Goal: Task Accomplishment & Management: Manage account settings

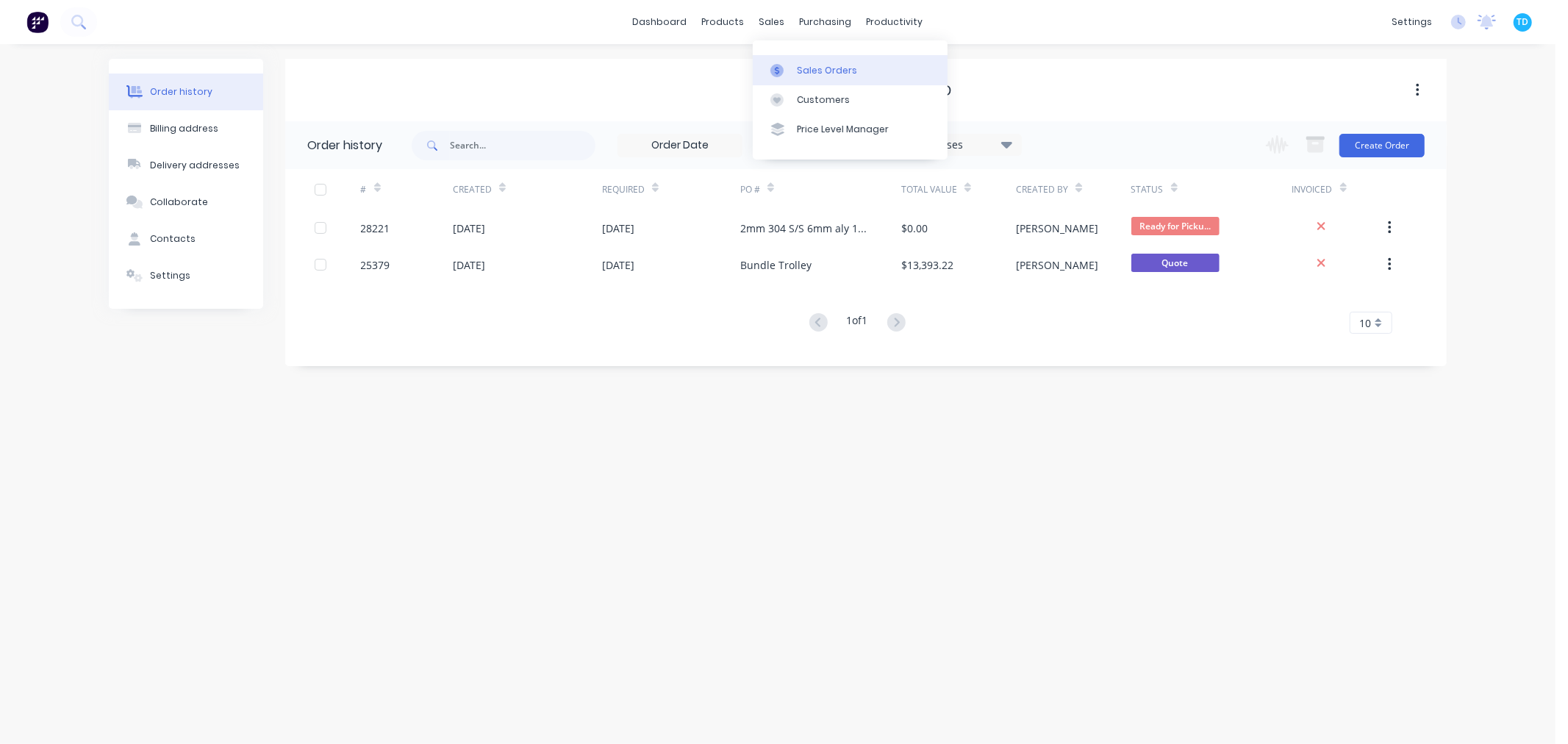
click at [810, 71] on div "Sales Orders" at bounding box center [826, 71] width 60 height 13
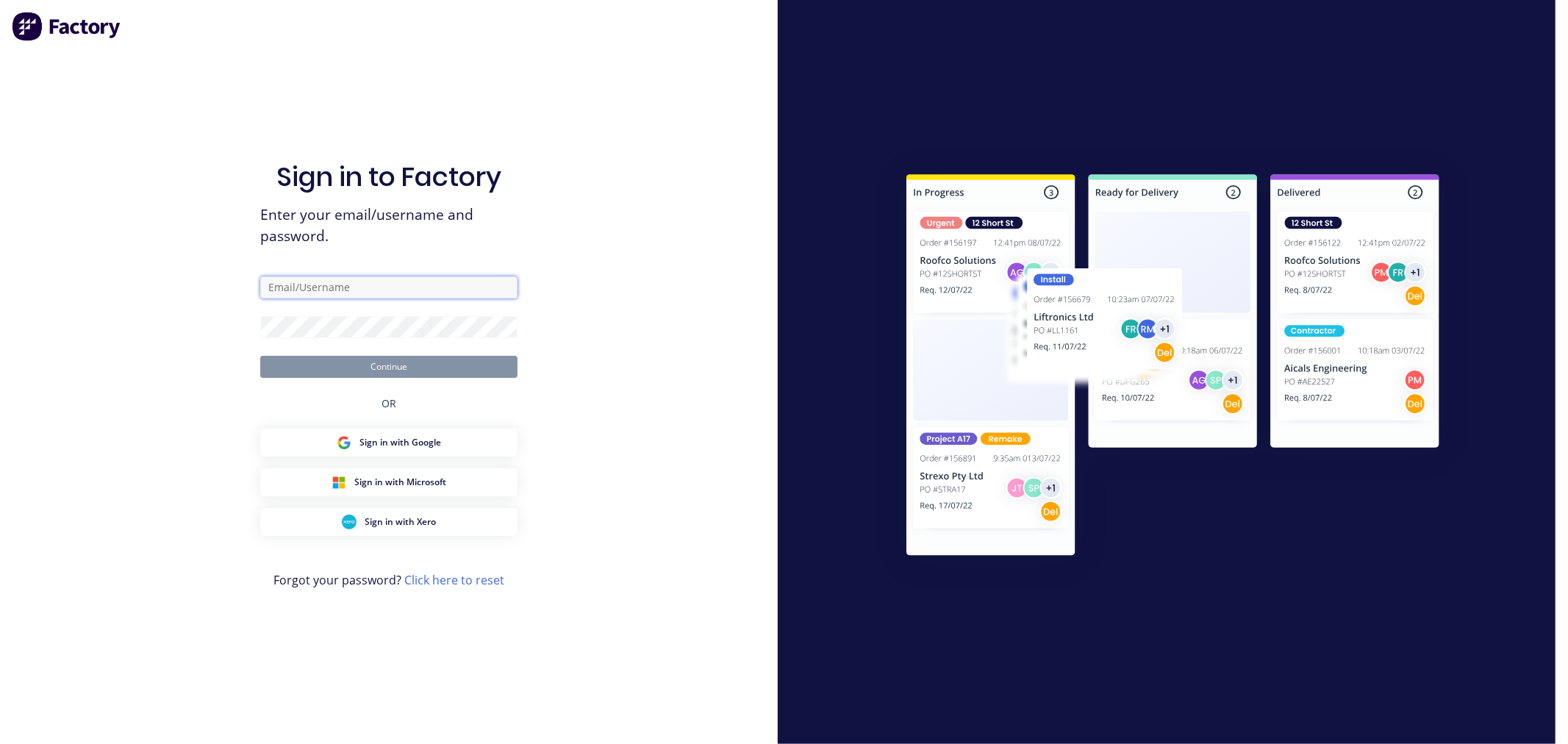
type input "[PERSON_NAME][EMAIL_ADDRESS][PERSON_NAME][DOMAIN_NAME]"
click at [398, 358] on button "Continue" at bounding box center [388, 367] width 257 height 22
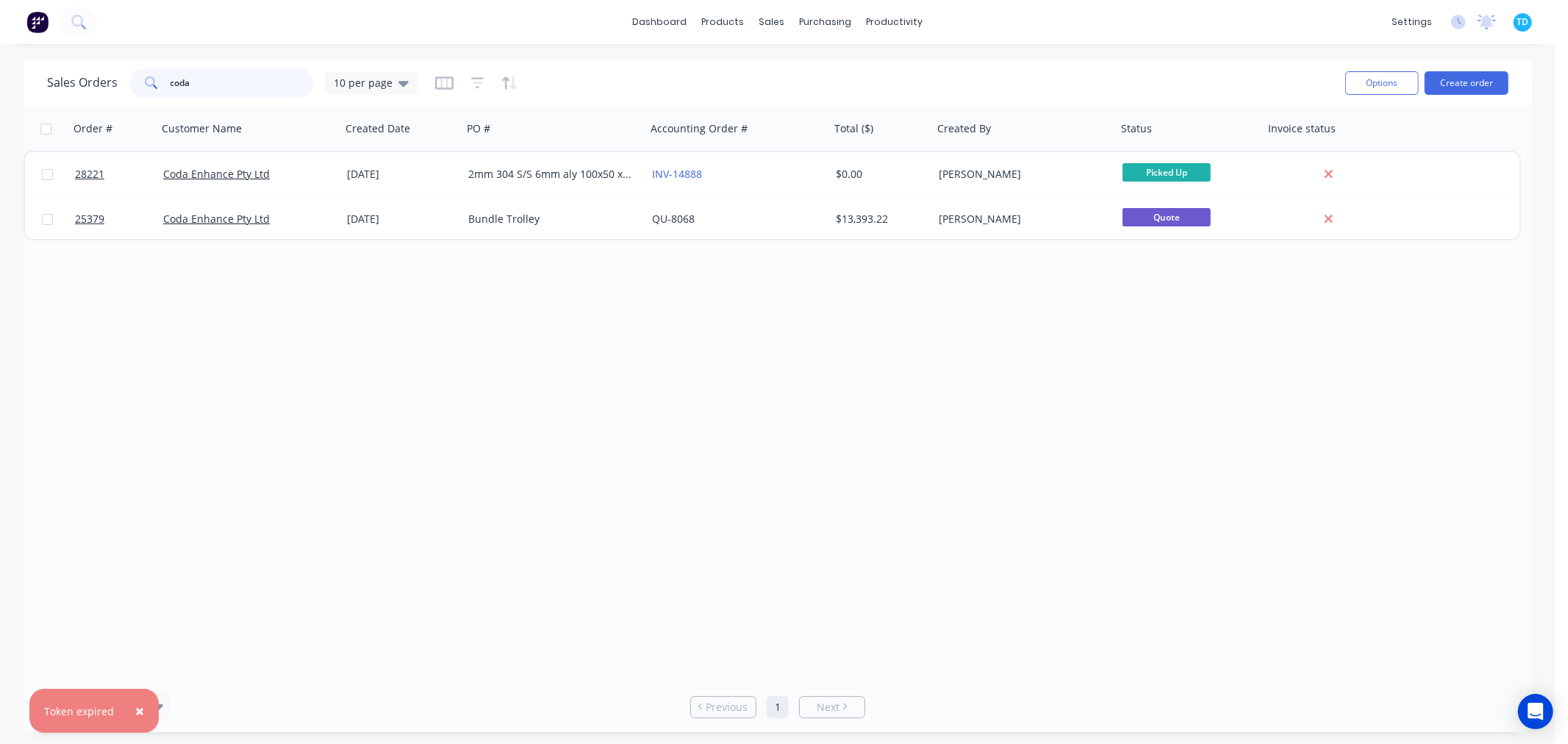
drag, startPoint x: 207, startPoint y: 83, endPoint x: 144, endPoint y: 83, distance: 63.0
click at [144, 83] on div "coda" at bounding box center [221, 84] width 184 height 30
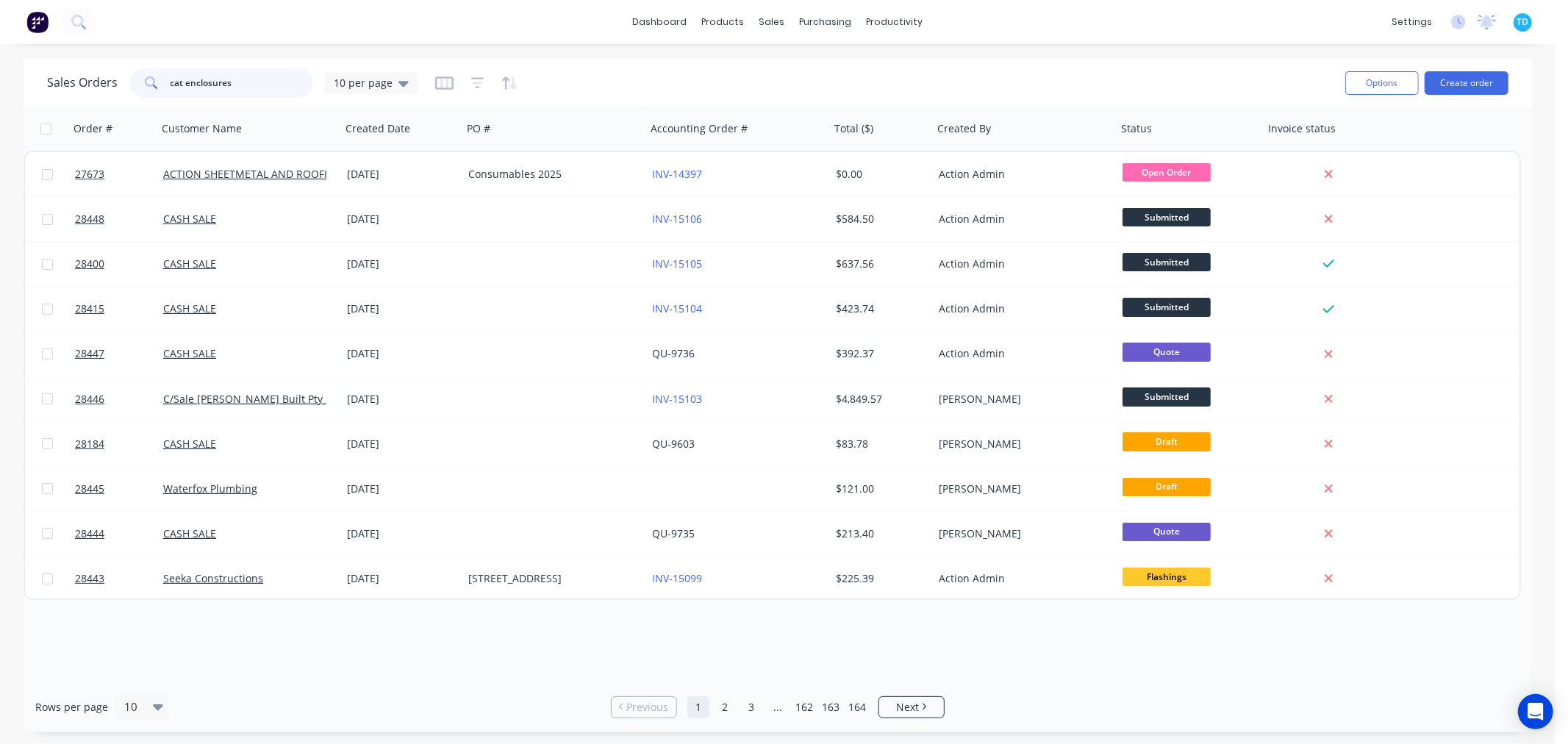
type input "cat enclosures"
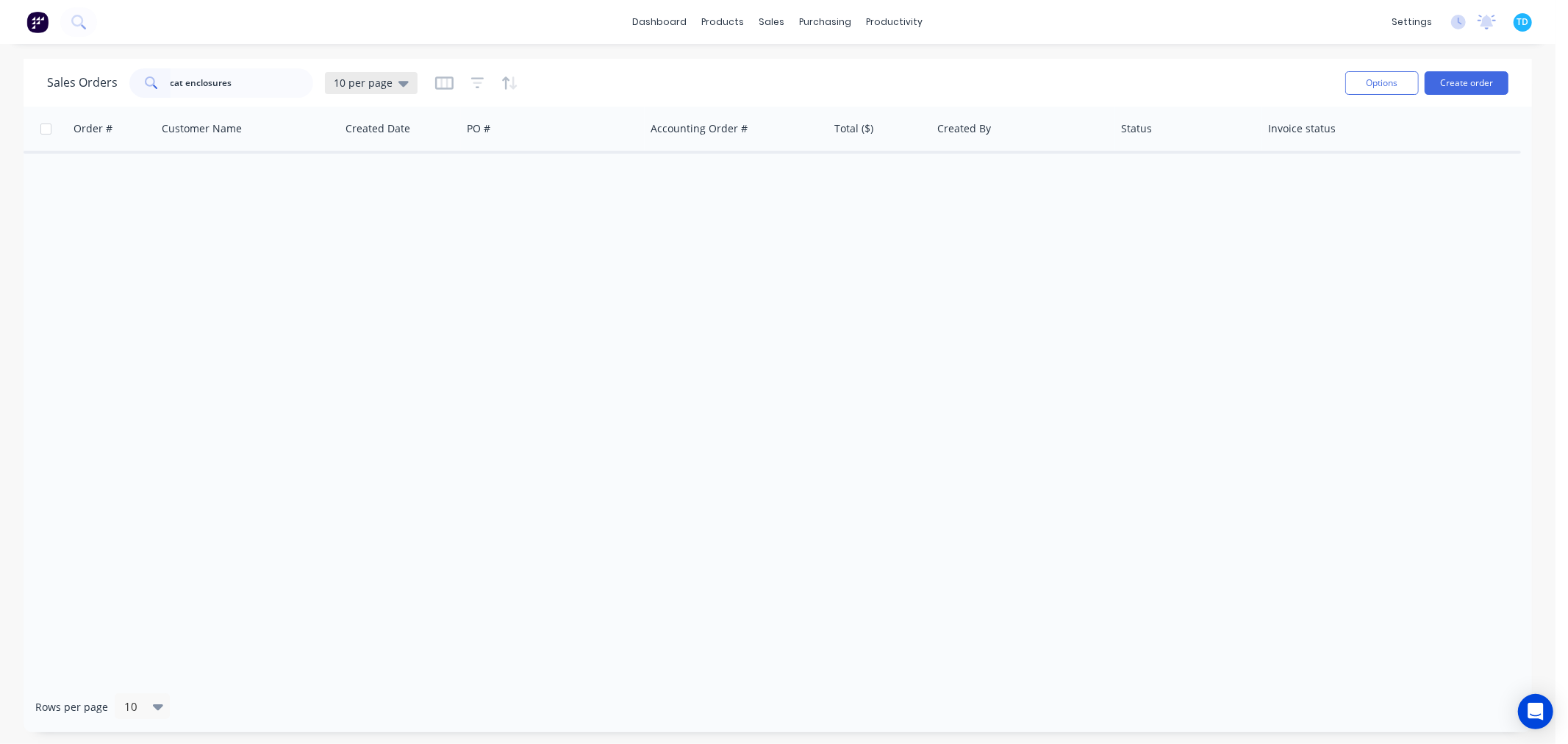
click at [398, 85] on icon at bounding box center [403, 83] width 10 height 16
click at [372, 262] on button "Archive" at bounding box center [413, 267] width 168 height 17
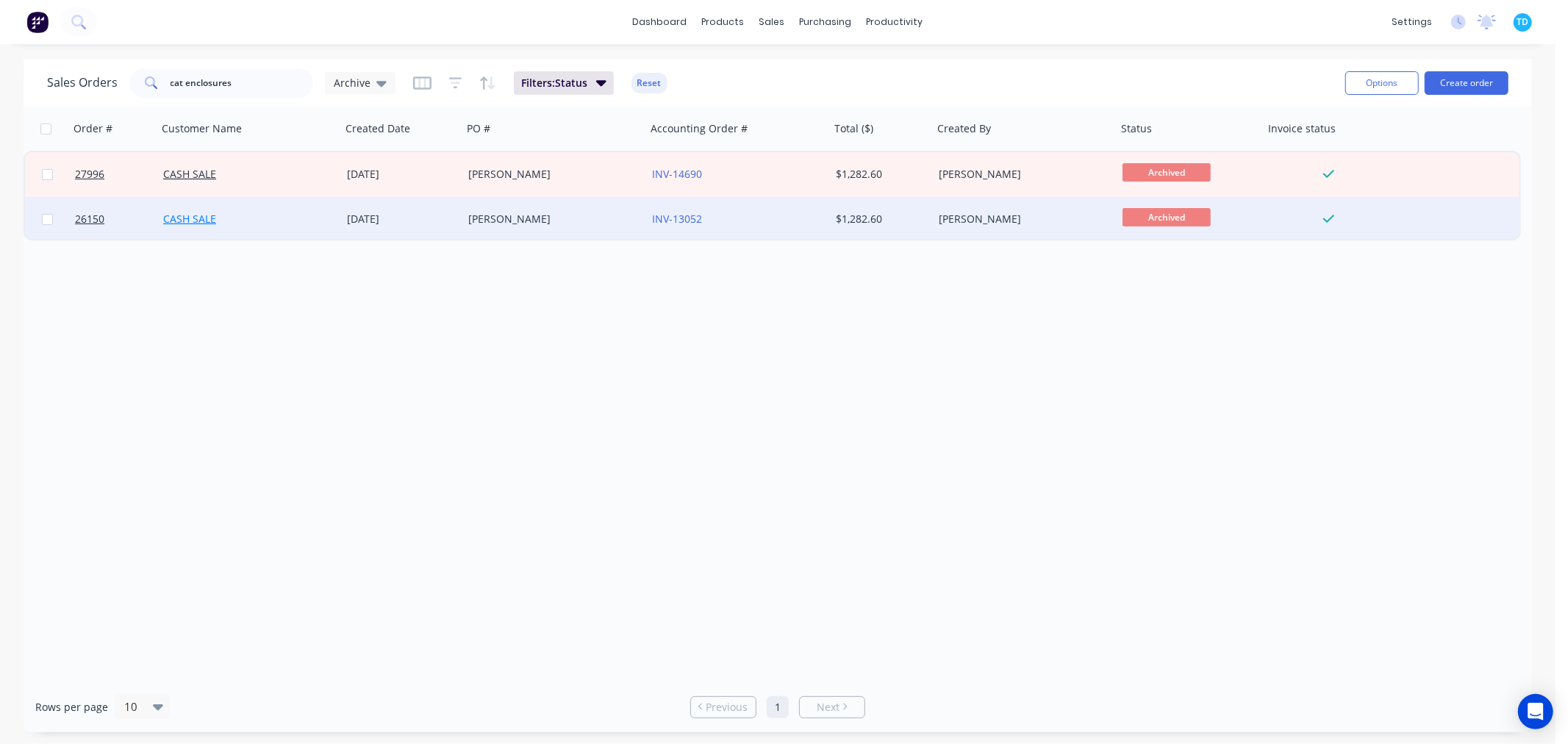
click at [186, 216] on link "CASH SALE" at bounding box center [189, 218] width 53 height 14
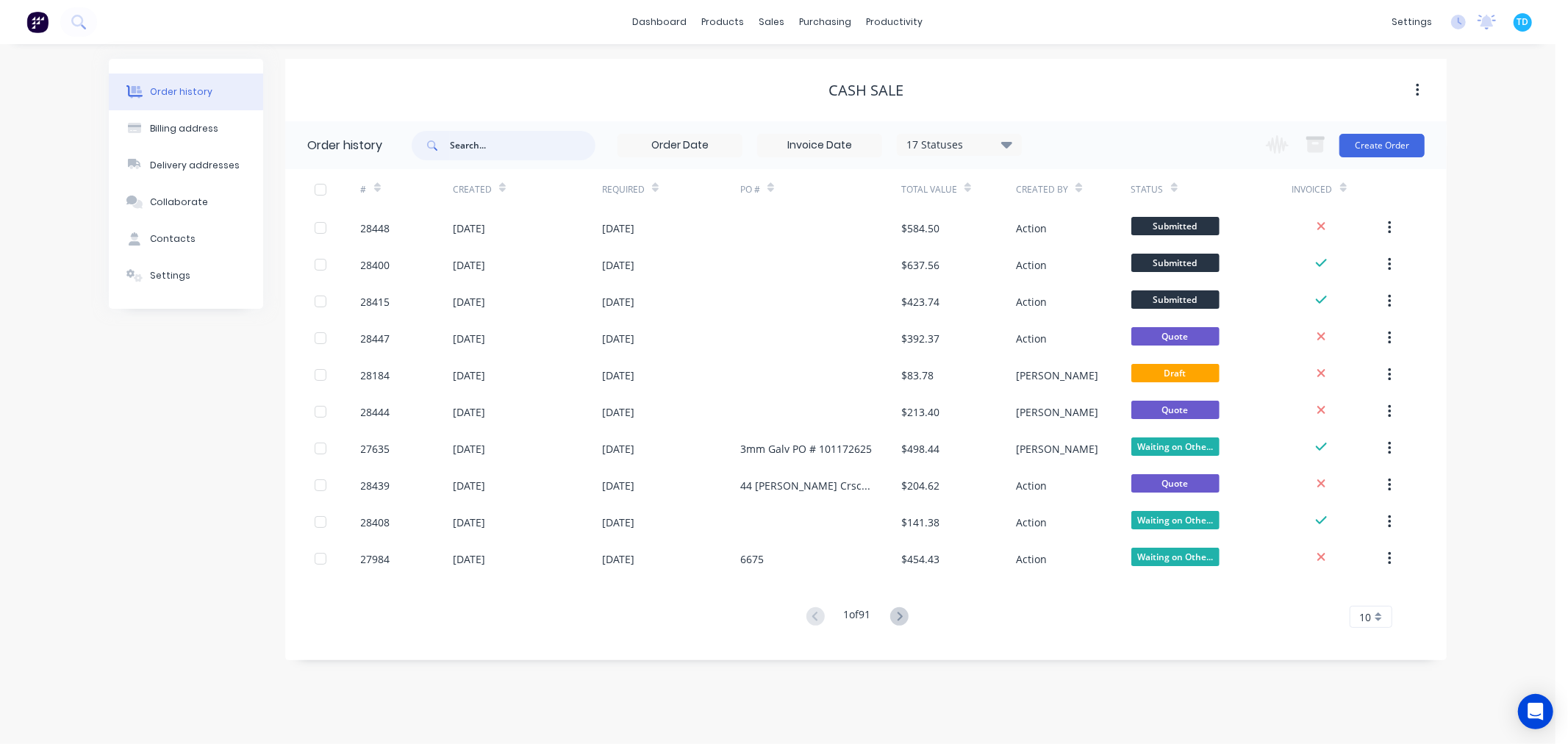
click at [478, 146] on input "text" at bounding box center [523, 146] width 146 height 30
type input "cat enclosures"
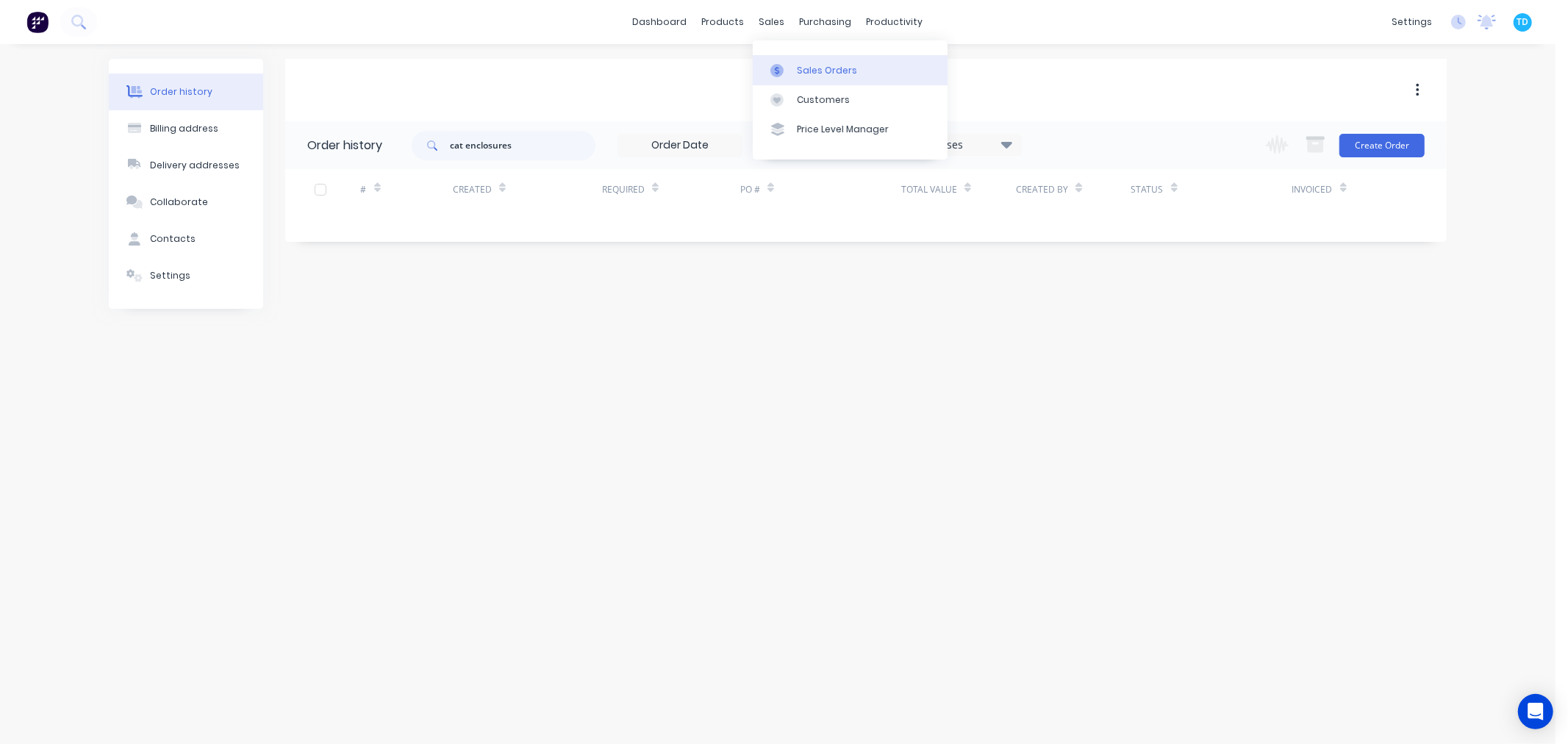
click at [773, 70] on icon at bounding box center [777, 71] width 13 height 13
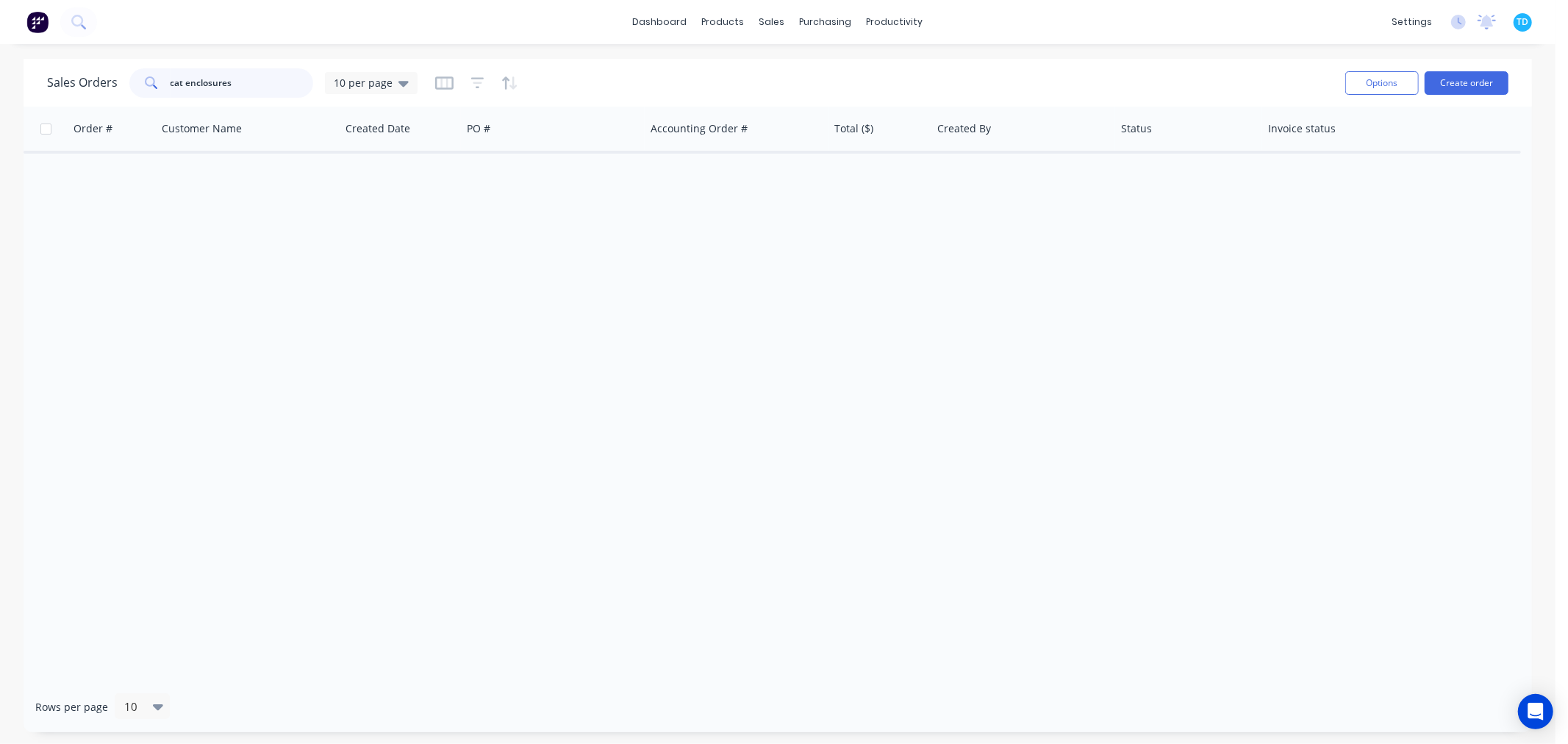
click at [247, 88] on input "cat enclosures" at bounding box center [242, 84] width 143 height 30
click at [383, 79] on span "10 per page" at bounding box center [363, 83] width 58 height 16
click at [387, 255] on div "Archive edit" at bounding box center [428, 267] width 197 height 30
click at [356, 260] on button "Archive" at bounding box center [413, 267] width 168 height 17
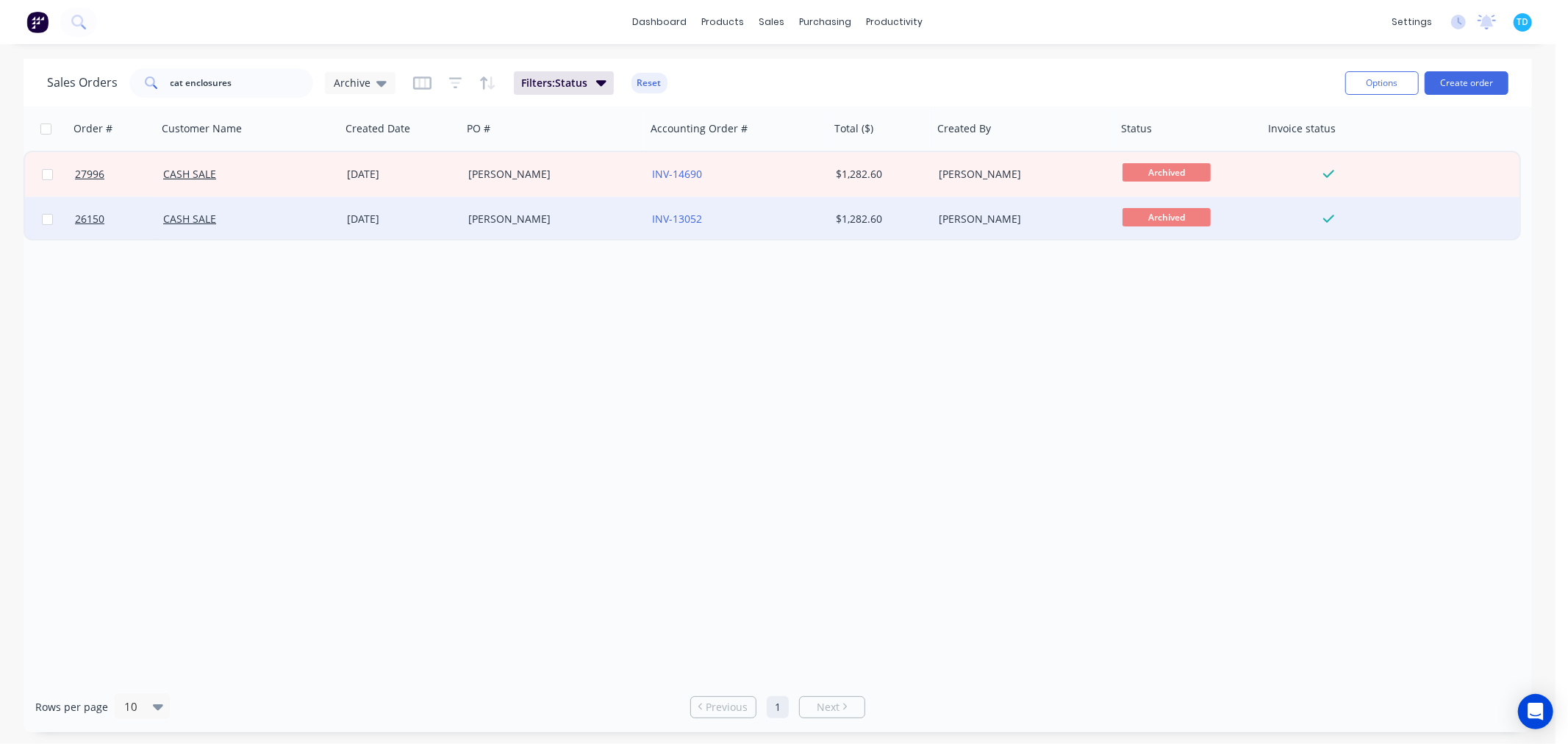
click at [369, 221] on div "[DATE]" at bounding box center [402, 219] width 110 height 15
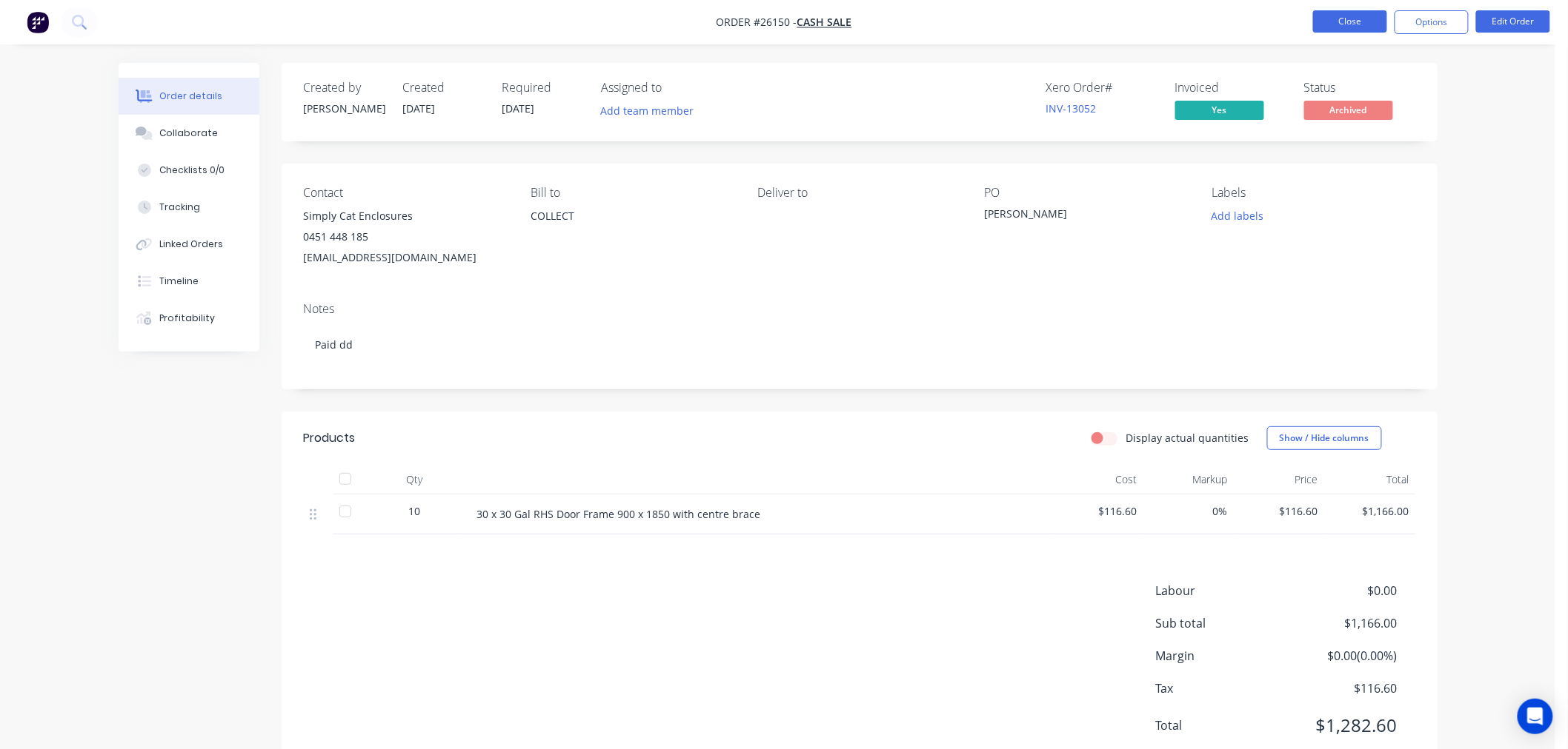
click at [1348, 15] on button "Close" at bounding box center [1349, 22] width 74 height 22
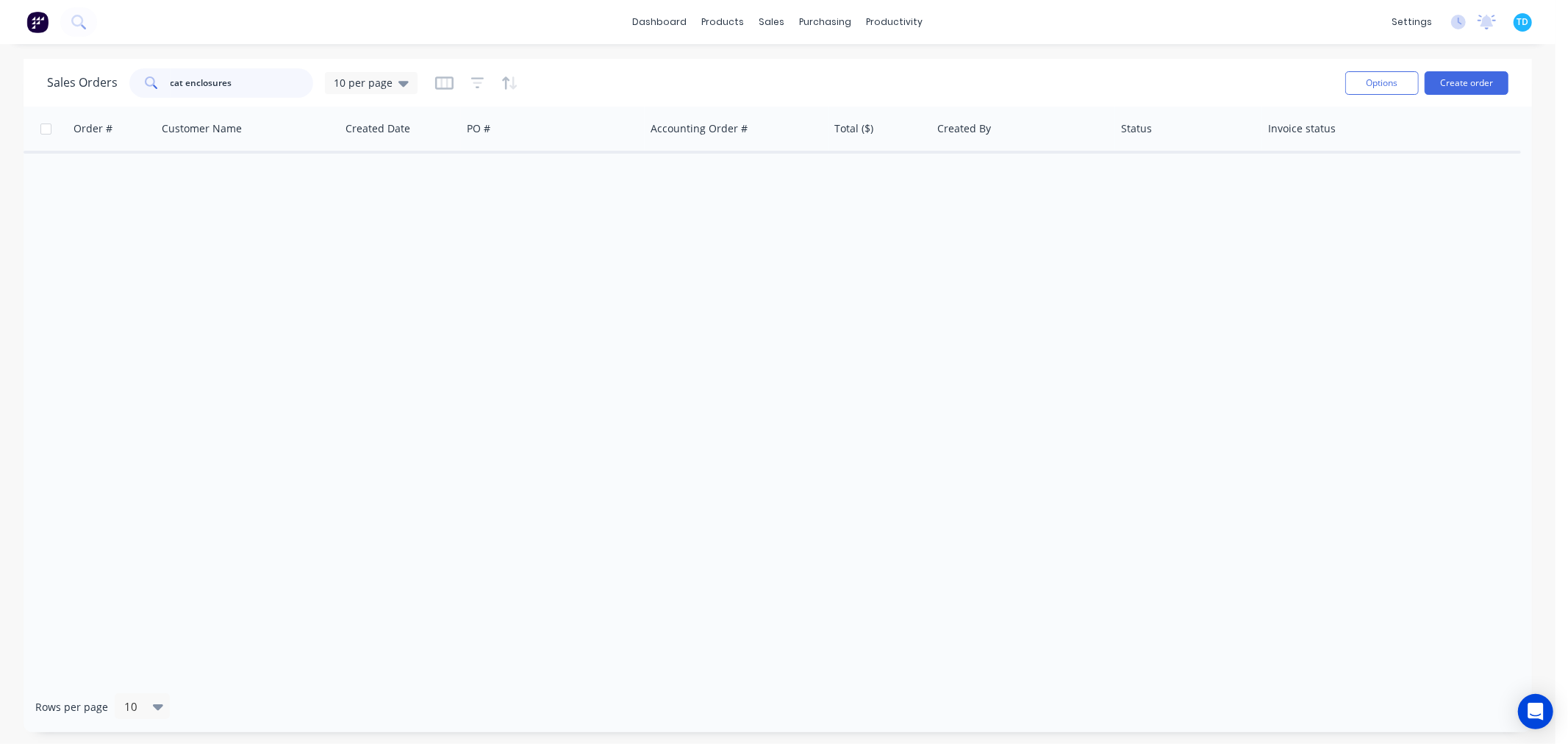
drag, startPoint x: 260, startPoint y: 81, endPoint x: 83, endPoint y: 86, distance: 177.1
click at [76, 90] on div "Sales Orders cat enclosures 10 per page" at bounding box center [232, 84] width 370 height 30
click at [1499, 81] on button "Create order" at bounding box center [1467, 83] width 84 height 23
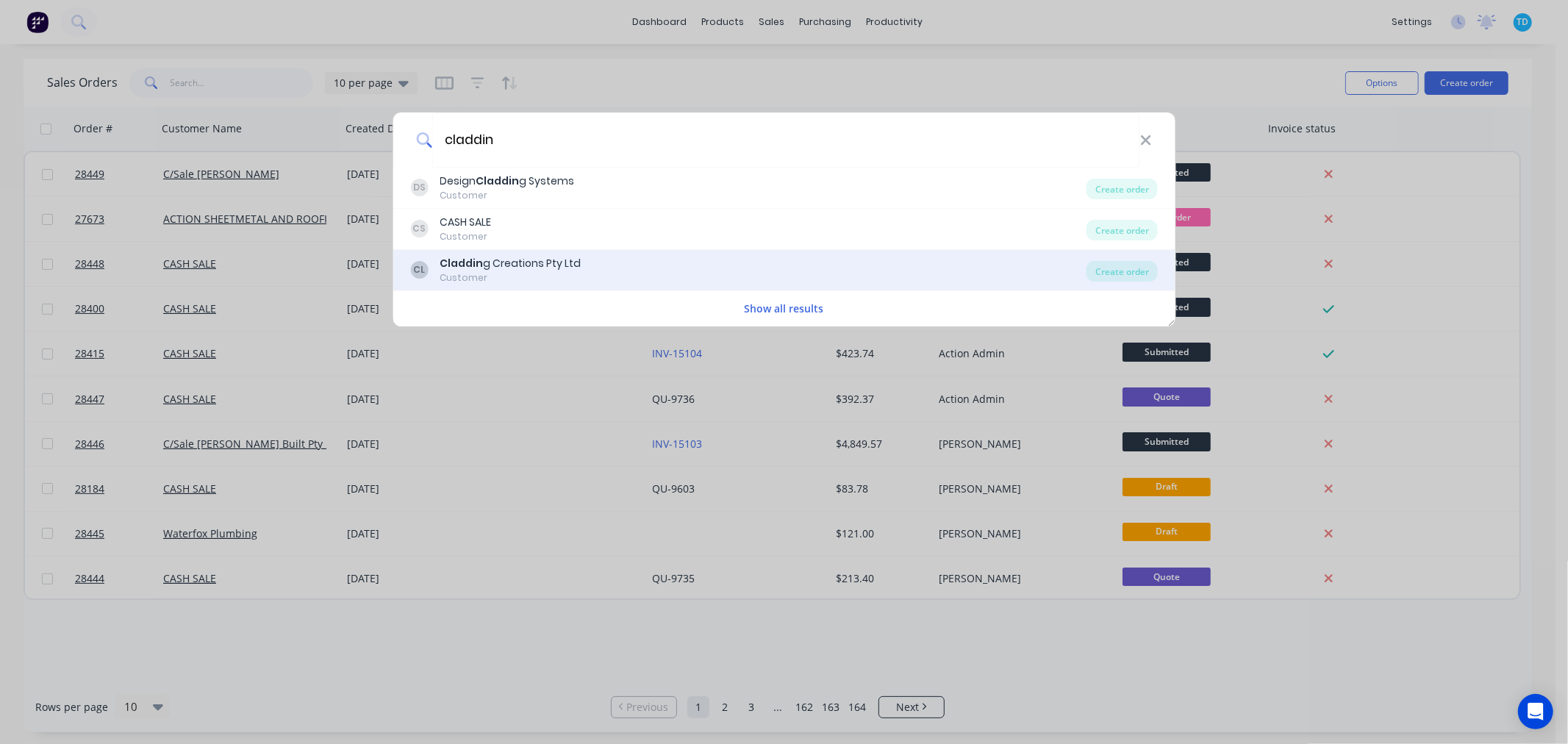
type input "claddin"
click at [564, 272] on div "Customer" at bounding box center [511, 278] width 141 height 13
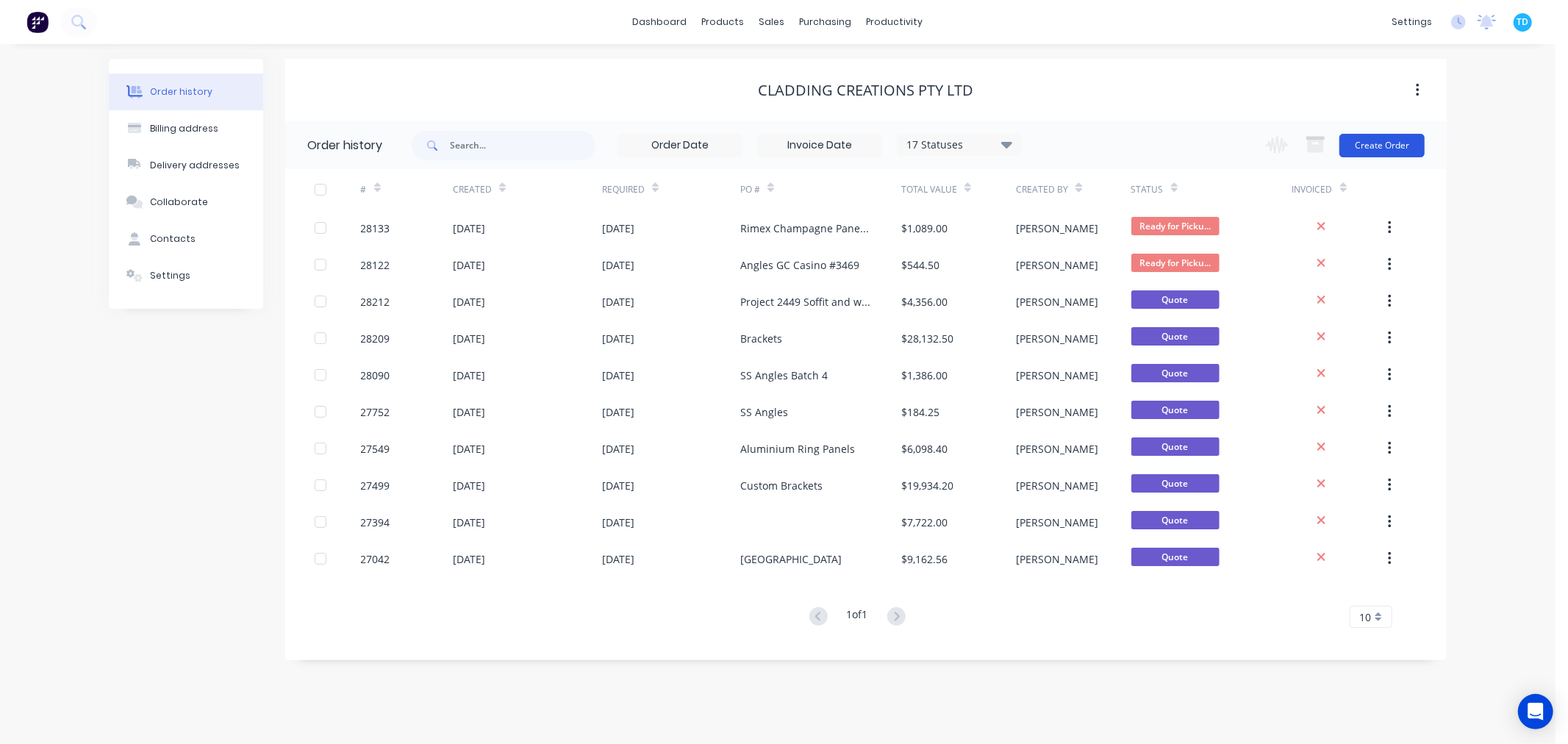
click at [1397, 146] on button "Create Order" at bounding box center [1382, 145] width 85 height 23
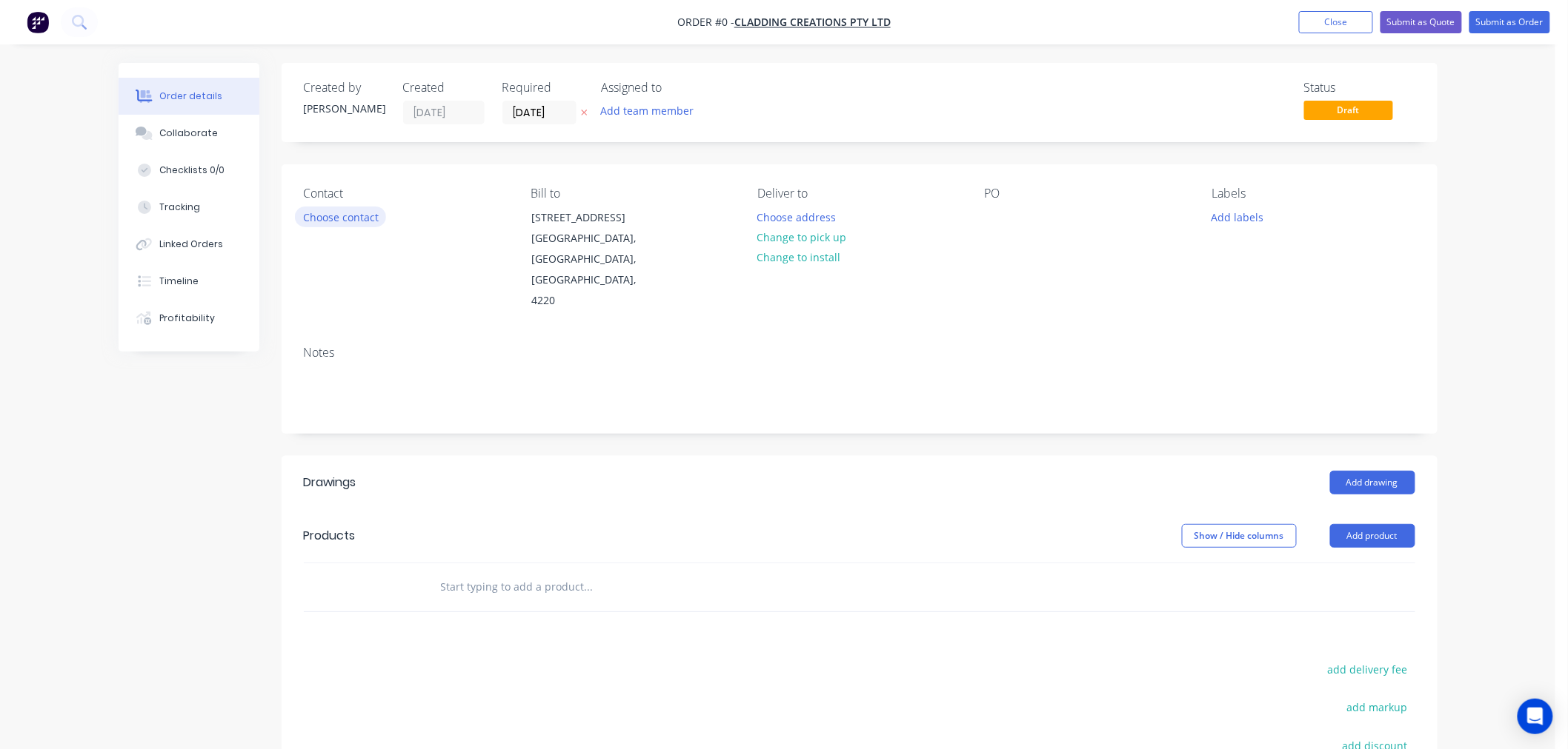
click at [340, 211] on button "Choose contact" at bounding box center [340, 216] width 91 height 20
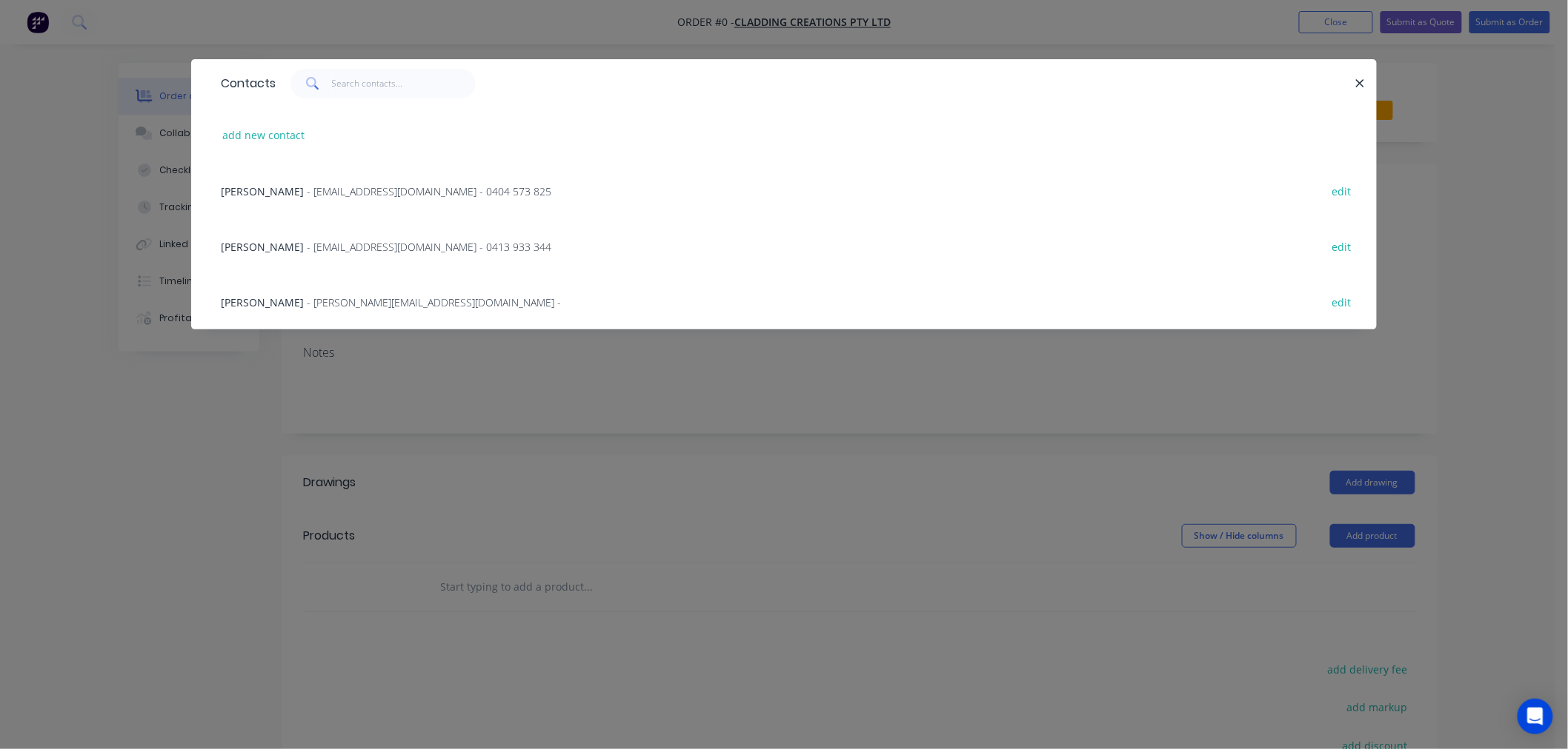
click at [307, 304] on span "- [PERSON_NAME][EMAIL_ADDRESS][DOMAIN_NAME] -" at bounding box center [434, 302] width 254 height 14
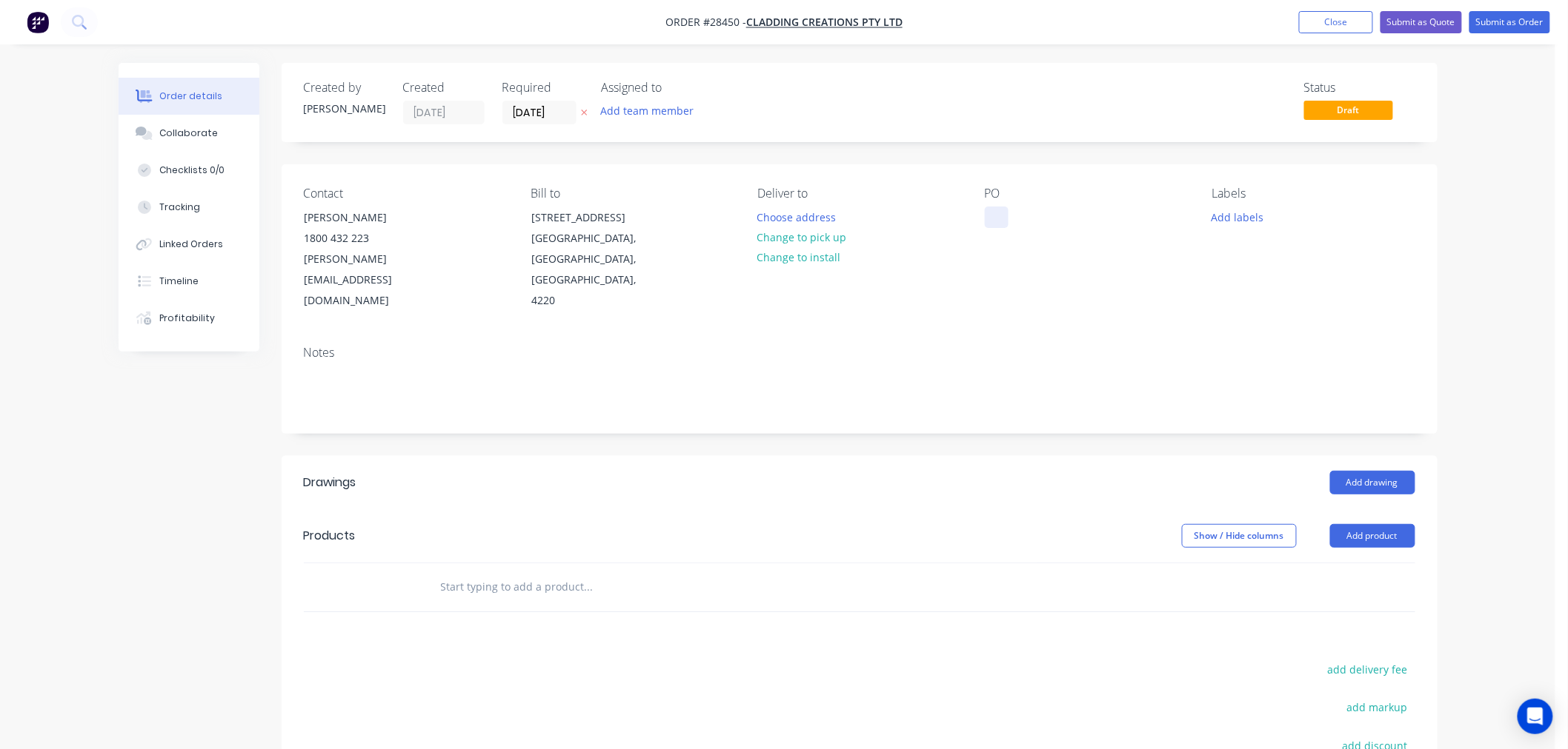
click at [994, 216] on div at bounding box center [995, 217] width 23 height 22
click at [996, 212] on div at bounding box center [995, 217] width 23 height 22
click at [1372, 525] on button "Add product" at bounding box center [1372, 536] width 85 height 23
click at [1314, 592] on div "Basic product" at bounding box center [1344, 602] width 114 height 22
click at [383, 601] on input "1" at bounding box center [377, 612] width 38 height 22
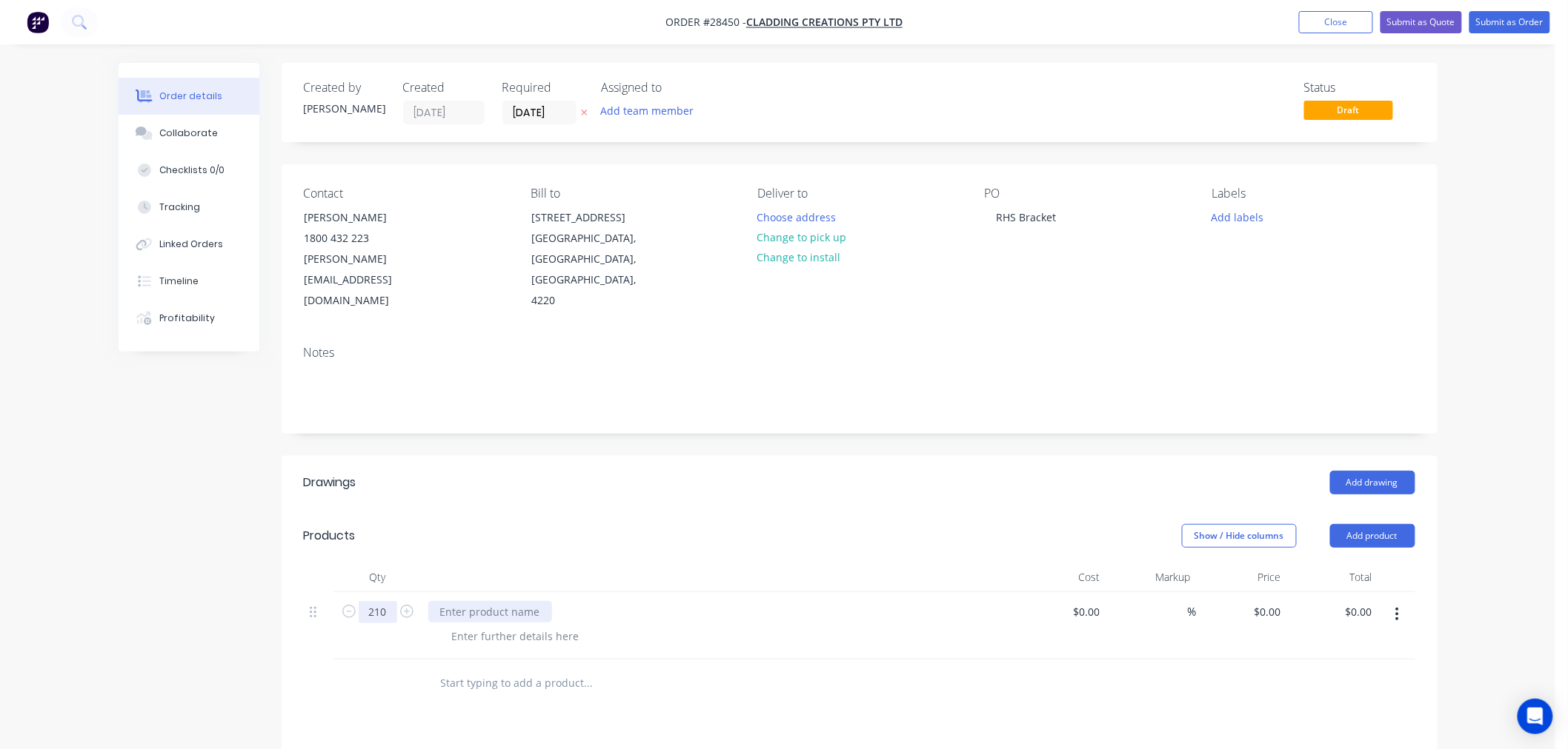
type input "210"
click at [478, 601] on div at bounding box center [490, 612] width 123 height 22
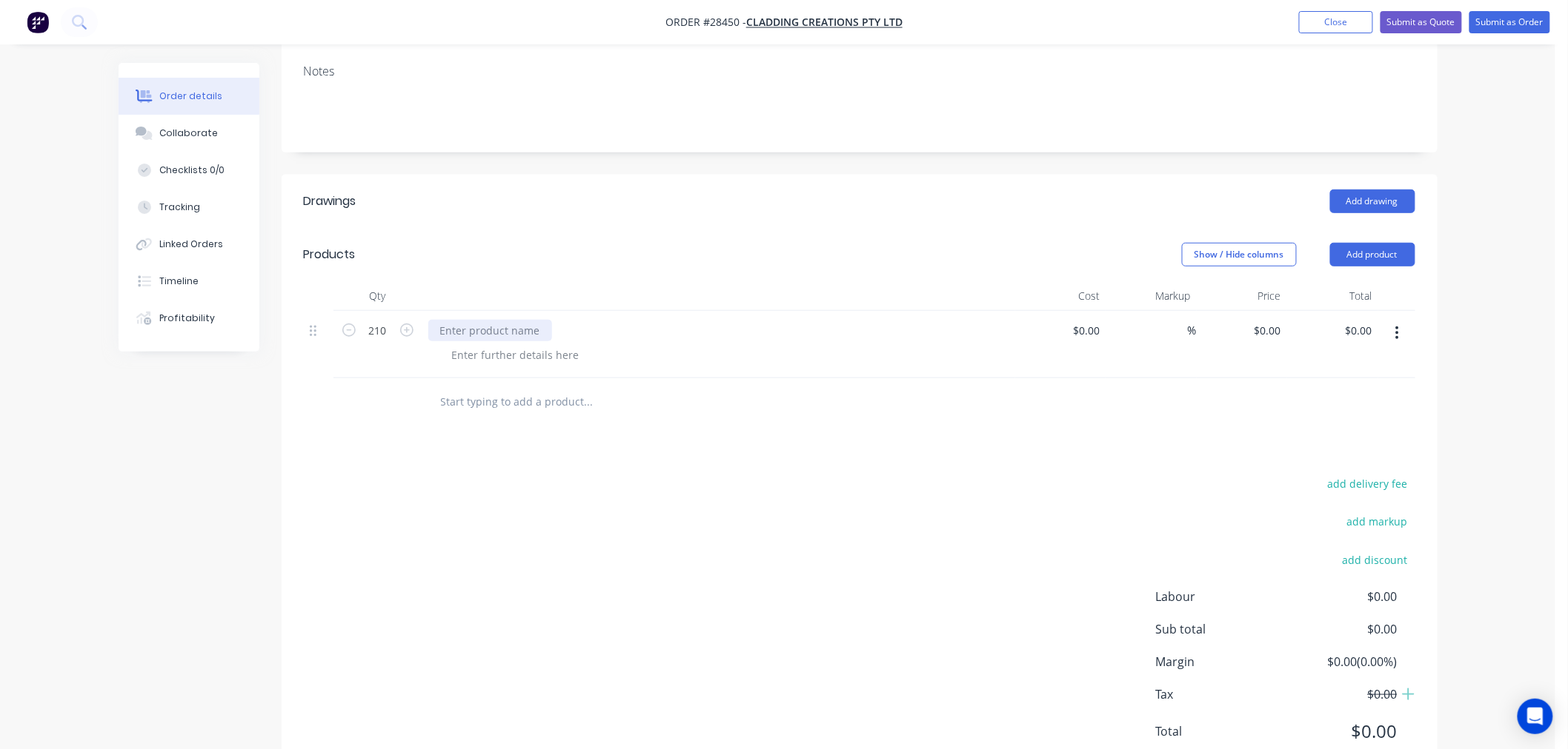
scroll to position [315, 0]
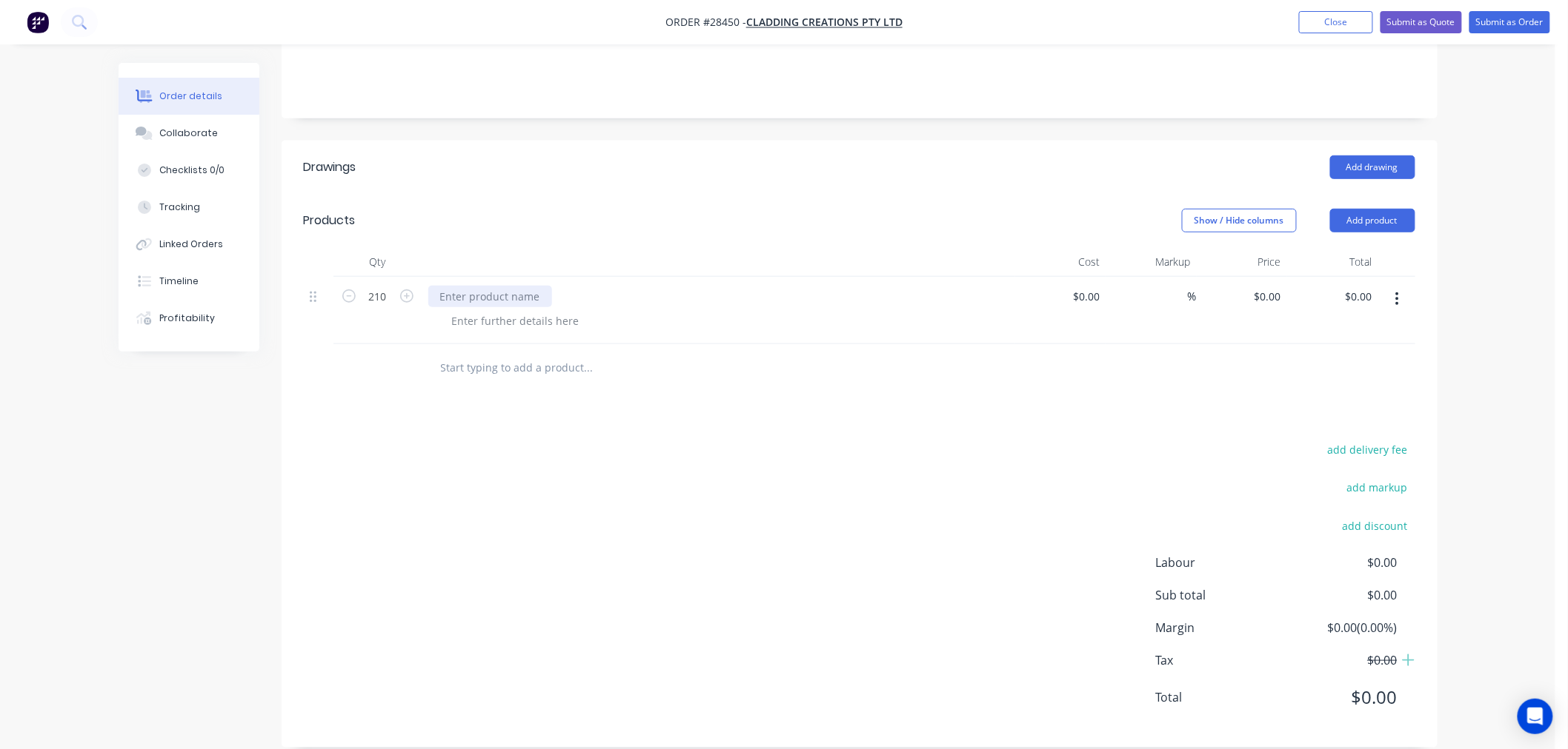
click at [483, 286] on div at bounding box center [490, 296] width 123 height 22
click at [486, 286] on div "RHS Bracjet" at bounding box center [469, 296] width 81 height 22
click at [492, 310] on div at bounding box center [515, 321] width 152 height 22
click at [493, 310] on div at bounding box center [515, 321] width 152 height 22
click at [442, 286] on div "RHS Bracket" at bounding box center [470, 296] width 83 height 22
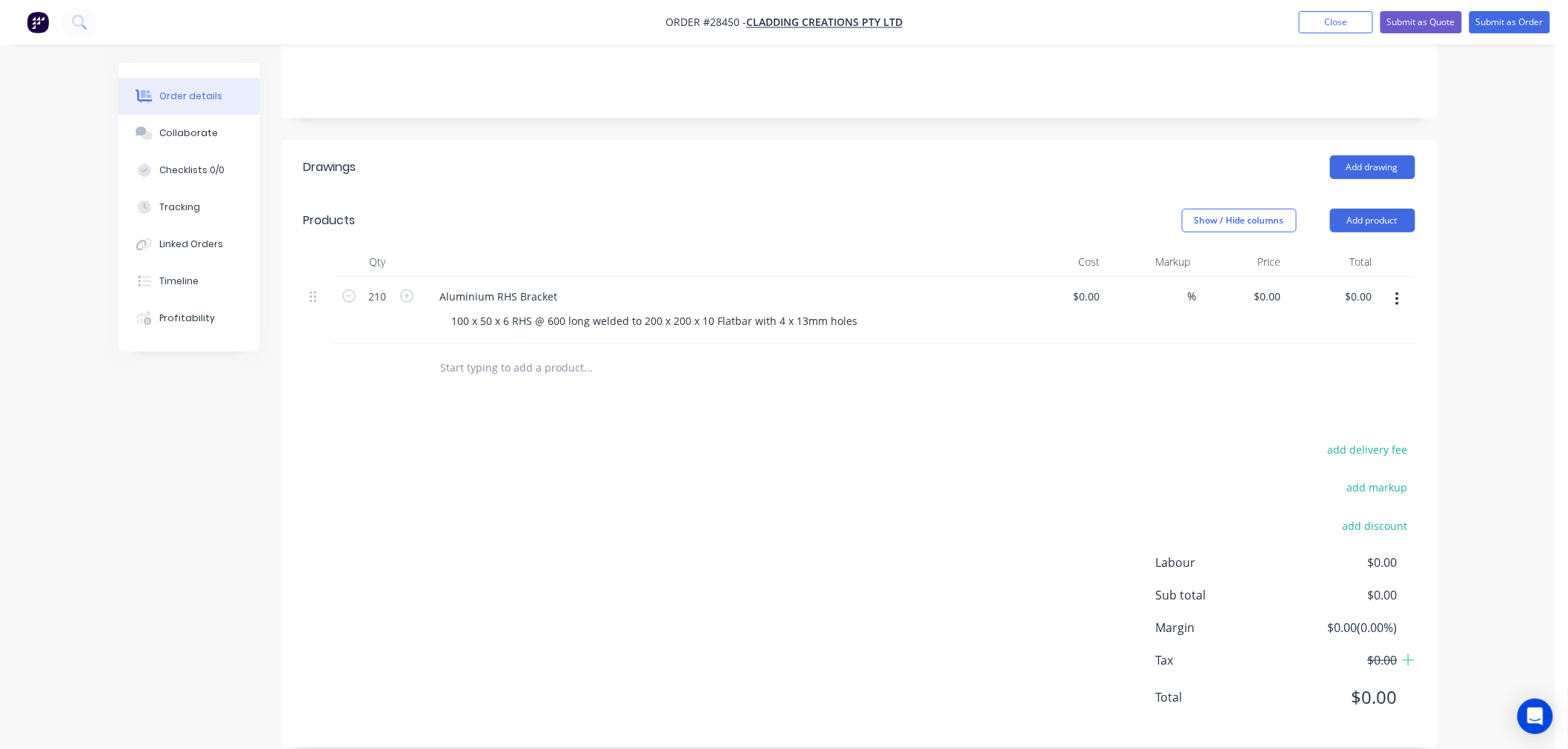
click at [521, 390] on div "Drawings Add drawing Products Show / Hide columns Add product Qty Cost Markup P…" at bounding box center [859, 443] width 1155 height 607
click at [584, 286] on div "Aluminium RHS Bracket" at bounding box center [719, 296] width 581 height 22
click at [558, 286] on div "Aluminium RHS Bracket" at bounding box center [499, 296] width 141 height 22
click at [786, 526] on div "add delivery fee add markup add discount Labour $0.00 Sub total $0.00 Margin $0…" at bounding box center [860, 583] width 1111 height 286
drag, startPoint x: 1335, startPoint y: 194, endPoint x: 1332, endPoint y: 208, distance: 14.3
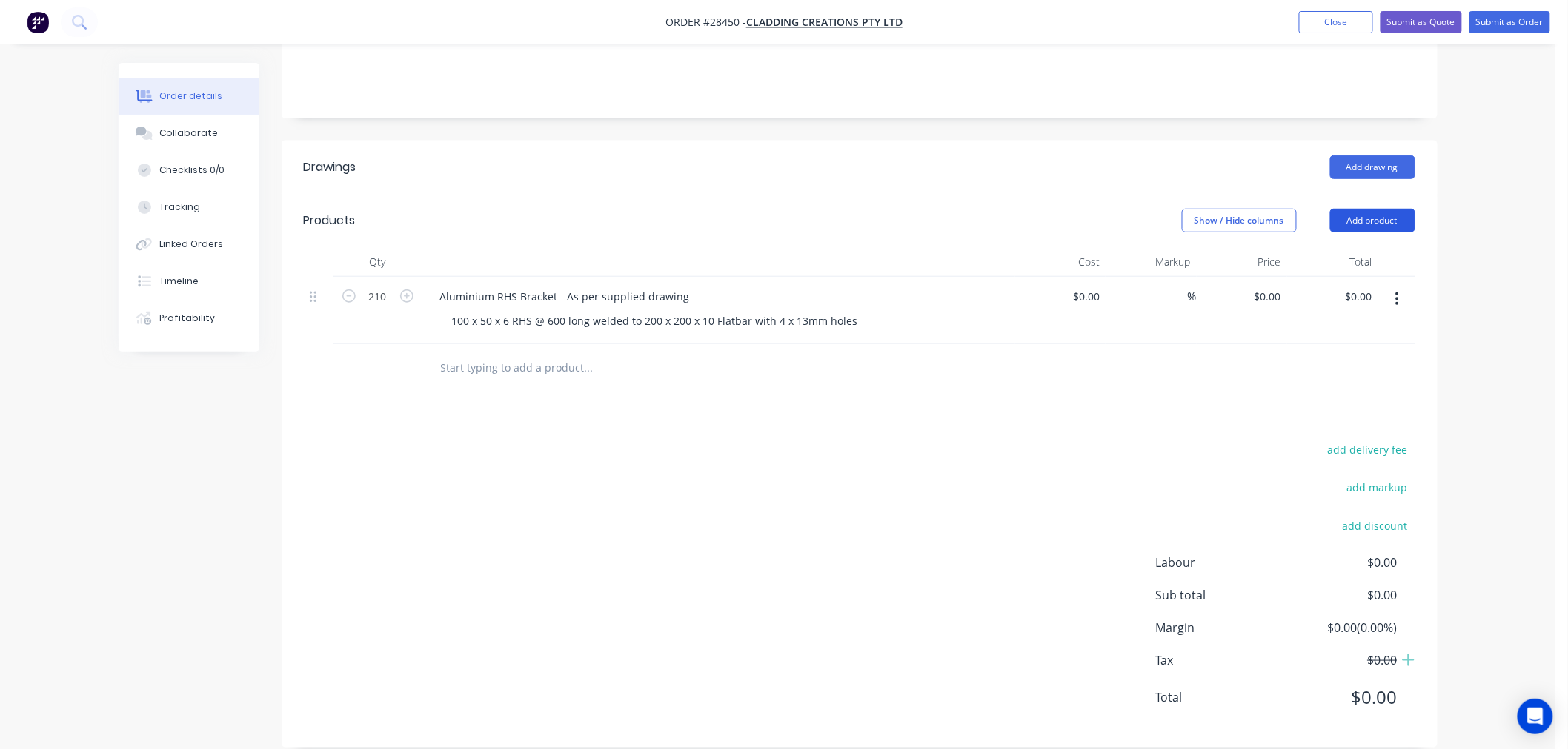
click at [1336, 209] on button "Add product" at bounding box center [1372, 220] width 85 height 23
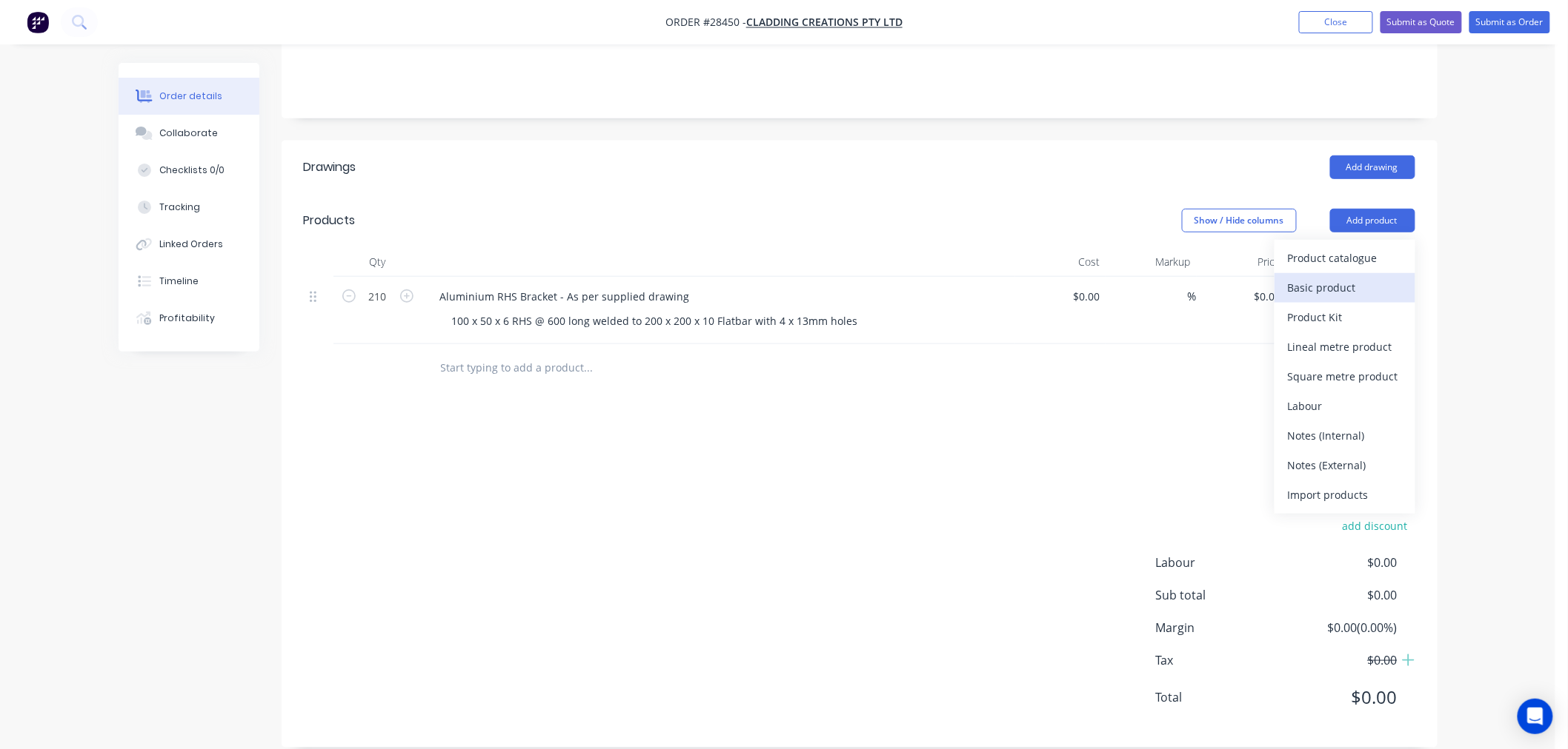
click at [1320, 277] on div "Basic product" at bounding box center [1344, 287] width 114 height 22
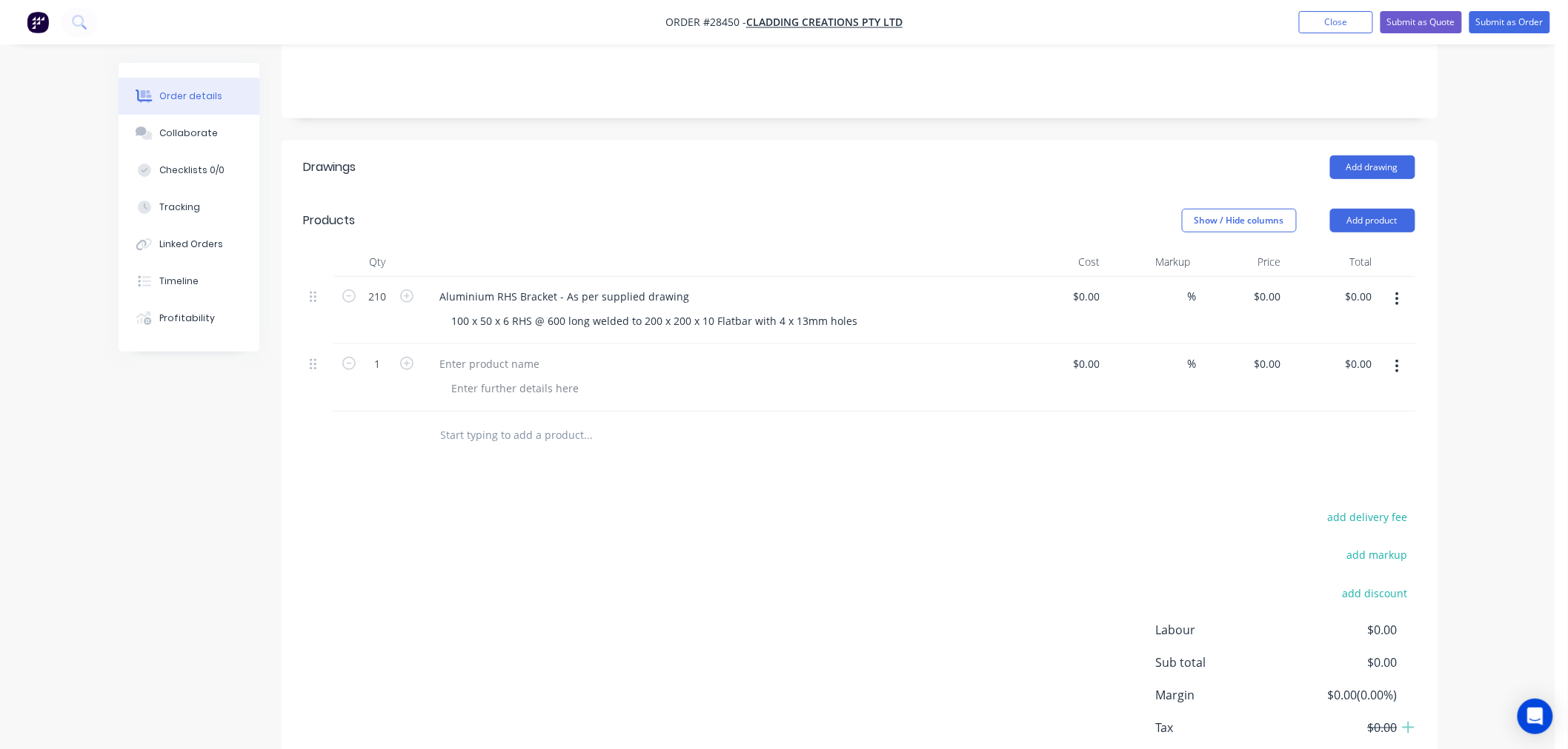
click at [1395, 358] on icon "button" at bounding box center [1397, 366] width 4 height 16
click at [1342, 483] on div "Delete" at bounding box center [1344, 494] width 114 height 22
drag, startPoint x: 1372, startPoint y: 139, endPoint x: 1215, endPoint y: 151, distance: 157.5
click at [1067, 155] on div "Add drawing" at bounding box center [976, 166] width 875 height 23
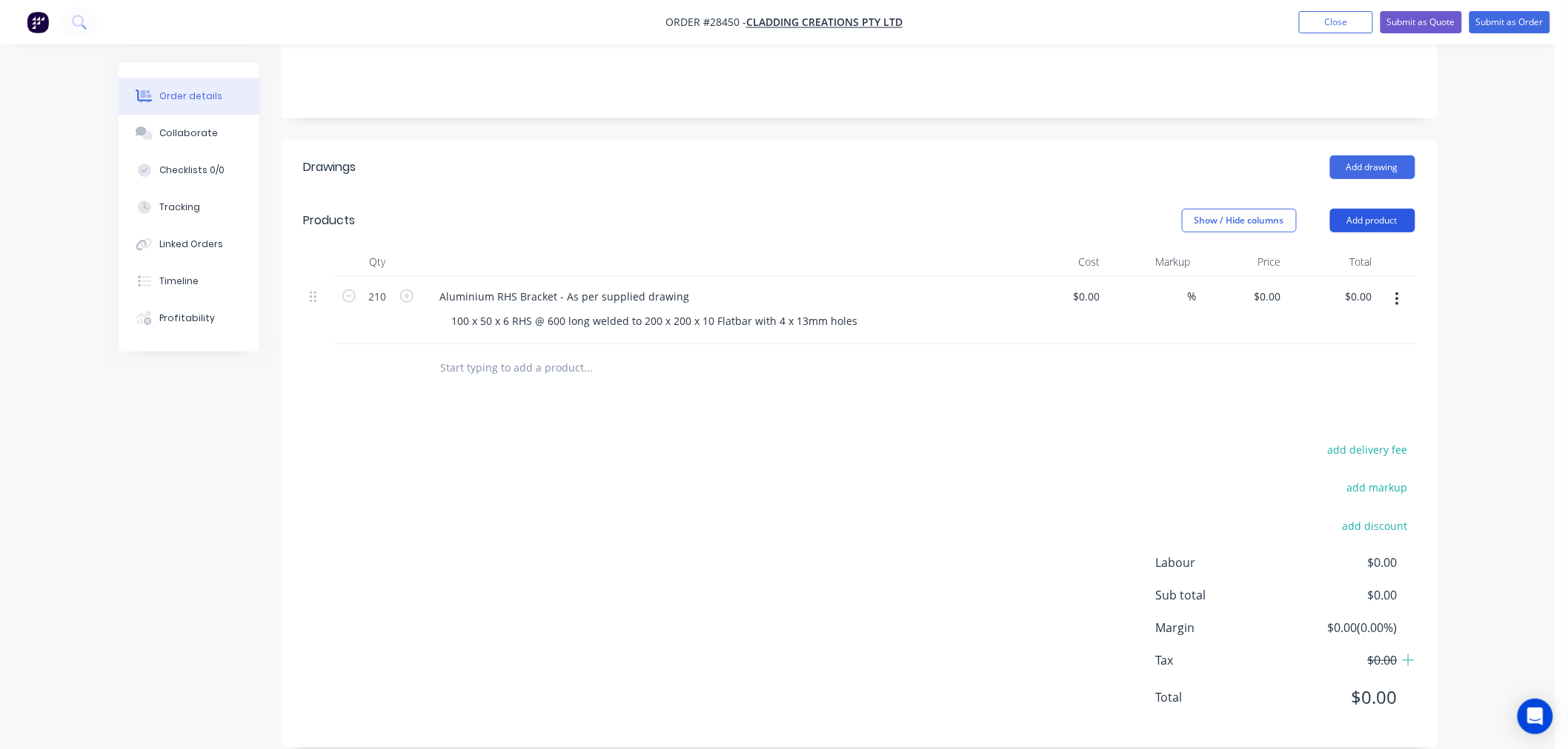
click at [1399, 209] on button "Add product" at bounding box center [1372, 220] width 85 height 23
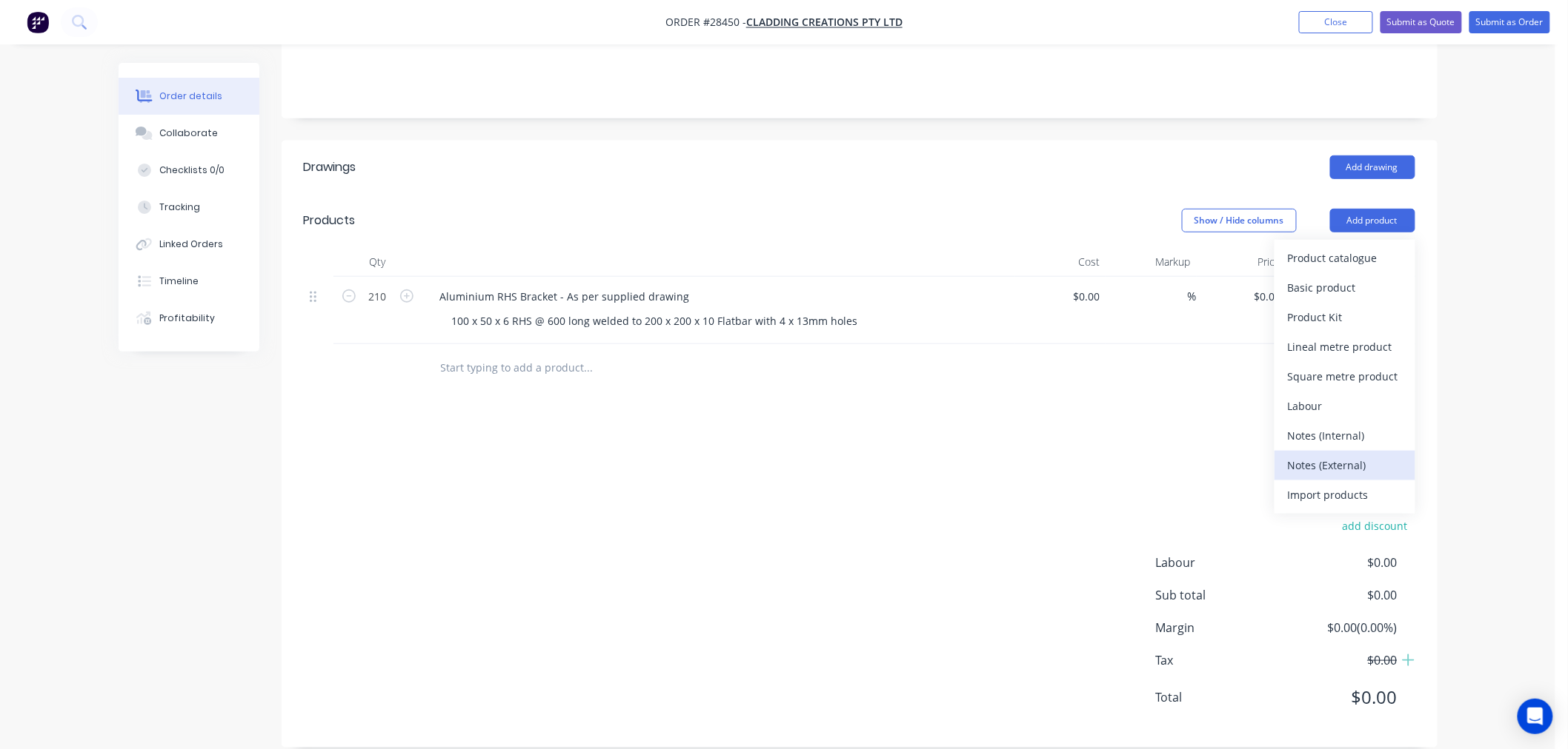
click at [1352, 454] on div "Notes (External)" at bounding box center [1344, 465] width 114 height 22
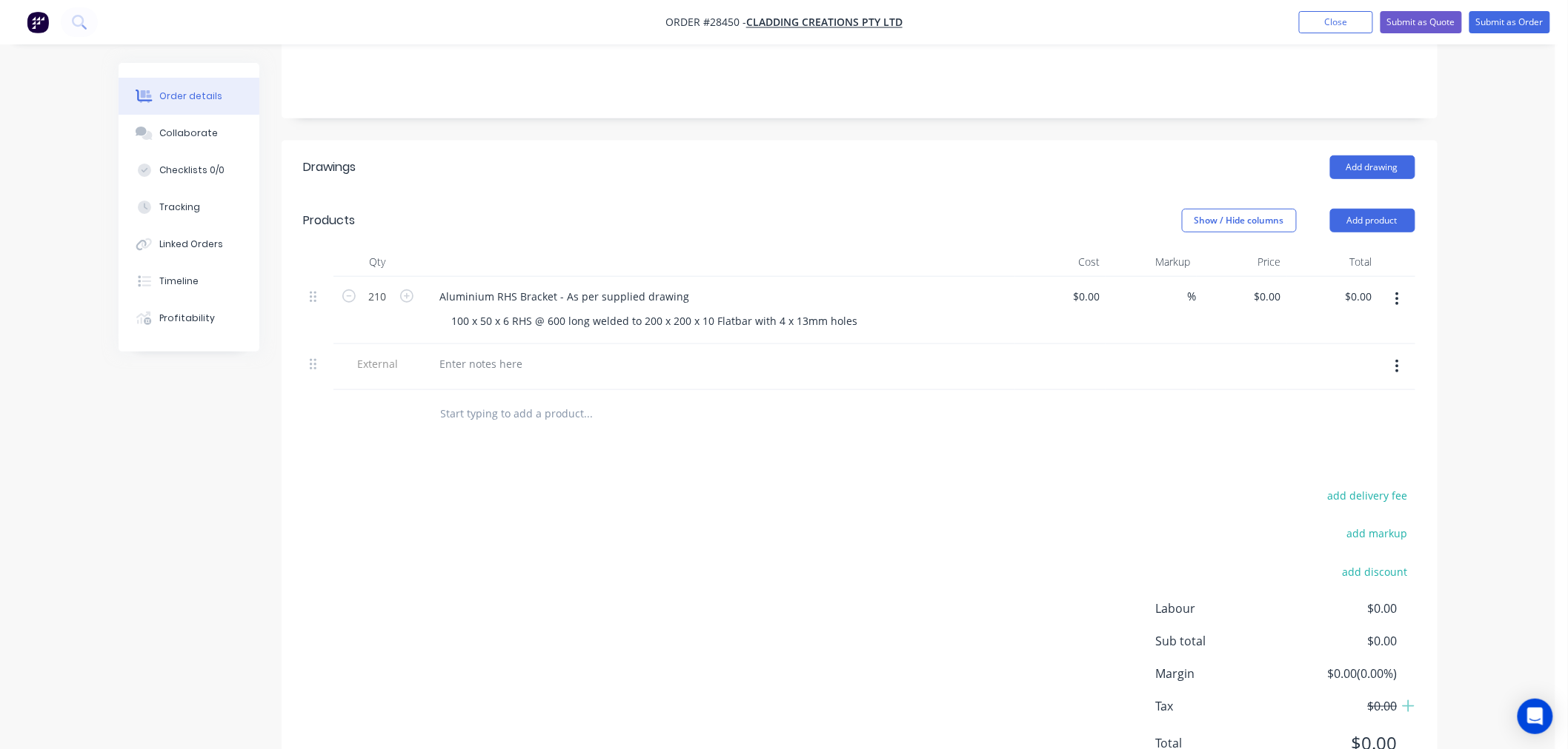
click at [463, 344] on div at bounding box center [718, 367] width 592 height 46
click at [475, 353] on div at bounding box center [482, 364] width 107 height 22
click at [693, 485] on div "add delivery fee add markup add discount Labour $0.00 Sub total $0.00 Margin $0…" at bounding box center [860, 628] width 1111 height 286
click at [1102, 286] on input at bounding box center [1096, 296] width 17 height 22
type input "$65.00"
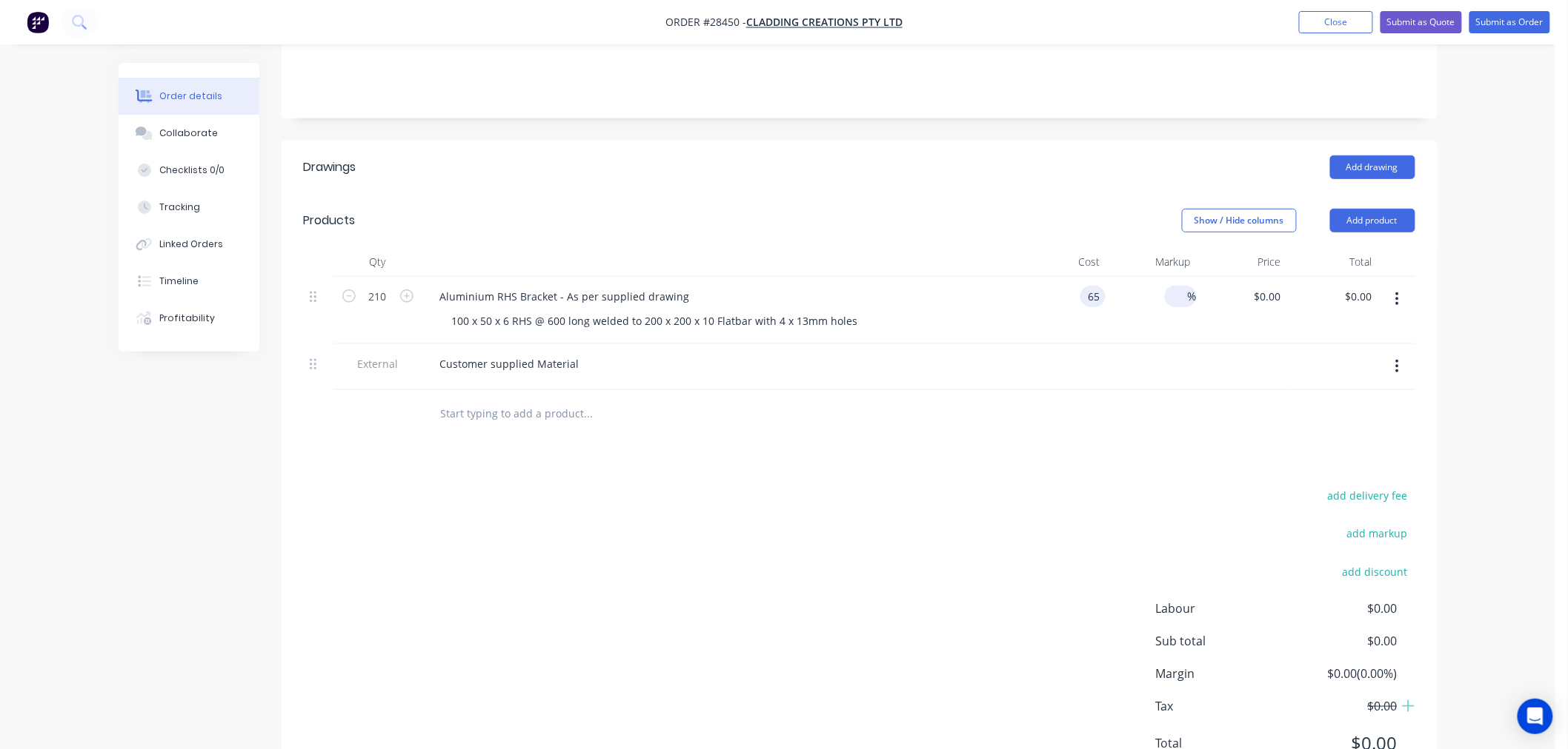
type input "$65.00"
type input "$13,650.00"
click at [1172, 286] on input at bounding box center [1179, 296] width 17 height 22
type input "50"
type input "$97.50"
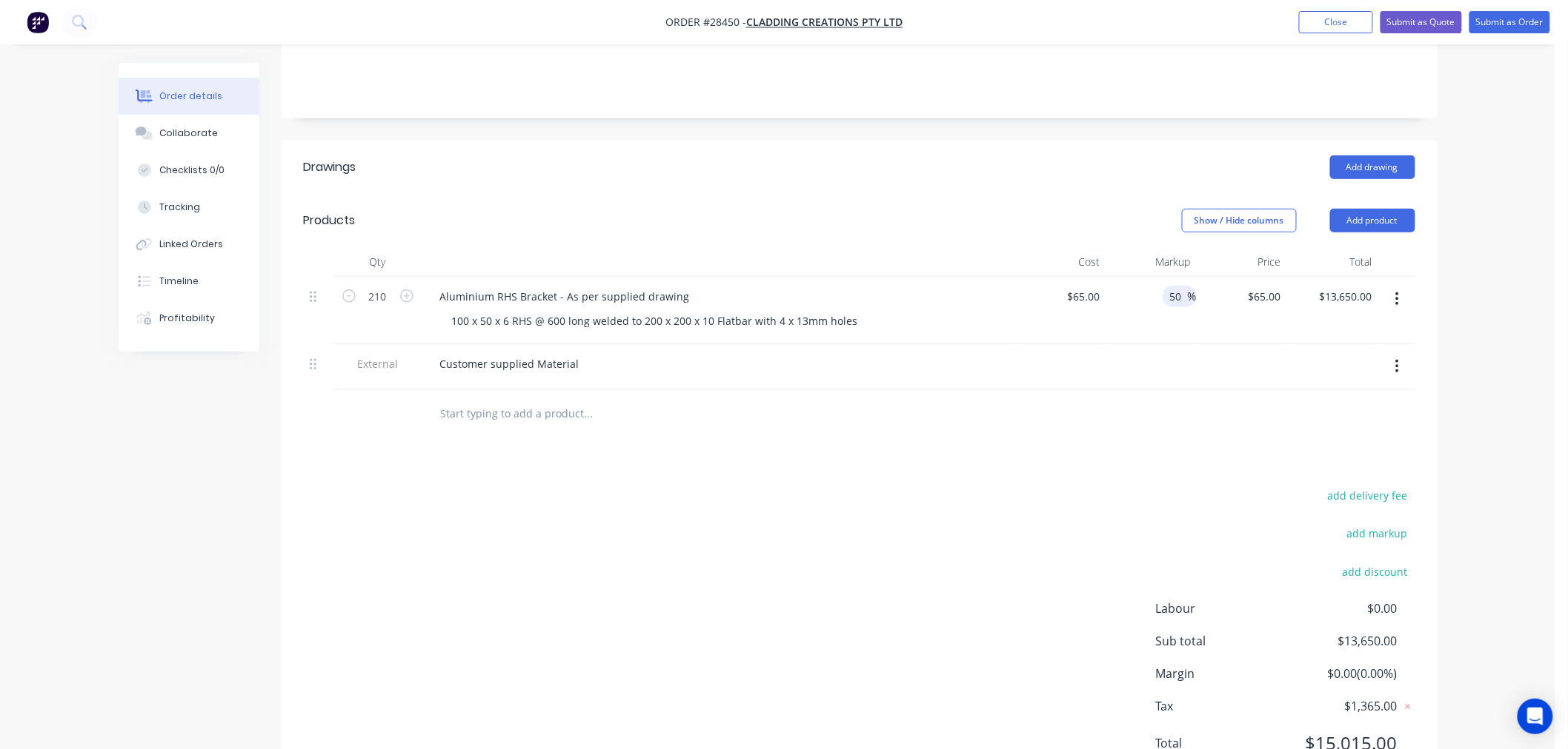
type input "$20,475.00"
click at [1256, 410] on div at bounding box center [860, 413] width 1111 height 48
click at [1181, 286] on input "50" at bounding box center [1178, 296] width 20 height 22
type input "5"
type input "40"
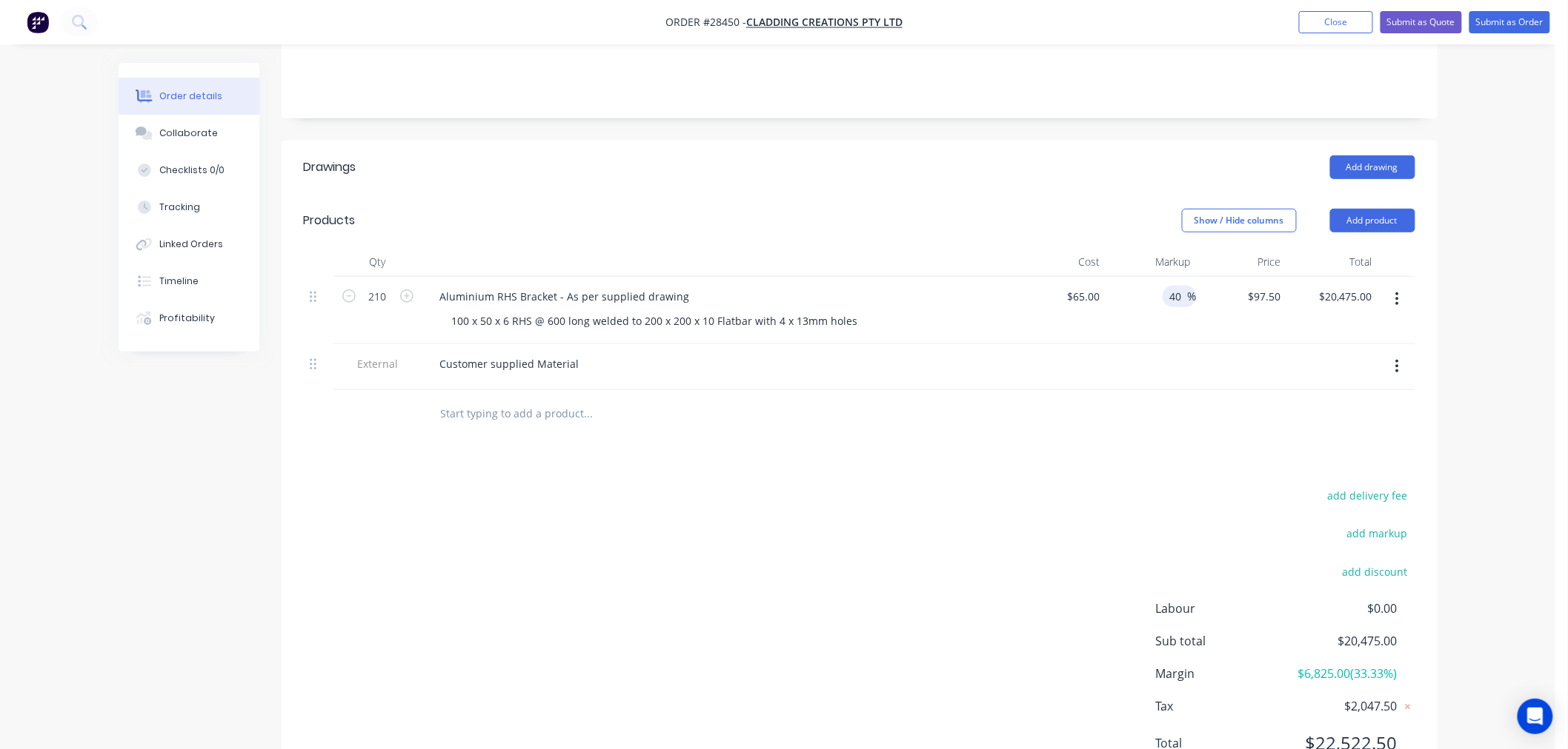
type input "$91.00"
type input "$19,110.00"
click at [1176, 453] on div "Drawings Add drawing Products Show / Hide columns Add product Qty Cost Markup P…" at bounding box center [859, 467] width 1155 height 653
click at [1413, 16] on button "Submit as Quote" at bounding box center [1420, 22] width 81 height 22
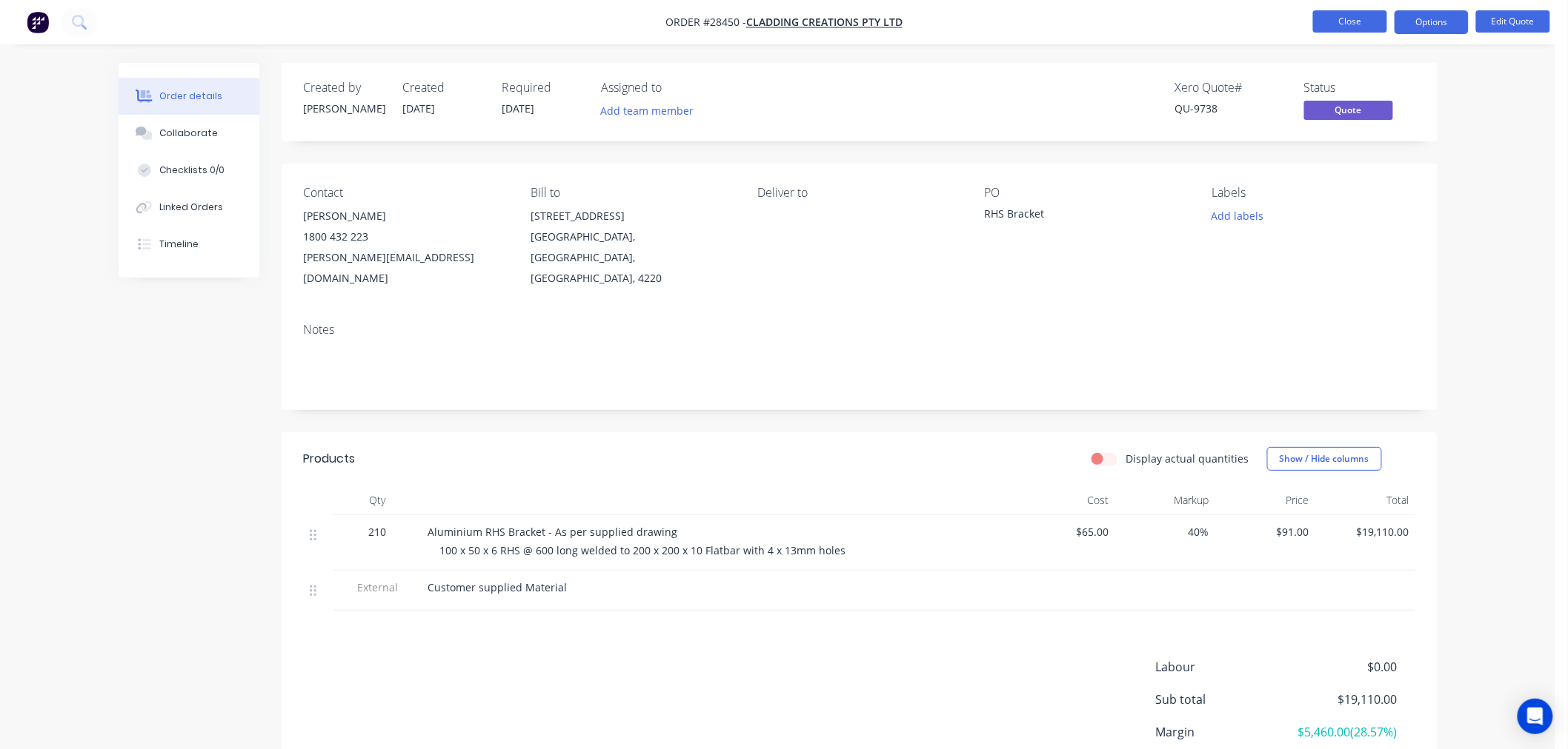
click at [1375, 15] on button "Close" at bounding box center [1349, 22] width 74 height 22
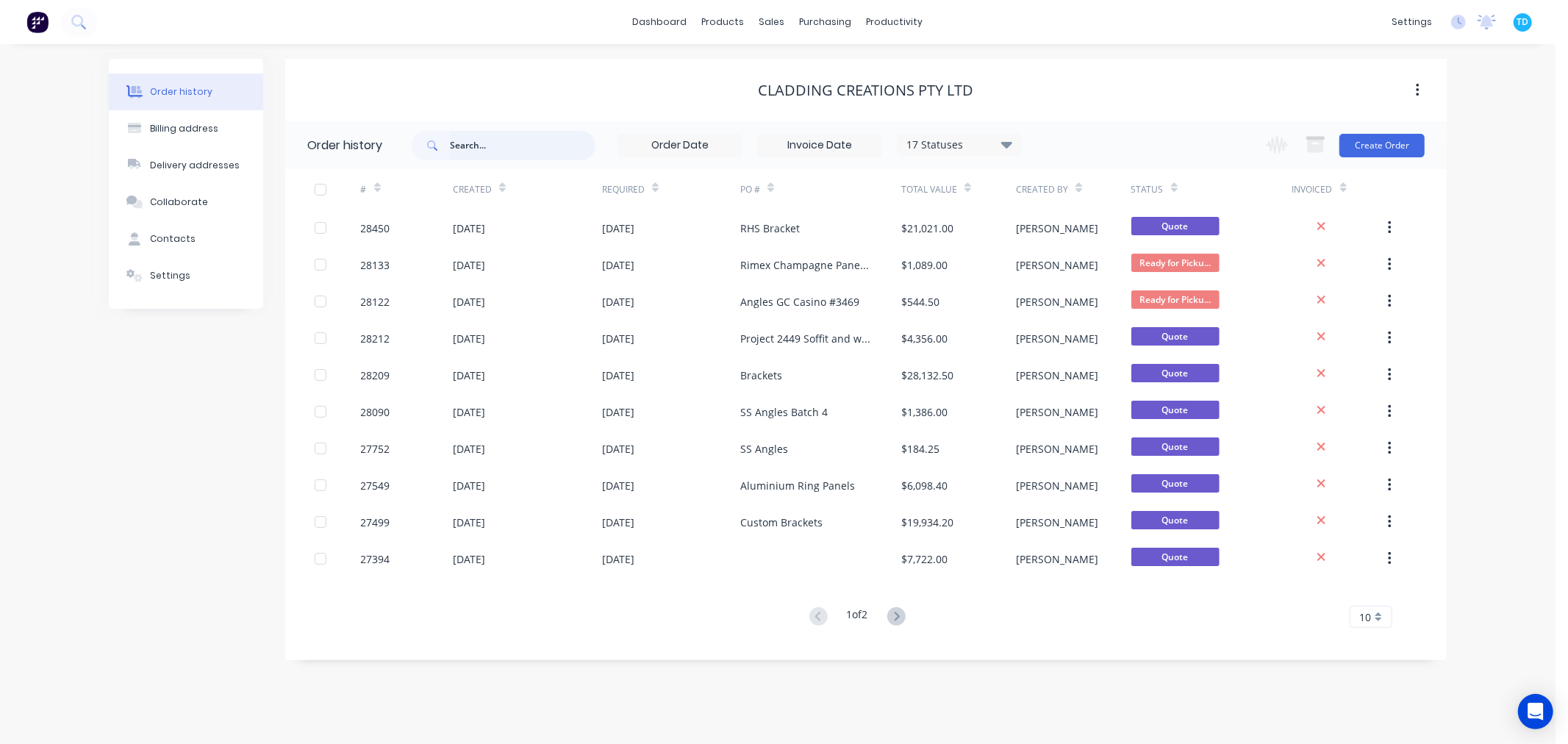
click at [465, 147] on input "text" at bounding box center [523, 146] width 146 height 30
type input "[PERSON_NAME]"
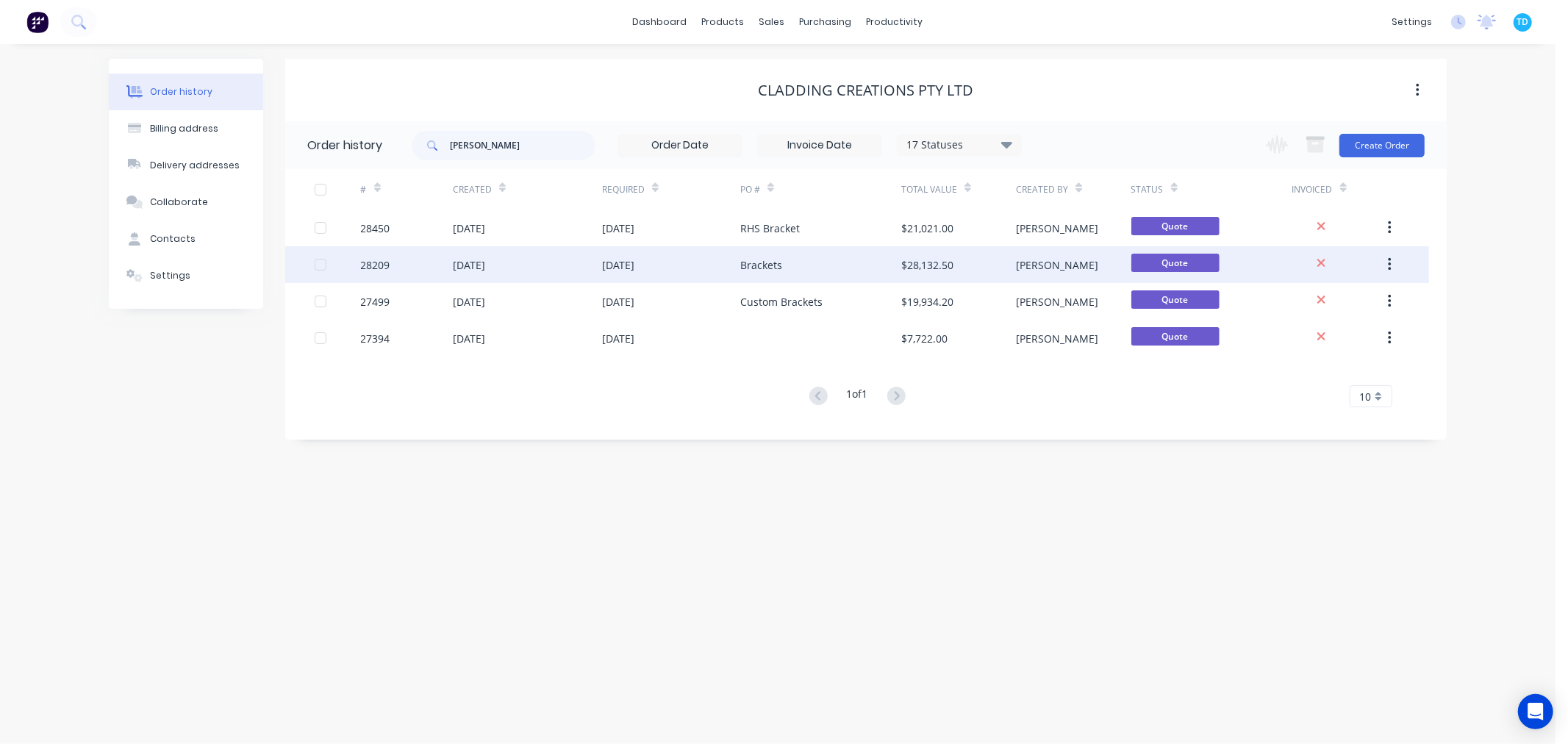
click at [758, 260] on div "Brackets" at bounding box center [760, 265] width 42 height 16
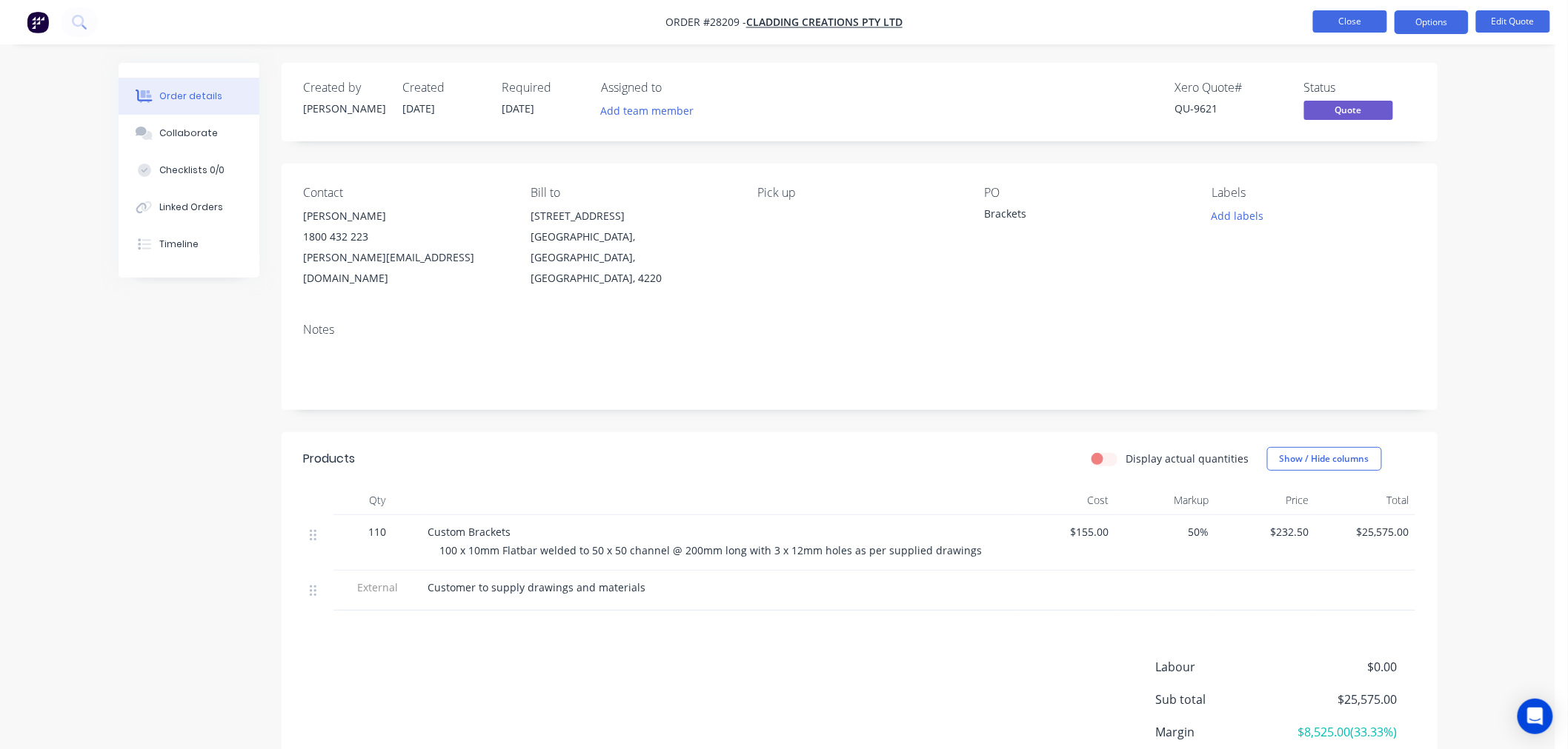
click at [1336, 13] on button "Close" at bounding box center [1349, 22] width 74 height 22
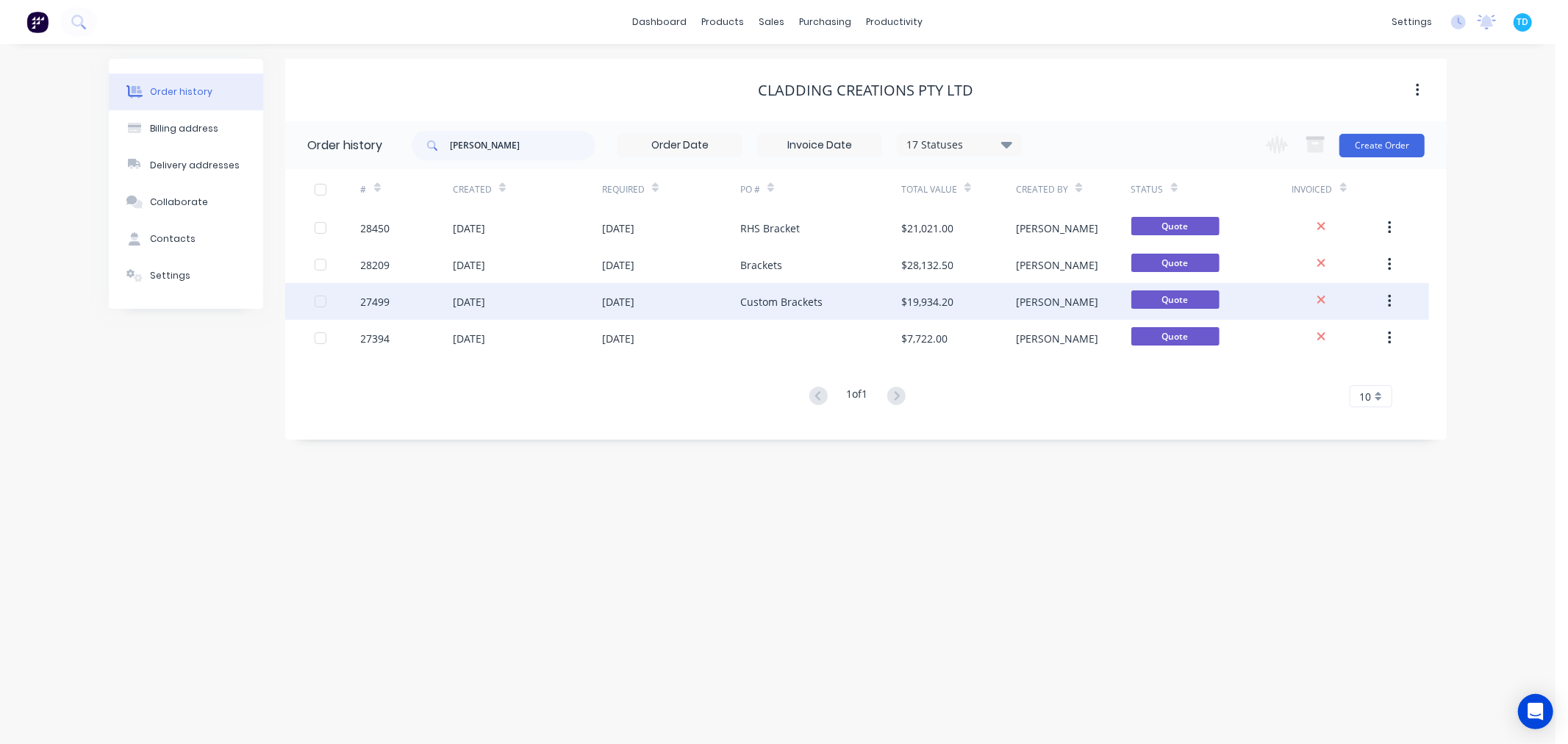
click at [620, 306] on div "[DATE]" at bounding box center [618, 302] width 32 height 16
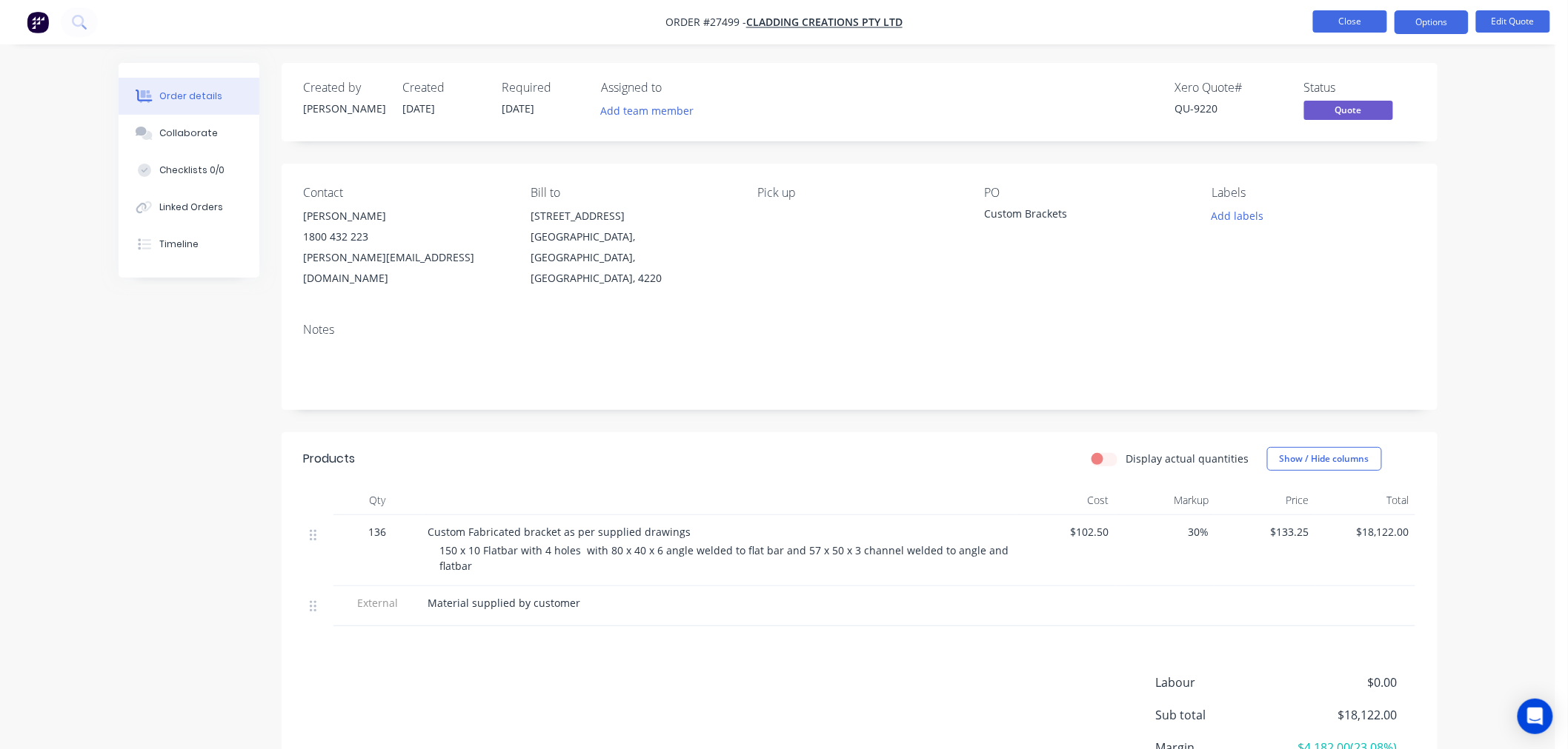
click at [1359, 20] on button "Close" at bounding box center [1349, 22] width 74 height 22
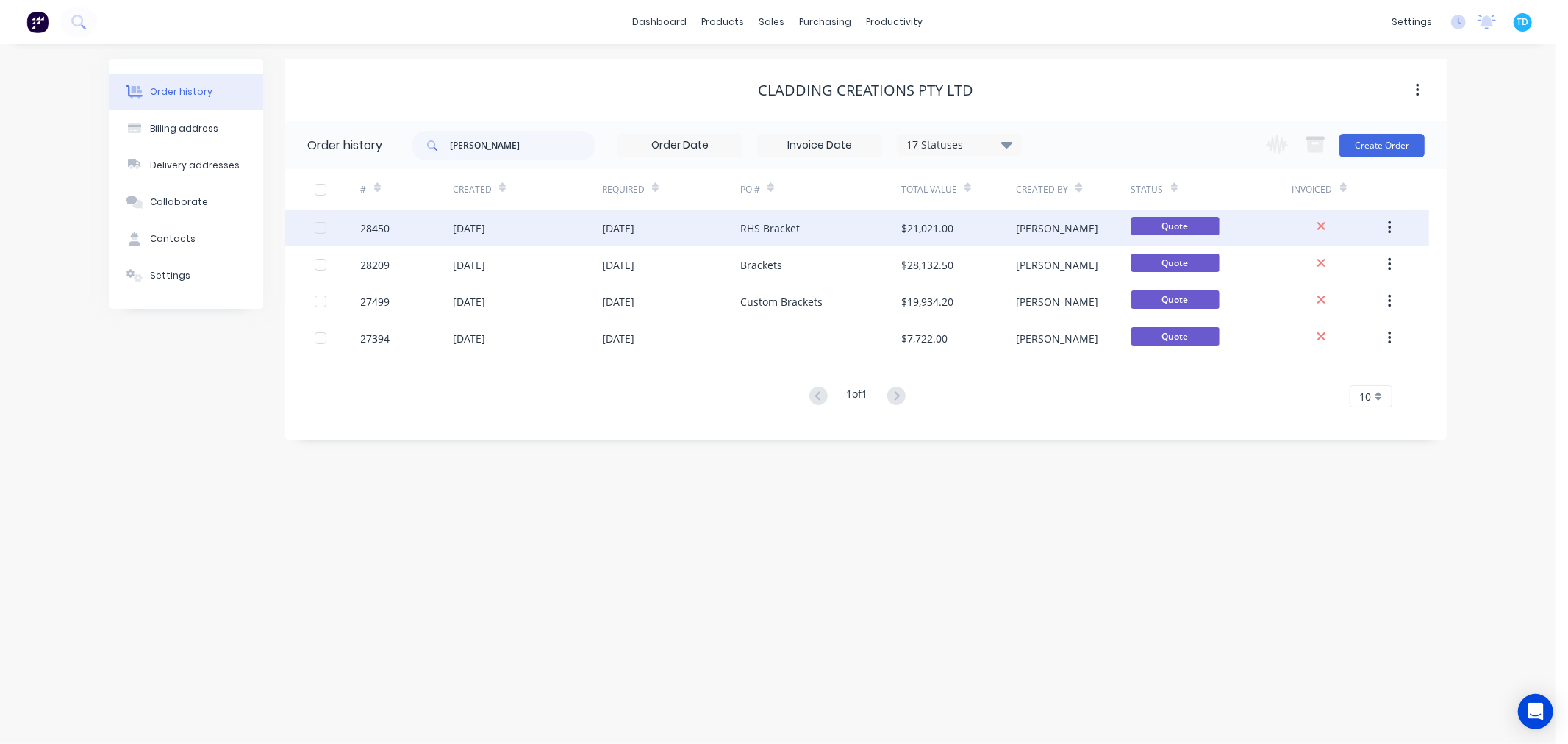
click at [791, 217] on div "RHS Bracket" at bounding box center [820, 228] width 161 height 37
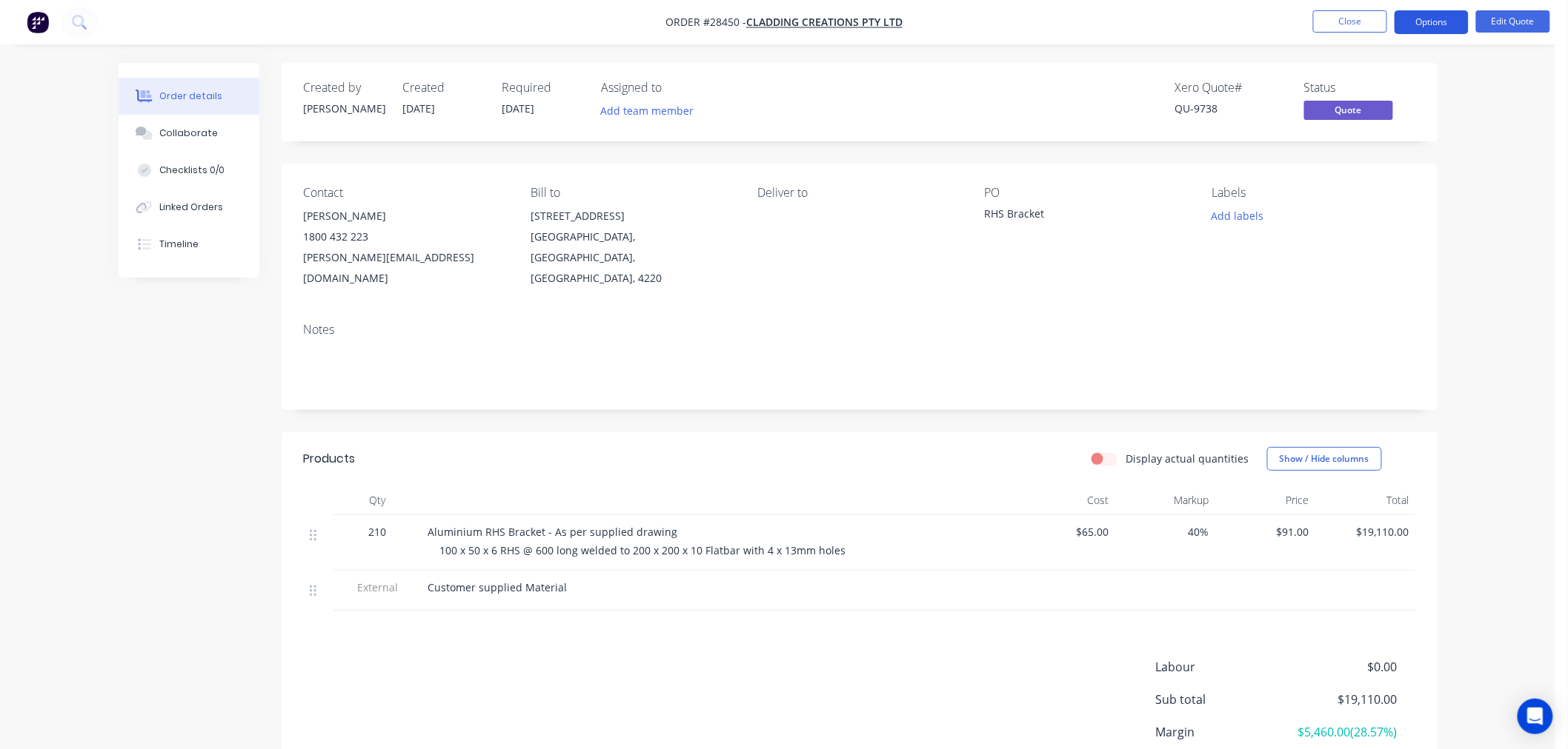
click at [1428, 22] on button "Options" at bounding box center [1430, 22] width 74 height 23
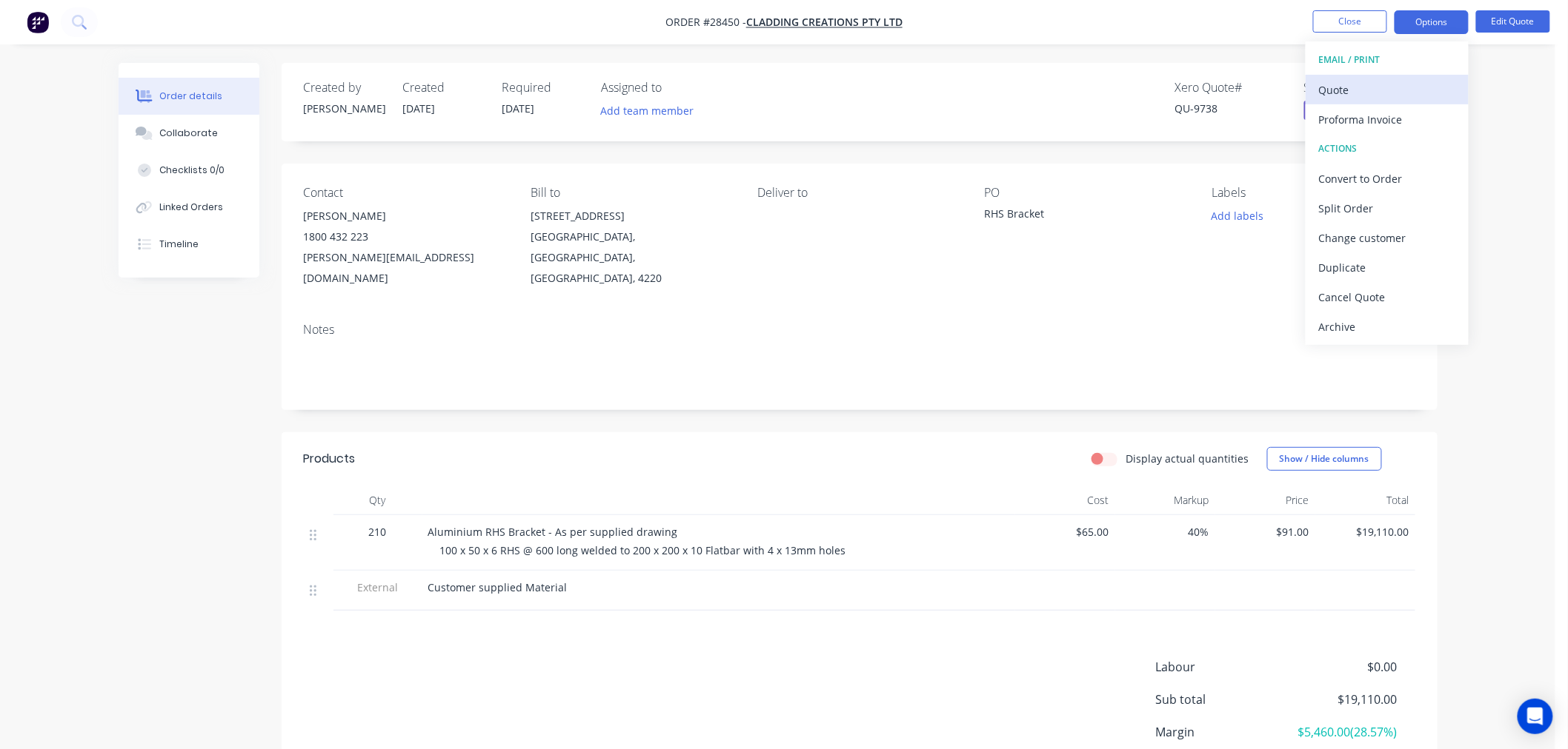
click at [1359, 97] on div "Quote" at bounding box center [1387, 90] width 137 height 22
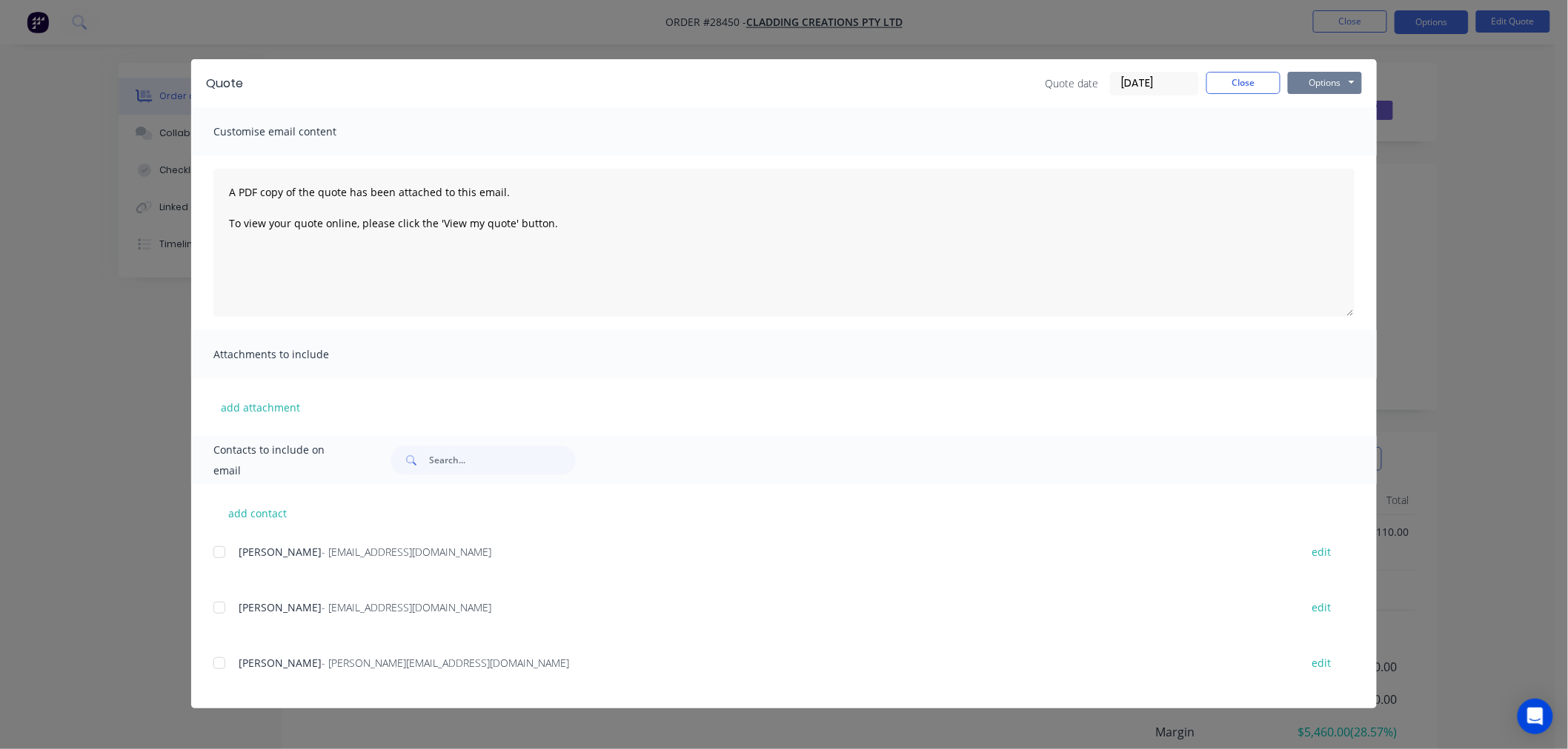
click at [1357, 77] on button "Options" at bounding box center [1324, 83] width 74 height 22
click at [1331, 142] on button "Print" at bounding box center [1334, 134] width 94 height 24
click at [1340, 18] on div "Quote Quote date [DATE] Close Options Preview Print Email Customise email conte…" at bounding box center [784, 374] width 1568 height 749
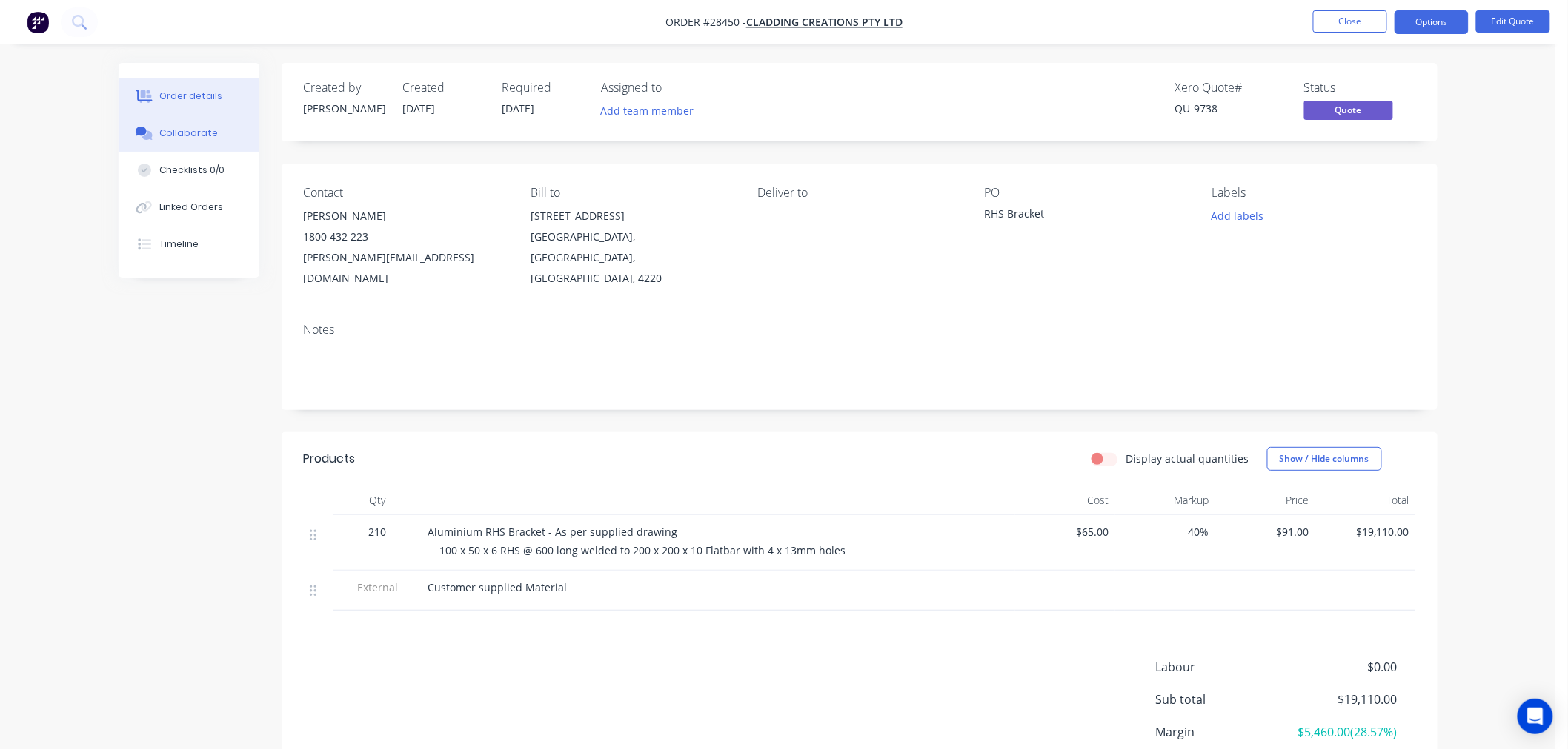
click at [176, 123] on button "Collaborate" at bounding box center [189, 134] width 140 height 37
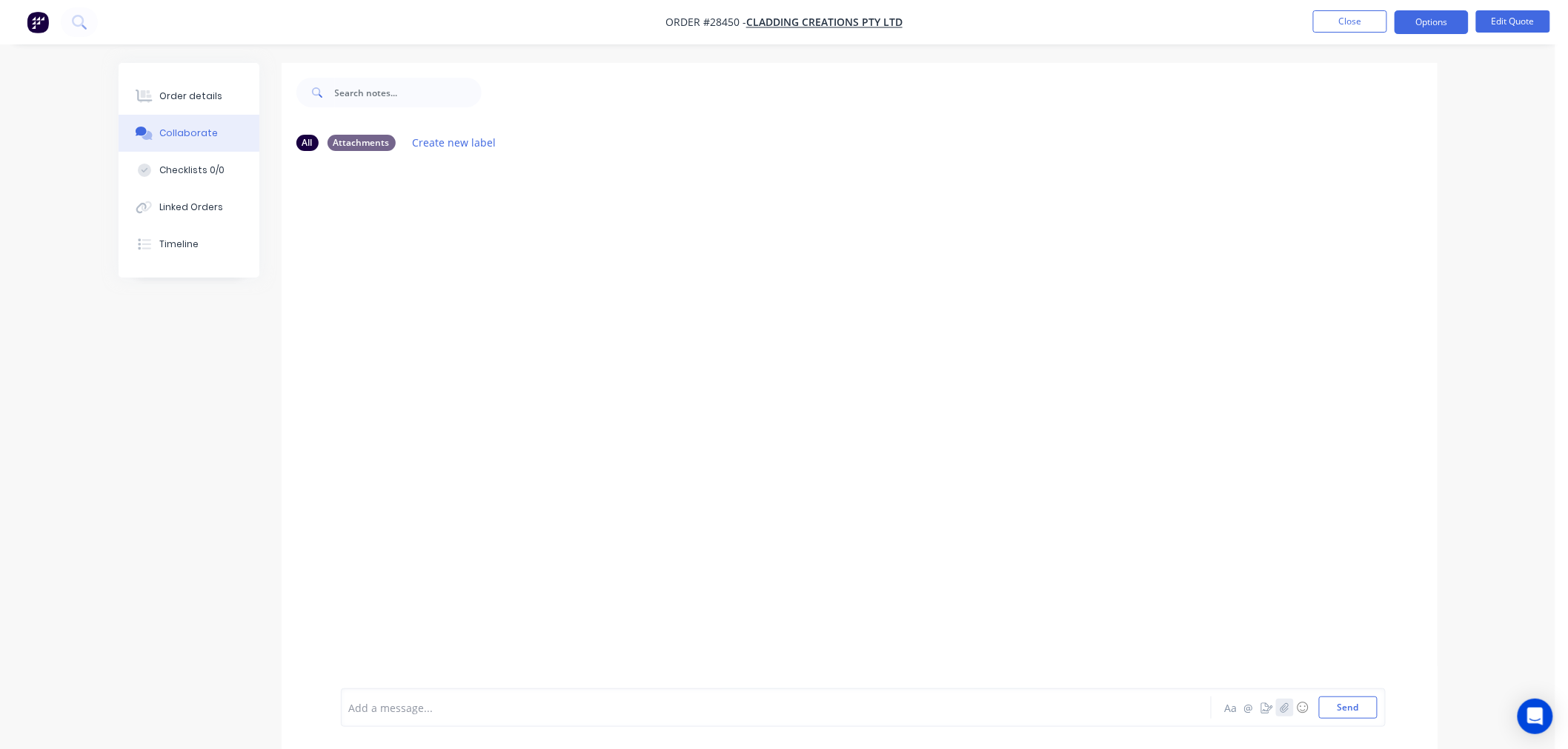
click at [1277, 706] on button "button" at bounding box center [1285, 708] width 18 height 18
click at [1360, 707] on button "Send" at bounding box center [1348, 708] width 59 height 22
click at [480, 710] on div at bounding box center [735, 708] width 771 height 16
click at [413, 706] on span "30mins labou + $10 consumables" at bounding box center [432, 708] width 166 height 14
click at [541, 704] on div "30mins labour + $10 consumables" at bounding box center [735, 708] width 771 height 16
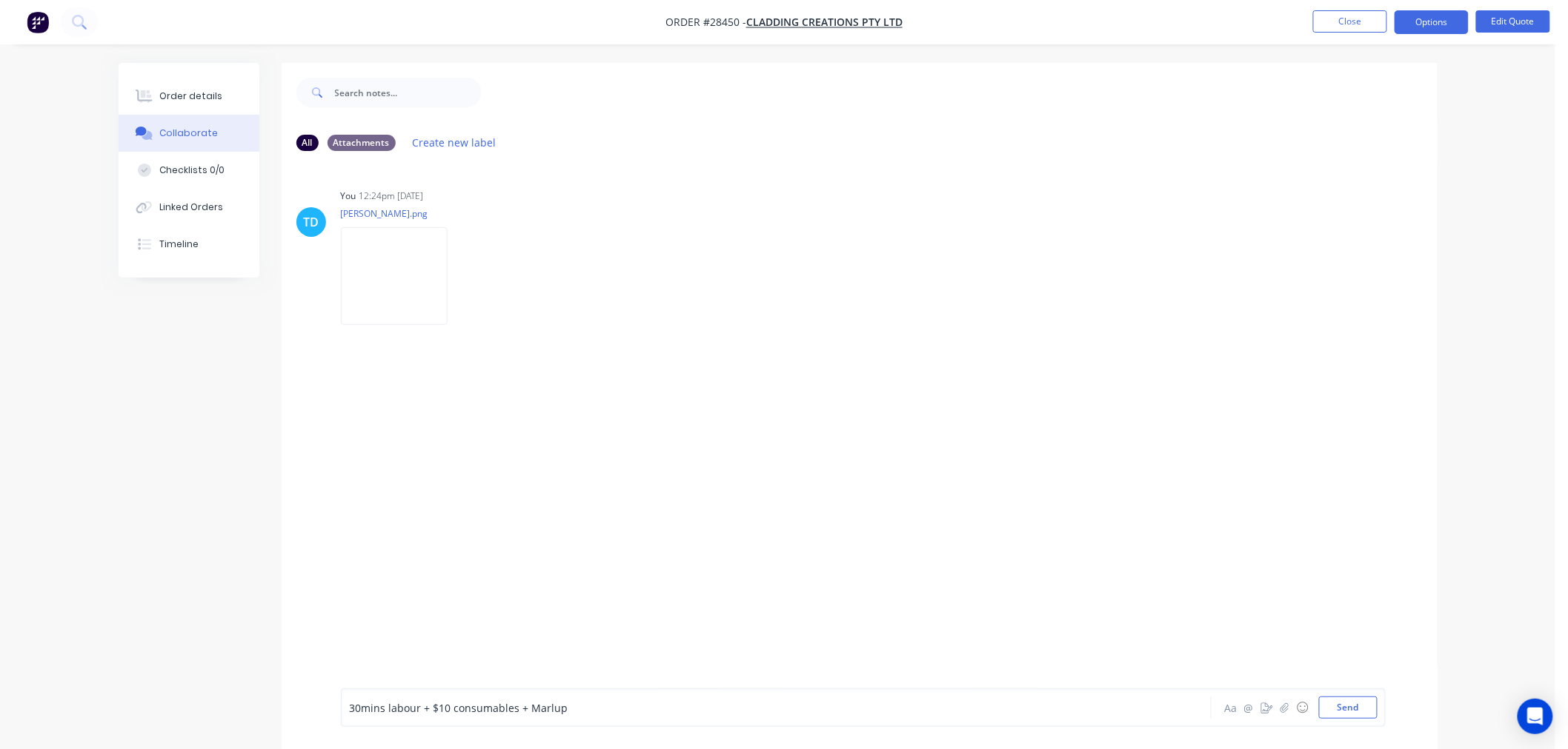
click at [550, 707] on span "30mins labour + $10 consumables + Marlup" at bounding box center [459, 708] width 219 height 14
click at [837, 567] on div "TD You 12:24pm [DATE] [PERSON_NAME].png Labels Download Delete" at bounding box center [859, 425] width 1155 height 526
click at [1346, 715] on button "Send" at bounding box center [1348, 708] width 59 height 22
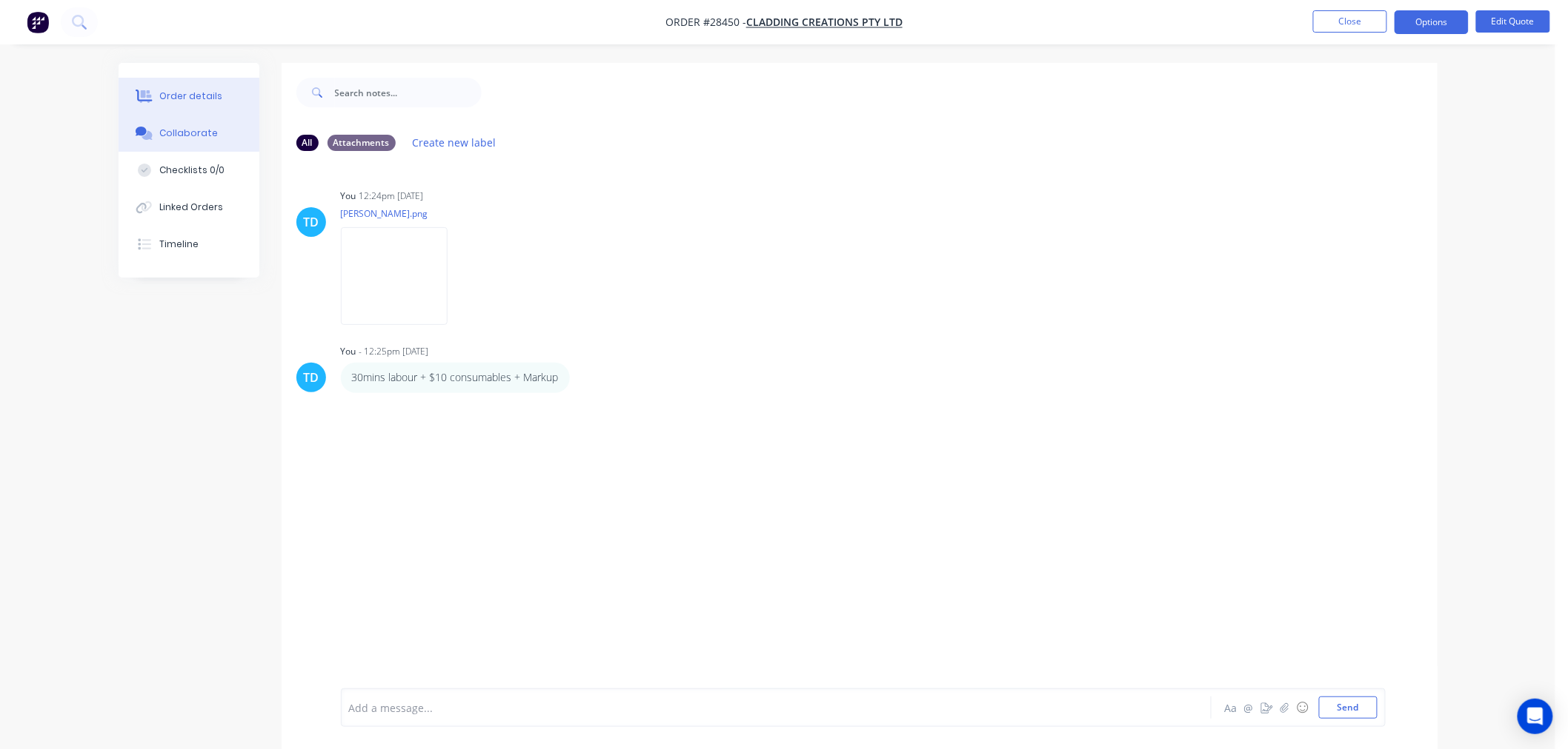
click at [195, 84] on button "Order details" at bounding box center [189, 96] width 140 height 37
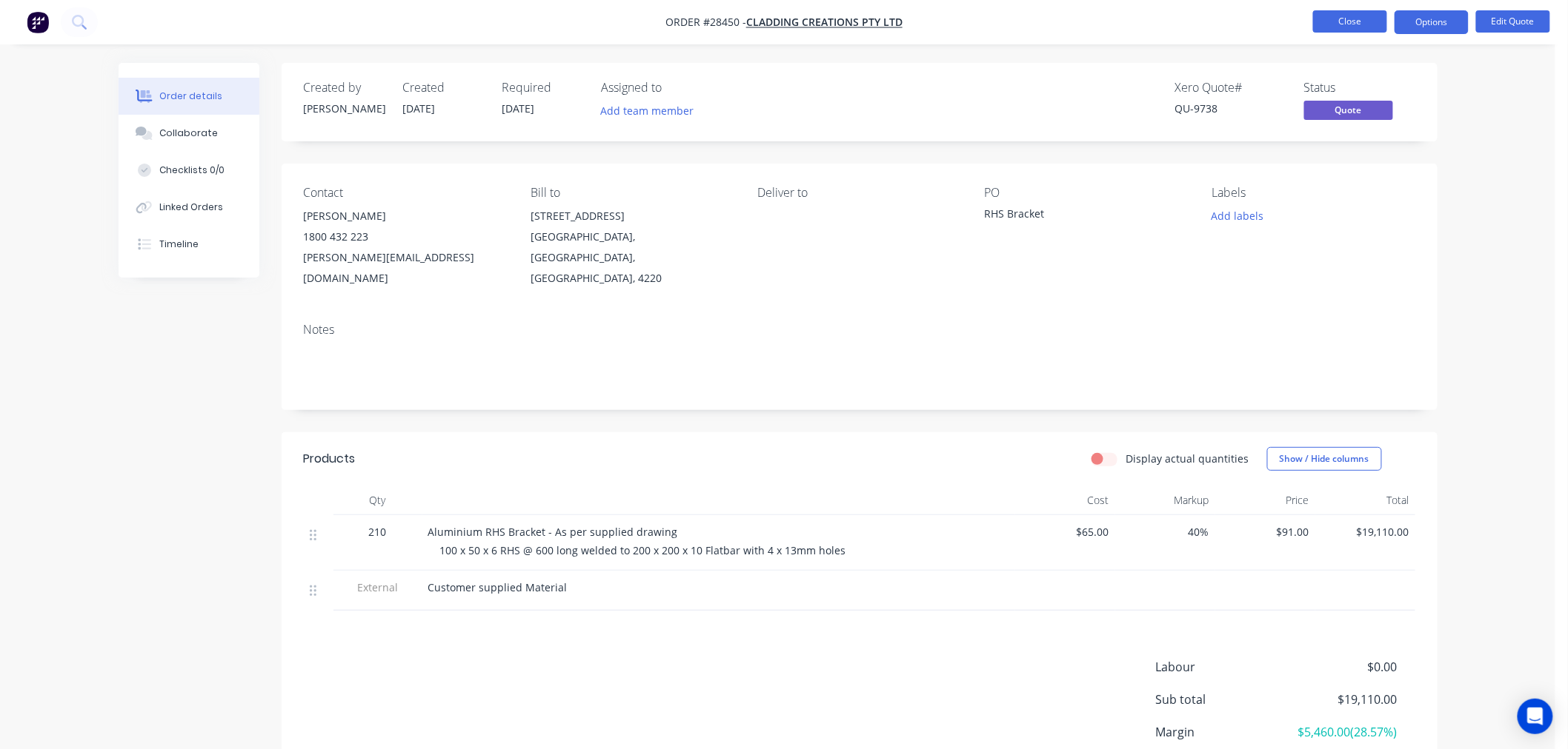
click at [1337, 20] on button "Close" at bounding box center [1349, 22] width 74 height 22
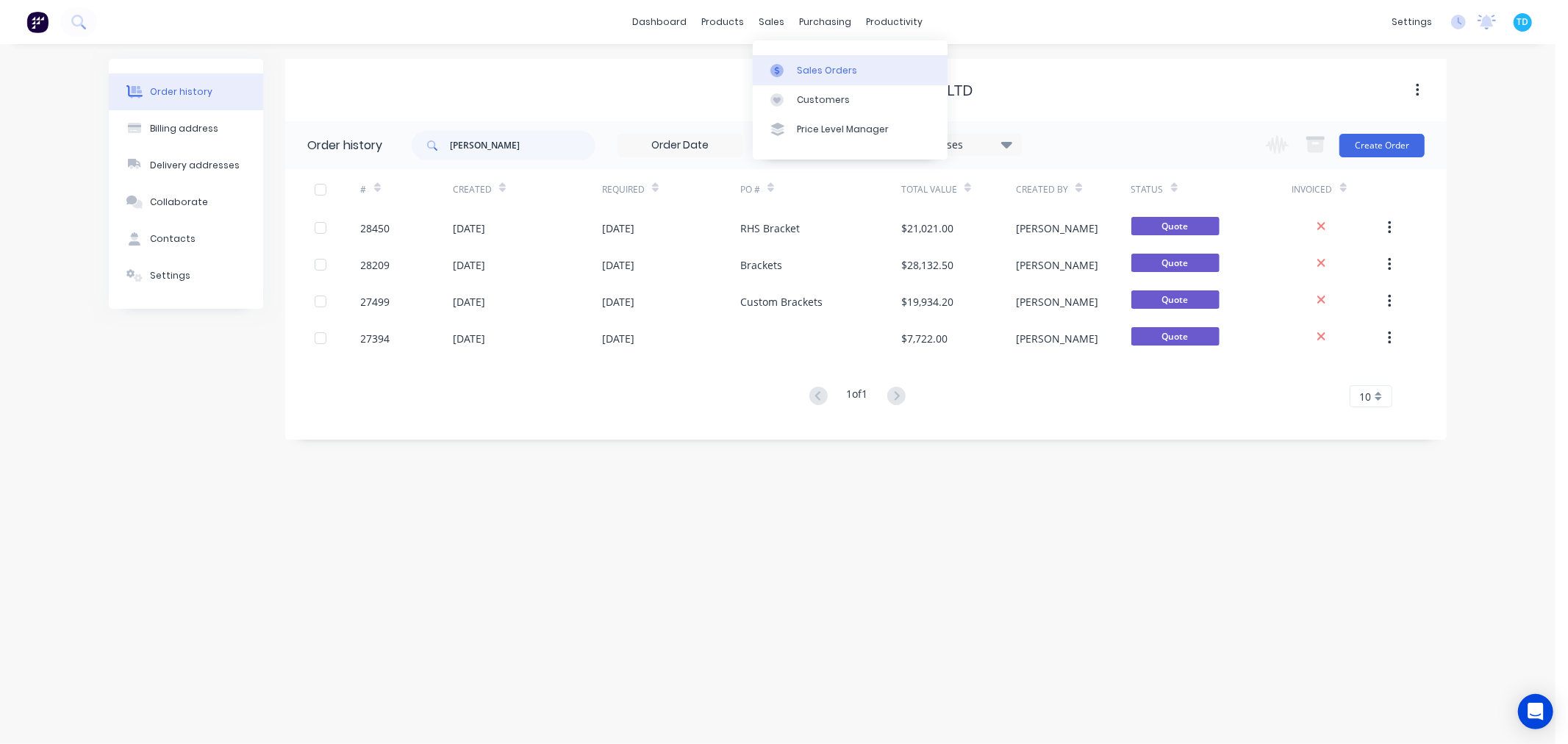
click at [803, 60] on link "Sales Orders" at bounding box center [850, 70] width 195 height 30
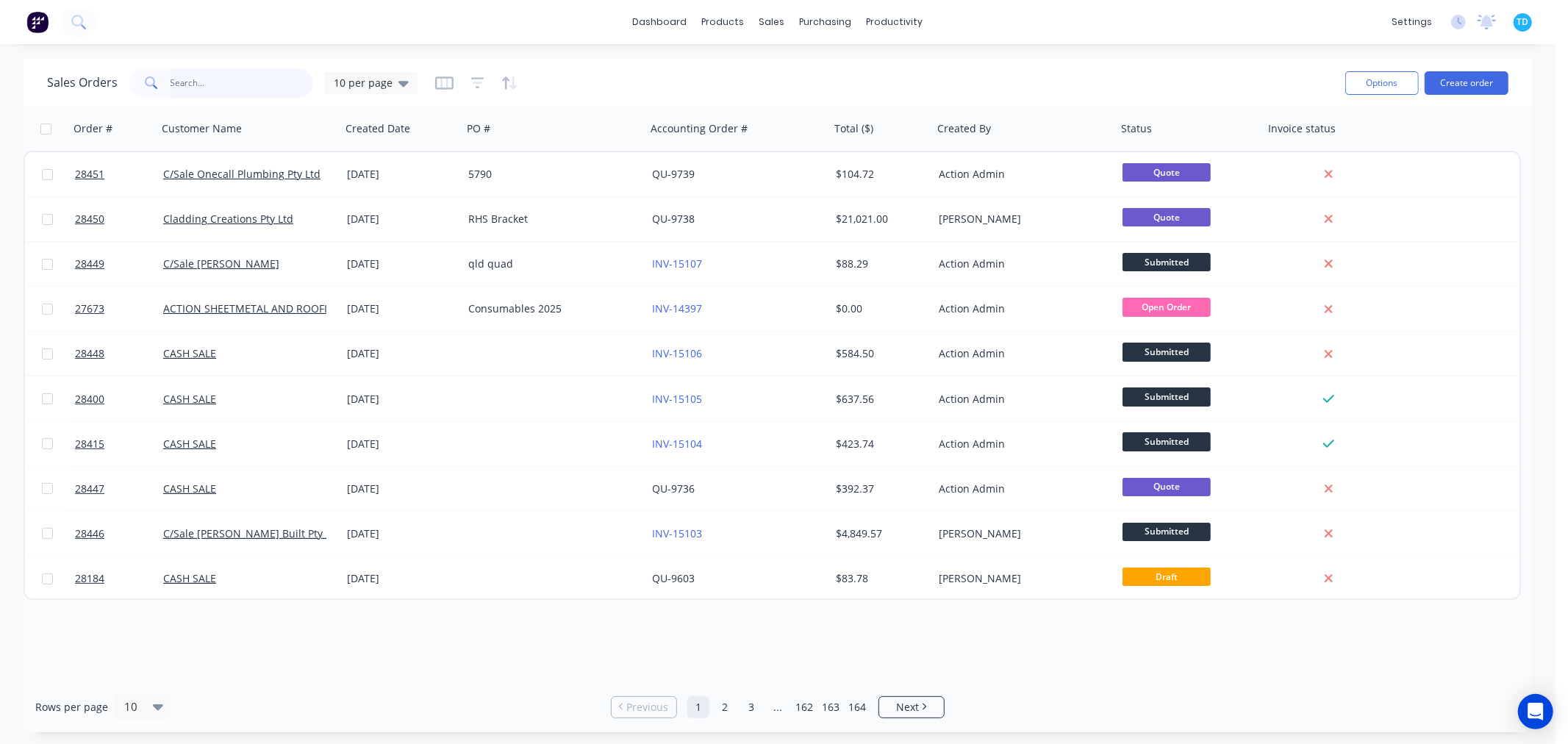
click at [249, 94] on input "text" at bounding box center [242, 84] width 143 height 30
type input "cash"
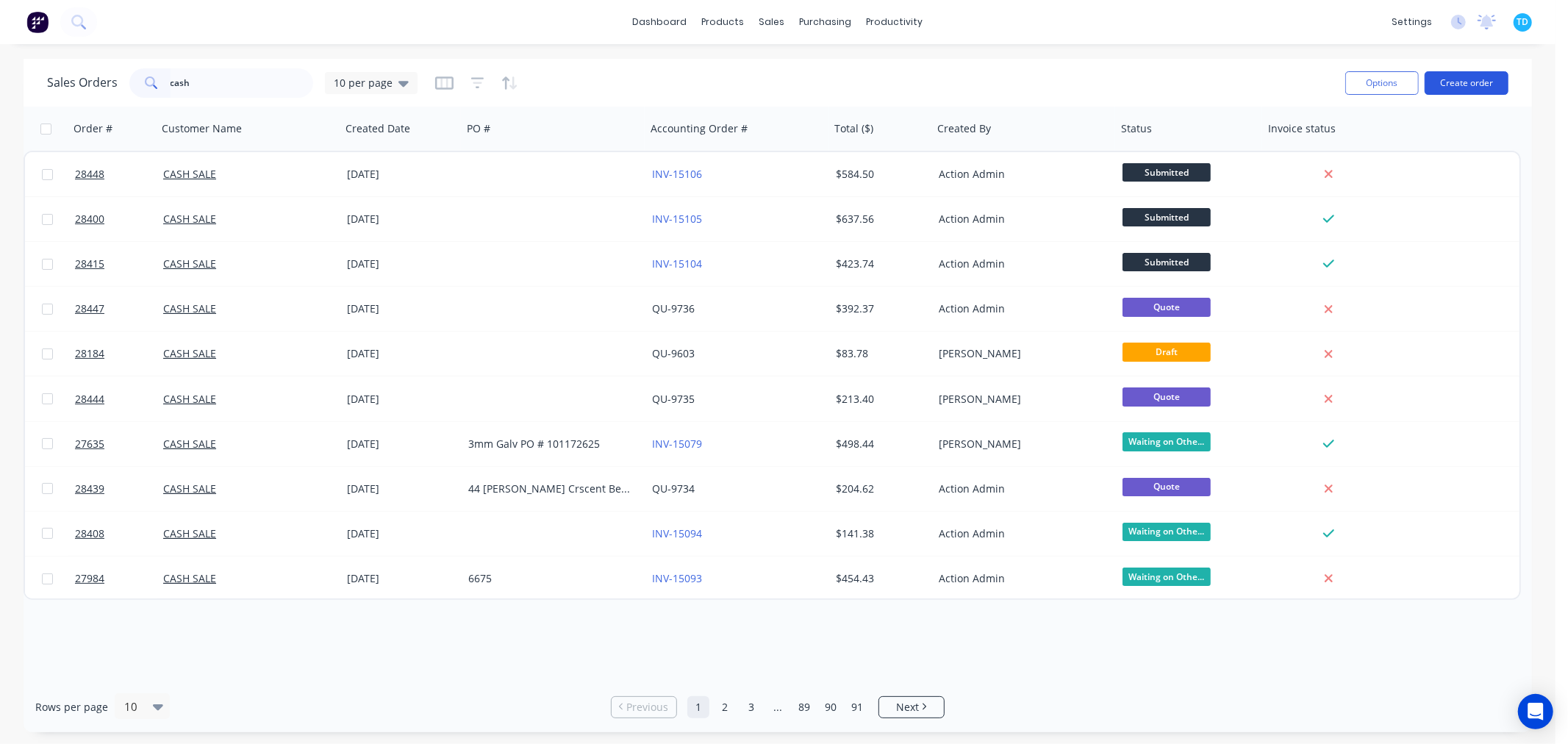
click at [1454, 75] on button "Create order" at bounding box center [1467, 83] width 84 height 23
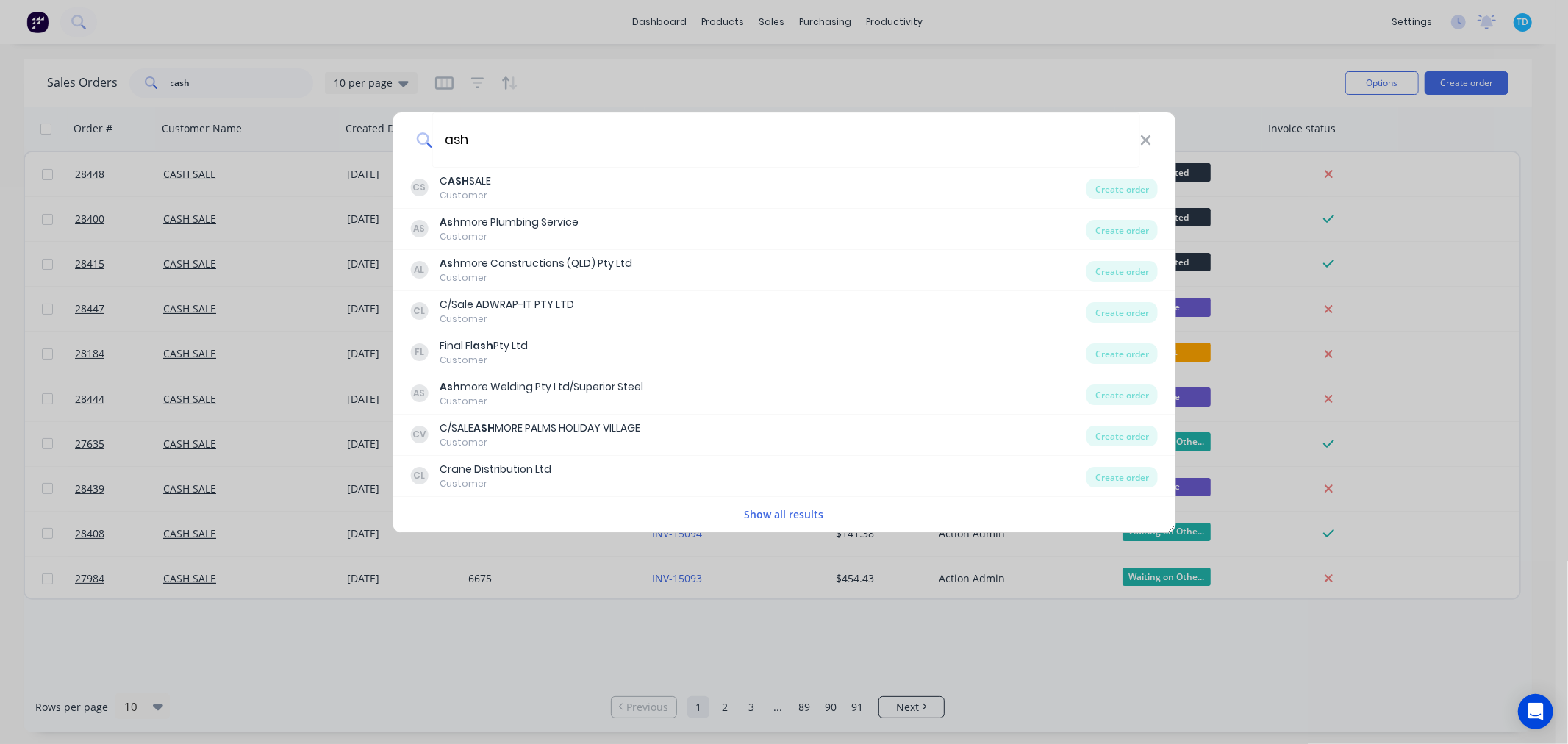
click at [786, 512] on button "Show all results" at bounding box center [784, 515] width 88 height 17
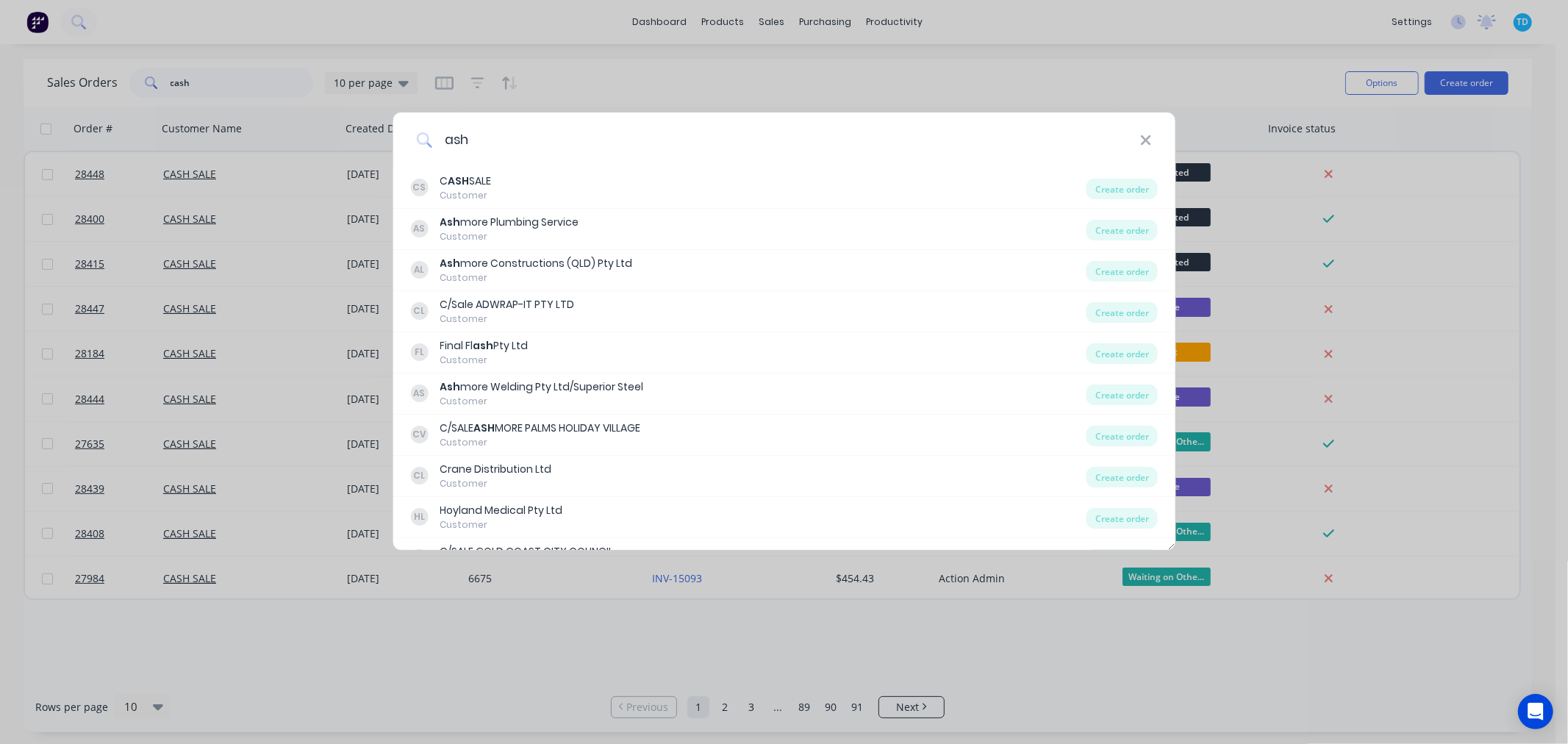
drag, startPoint x: 481, startPoint y: 141, endPoint x: 443, endPoint y: 148, distance: 38.6
click at [443, 148] on input "ash" at bounding box center [786, 139] width 708 height 55
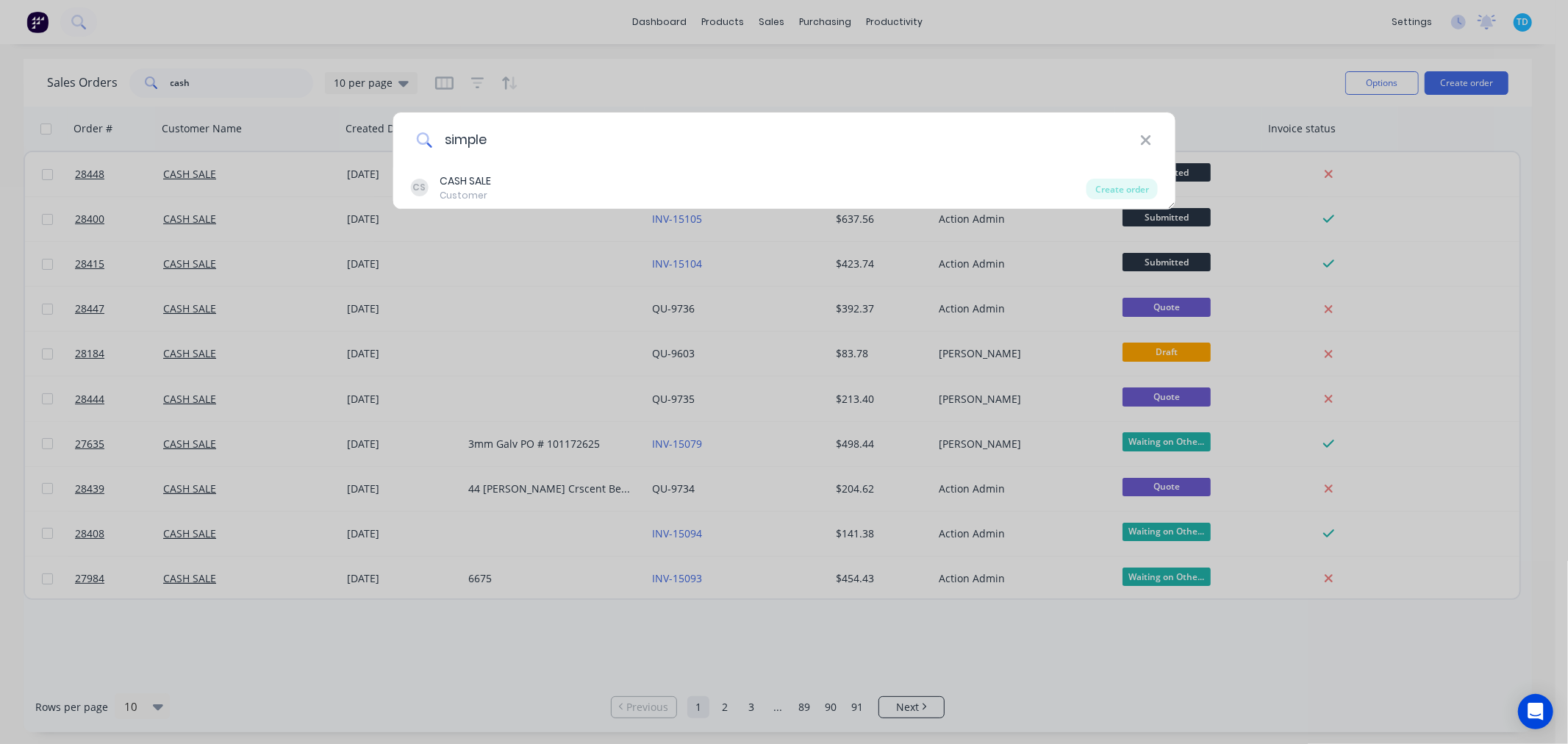
drag, startPoint x: 489, startPoint y: 146, endPoint x: 430, endPoint y: 146, distance: 59.0
click at [430, 146] on div "simple" at bounding box center [784, 139] width 783 height 55
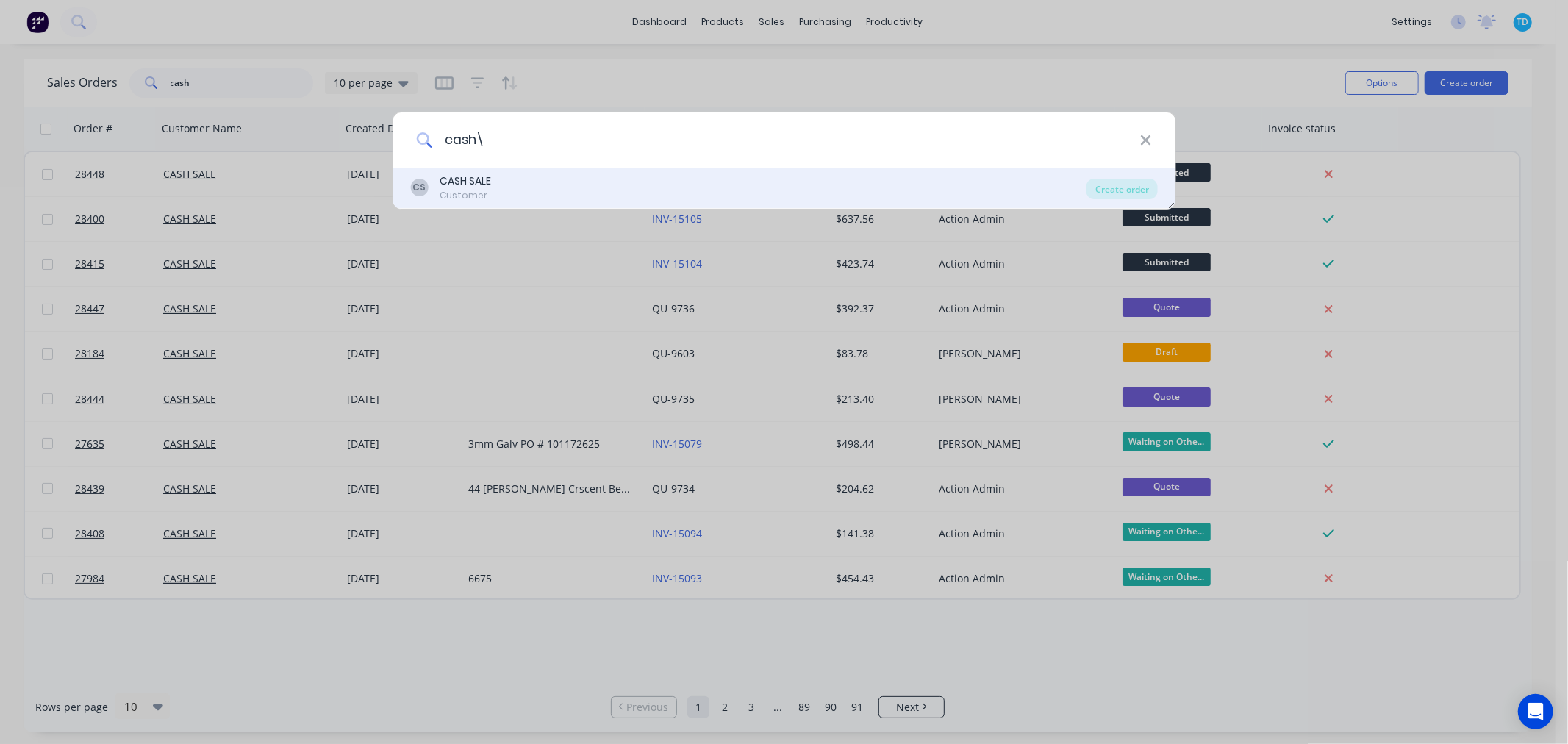
type input "cash\"
click at [499, 189] on div "CS CASH SALE Customer" at bounding box center [748, 188] width 677 height 29
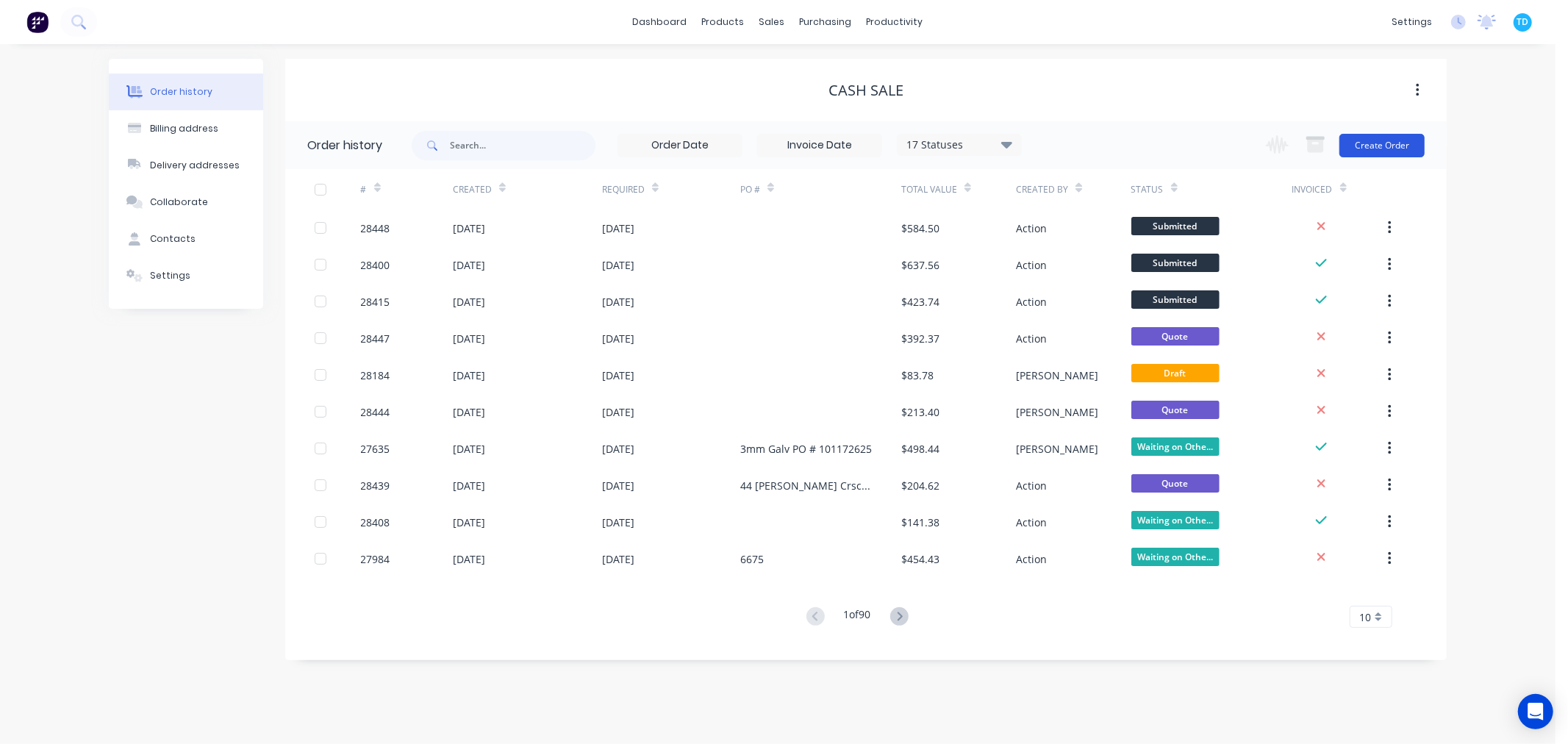
click at [1379, 145] on button "Create Order" at bounding box center [1382, 145] width 85 height 23
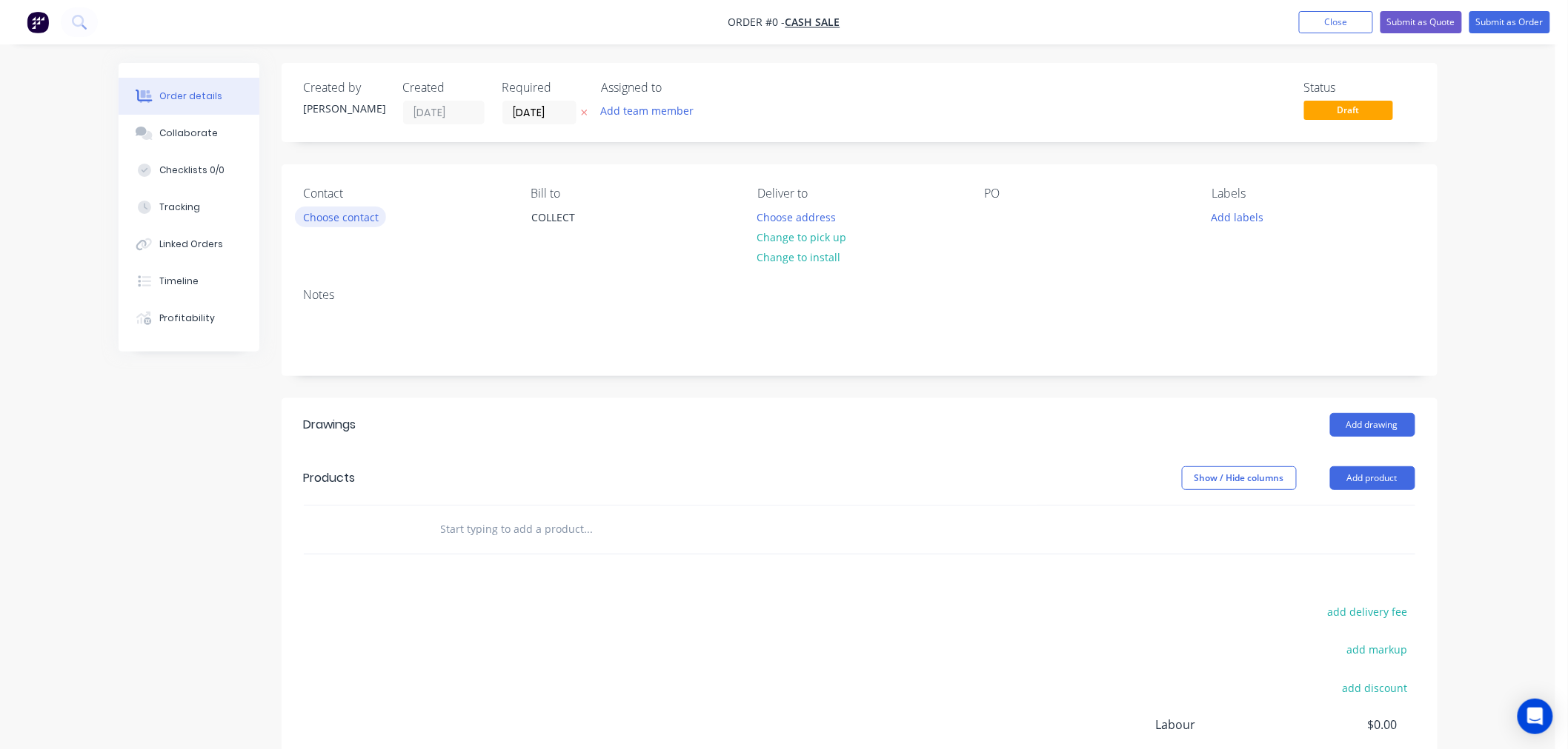
click at [336, 219] on button "Choose contact" at bounding box center [340, 216] width 91 height 20
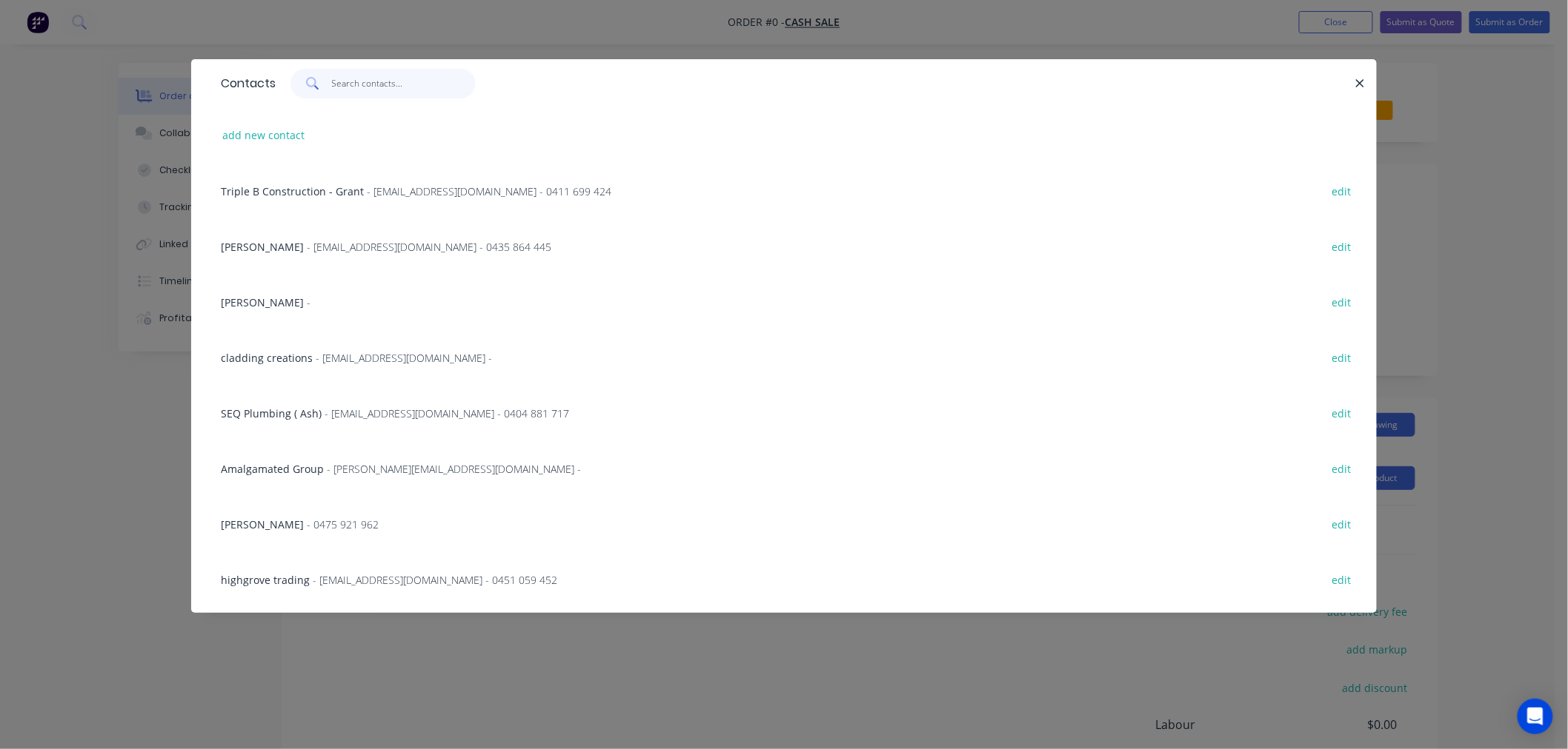
click at [378, 84] on input "text" at bounding box center [404, 84] width 144 height 30
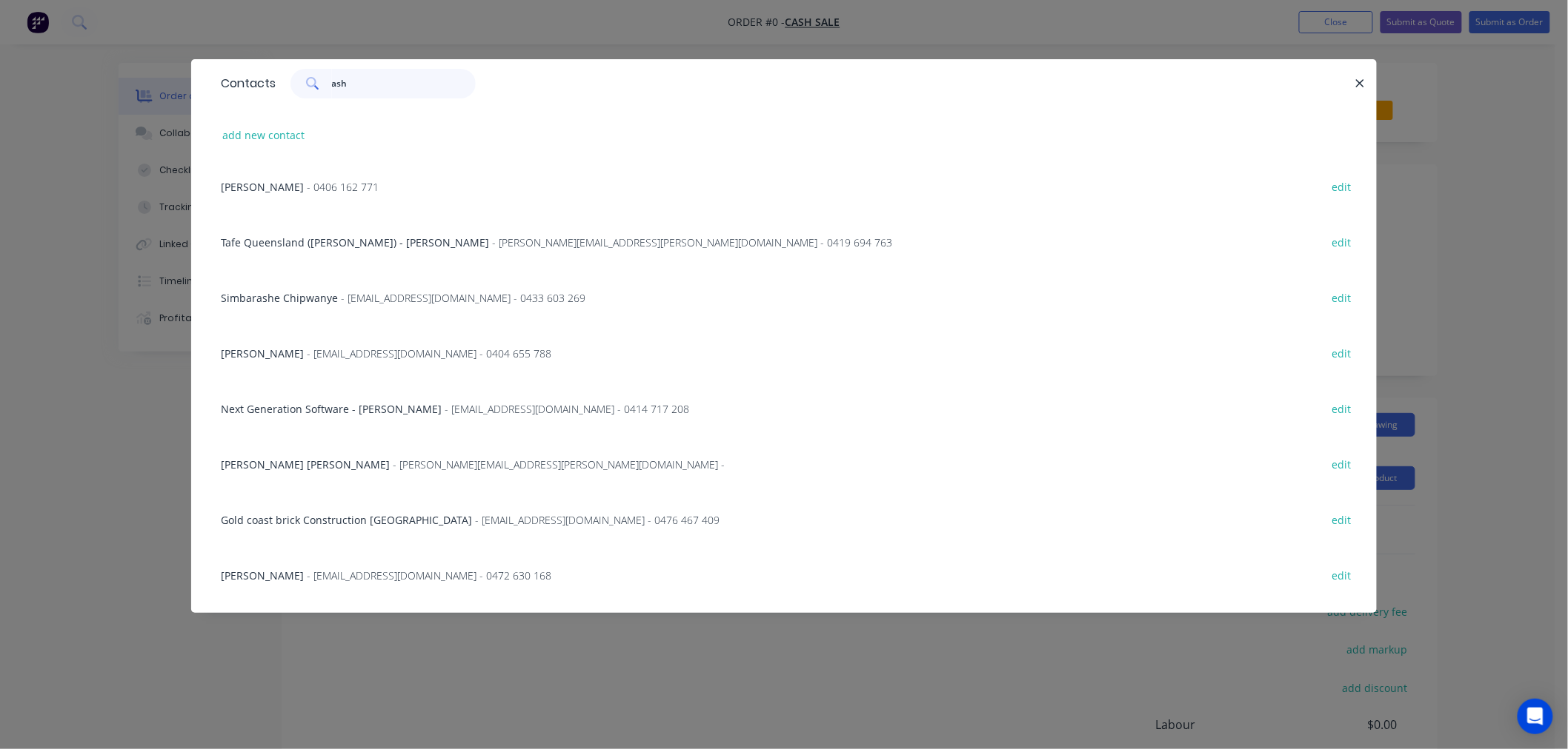
scroll to position [987, 0]
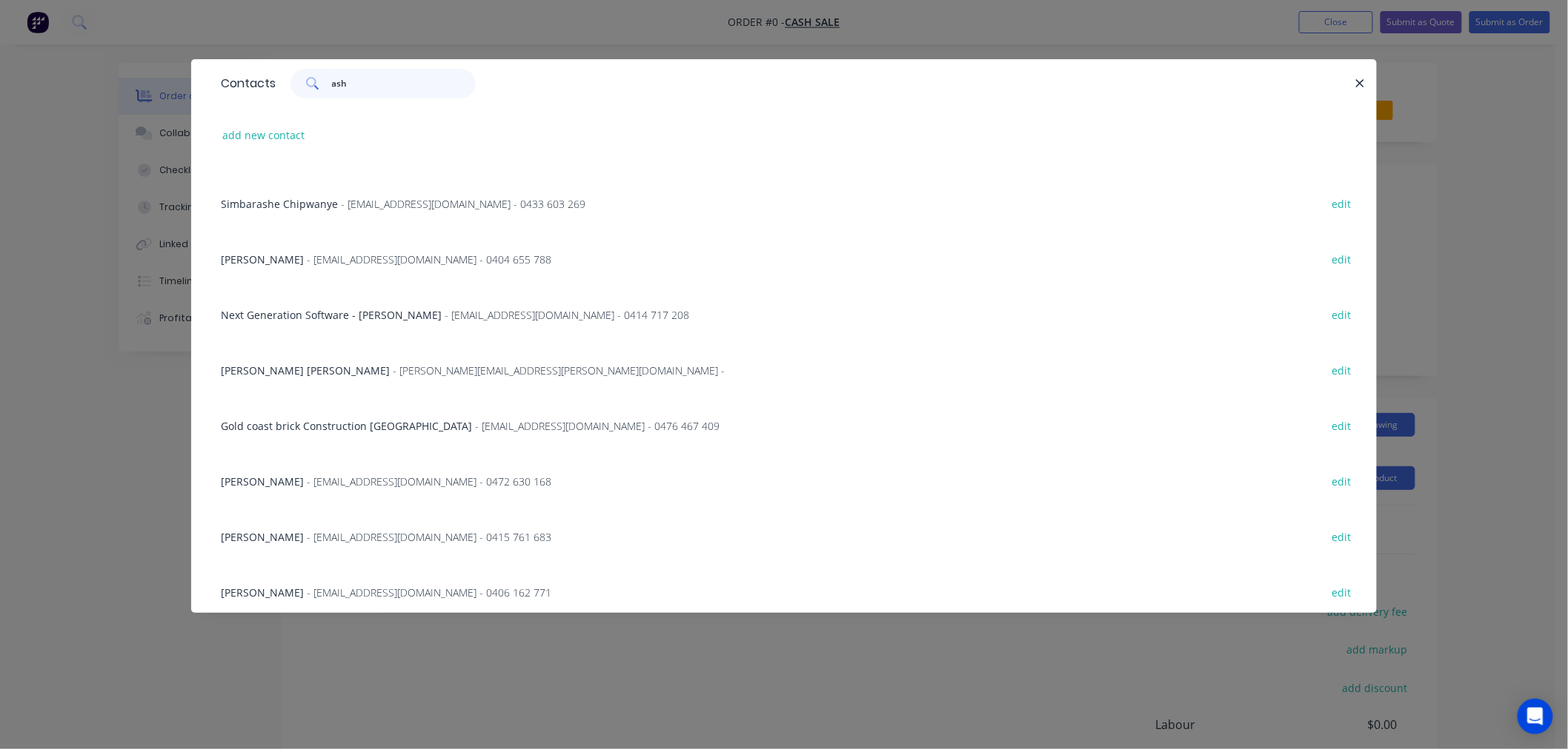
drag, startPoint x: 347, startPoint y: 82, endPoint x: 334, endPoint y: 87, distance: 13.9
click at [334, 87] on input "ash" at bounding box center [404, 84] width 144 height 30
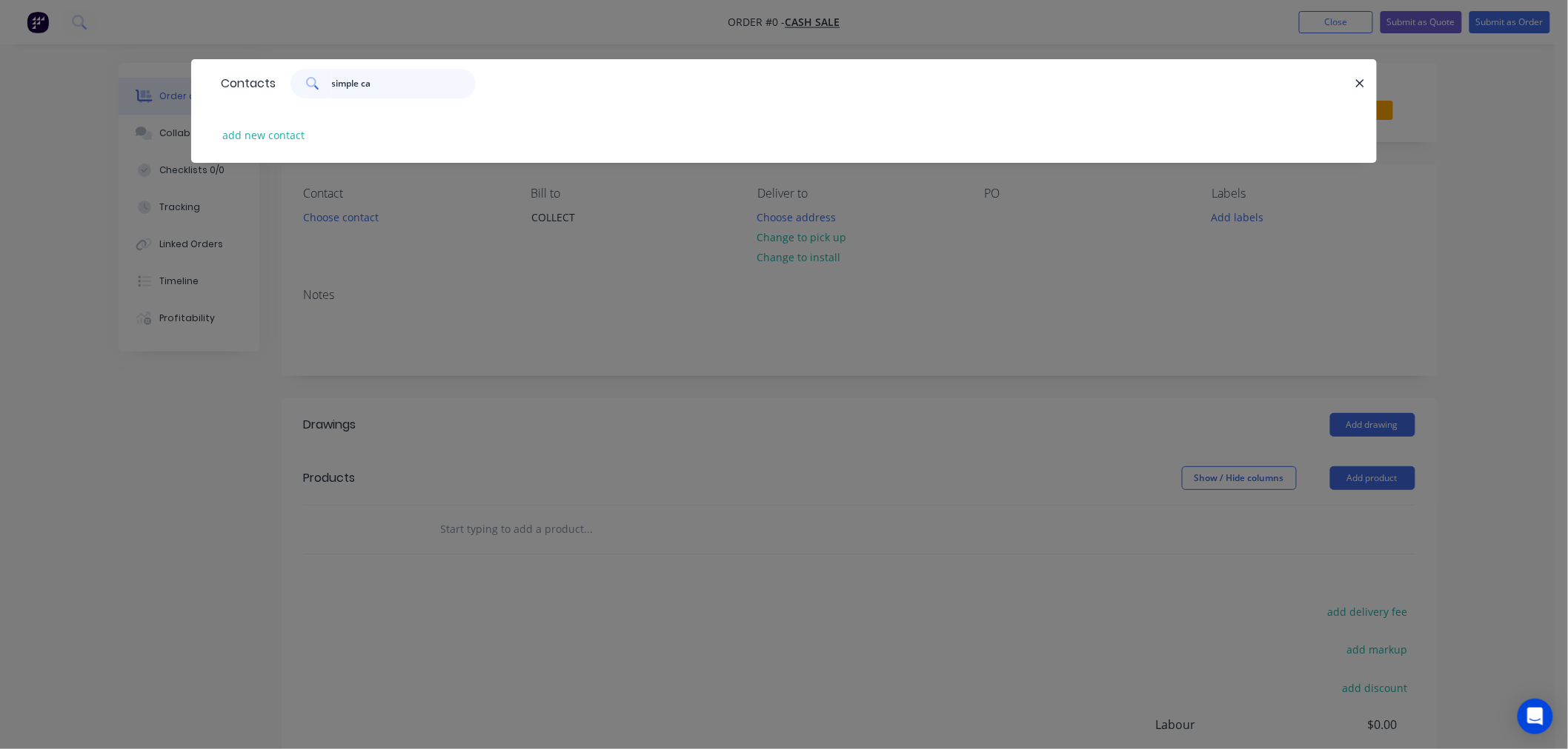
type input "simple cat"
drag, startPoint x: 403, startPoint y: 83, endPoint x: 319, endPoint y: 92, distance: 84.5
click at [319, 92] on div "simple cat" at bounding box center [383, 84] width 185 height 30
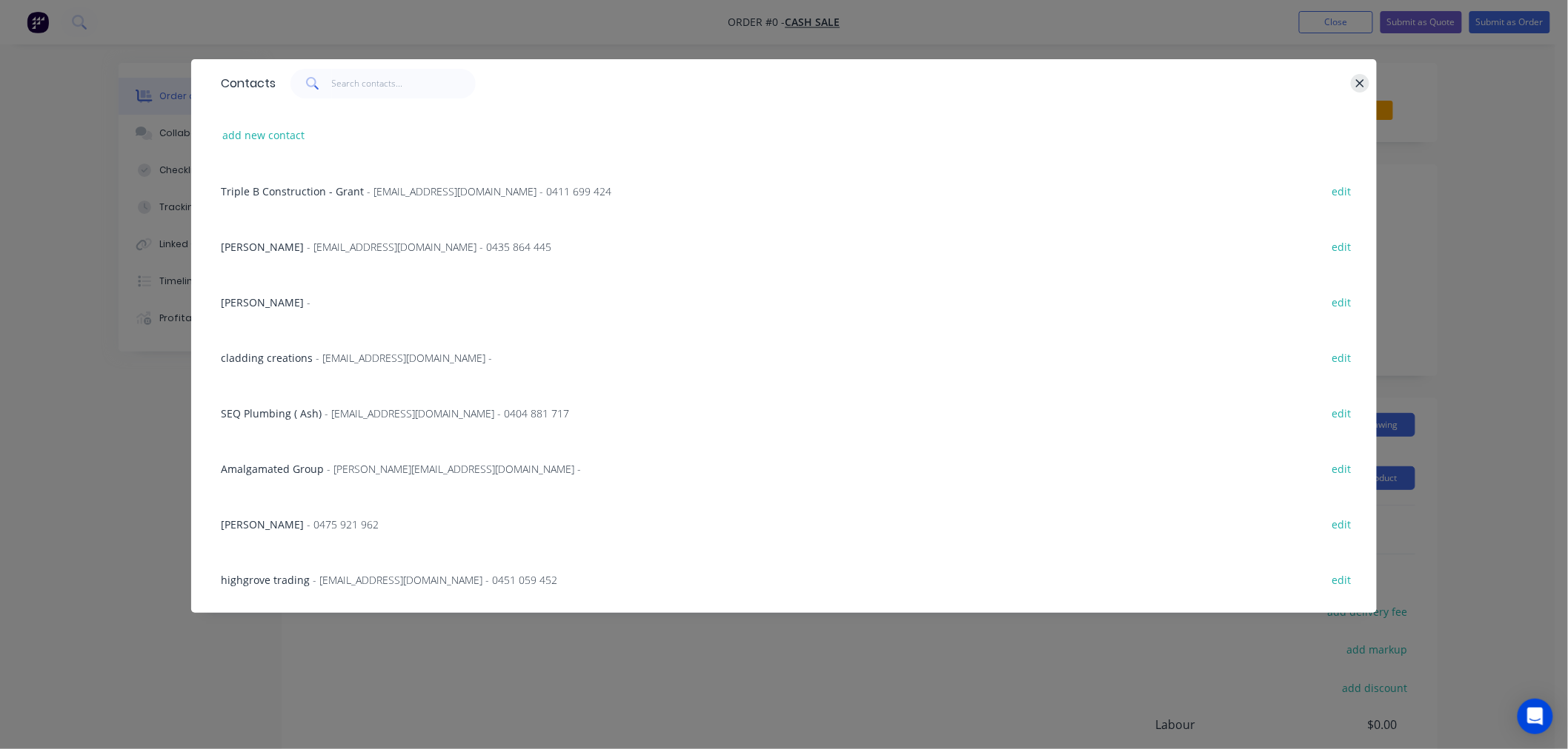
drag, startPoint x: 1364, startPoint y: 80, endPoint x: 1045, endPoint y: 79, distance: 319.0
click at [1363, 79] on icon "button" at bounding box center [1359, 83] width 9 height 13
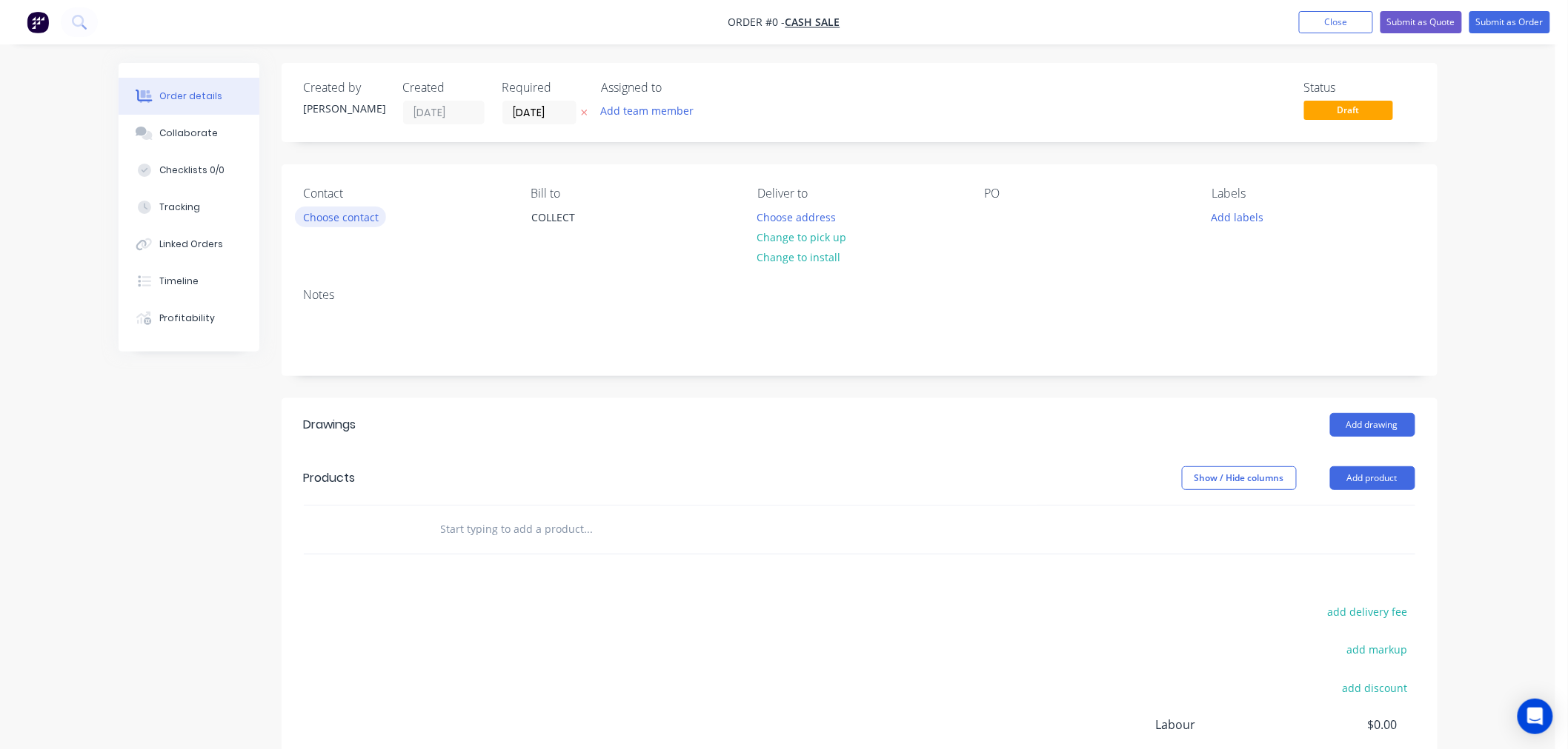
click at [369, 212] on button "Choose contact" at bounding box center [340, 216] width 91 height 20
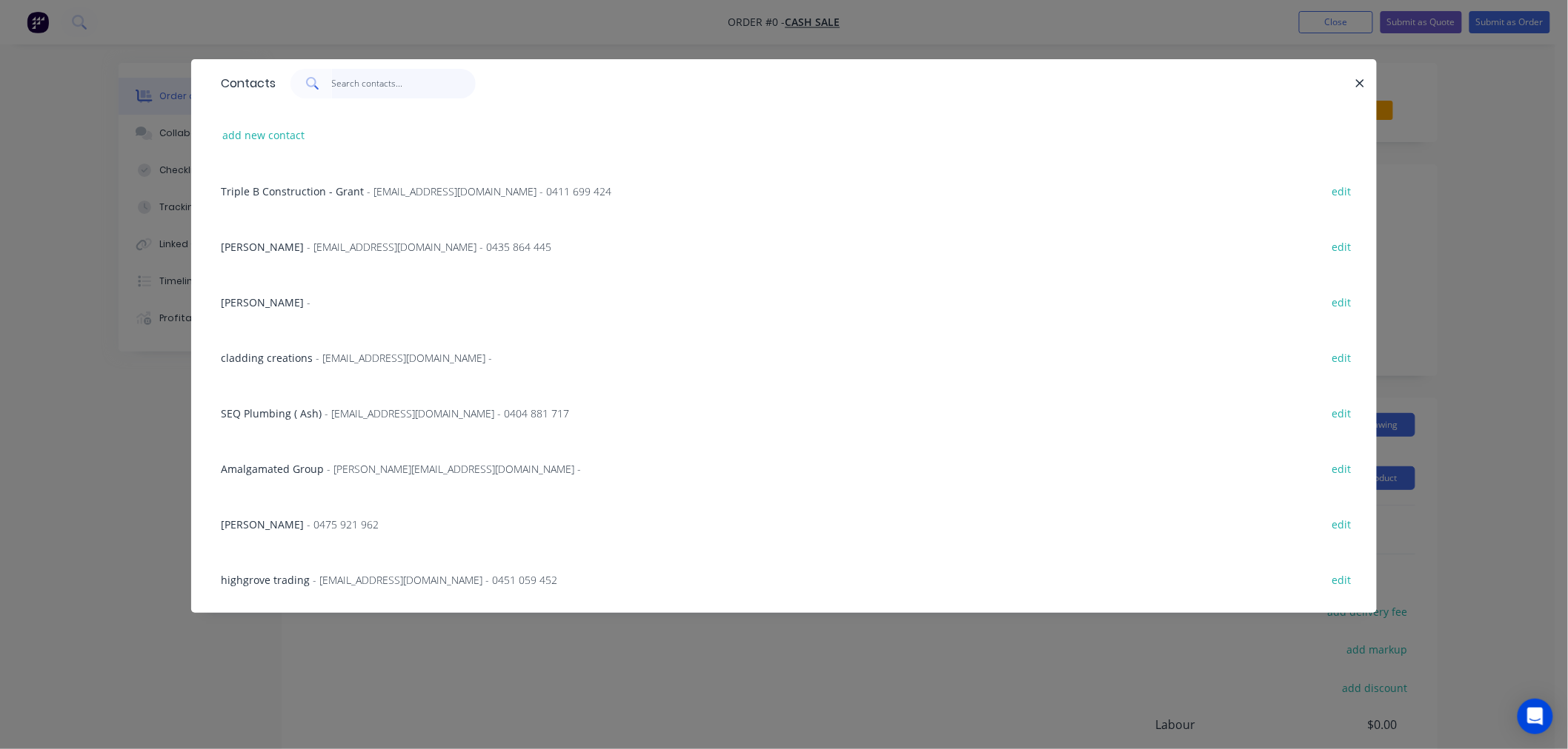
click at [359, 85] on input "text" at bounding box center [404, 84] width 144 height 30
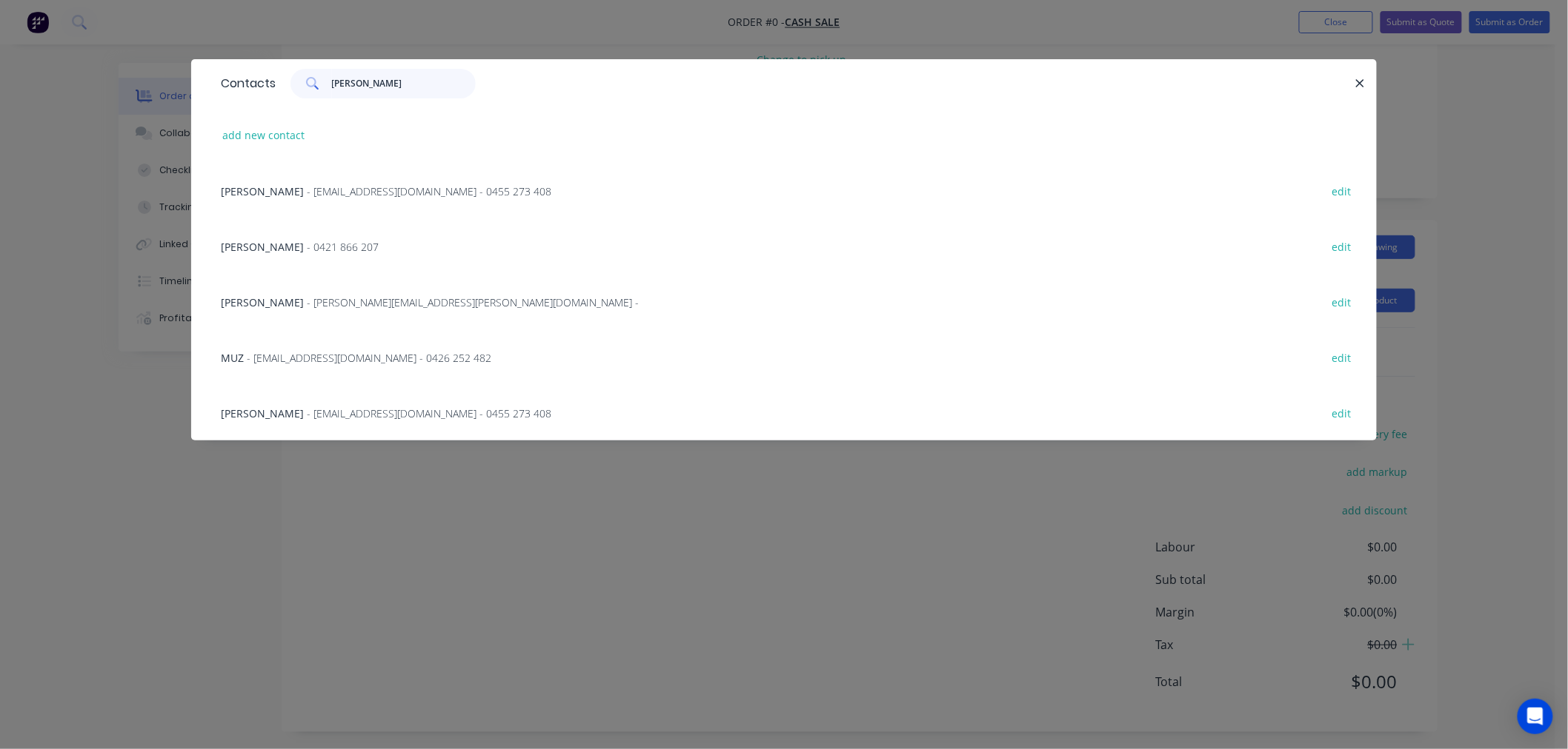
scroll to position [183, 0]
type input "[PERSON_NAME]"
click at [667, 287] on div "[PERSON_NAME] - [PERSON_NAME][EMAIL_ADDRESS][PERSON_NAME][DOMAIN_NAME] - edit" at bounding box center [783, 301] width 1140 height 55
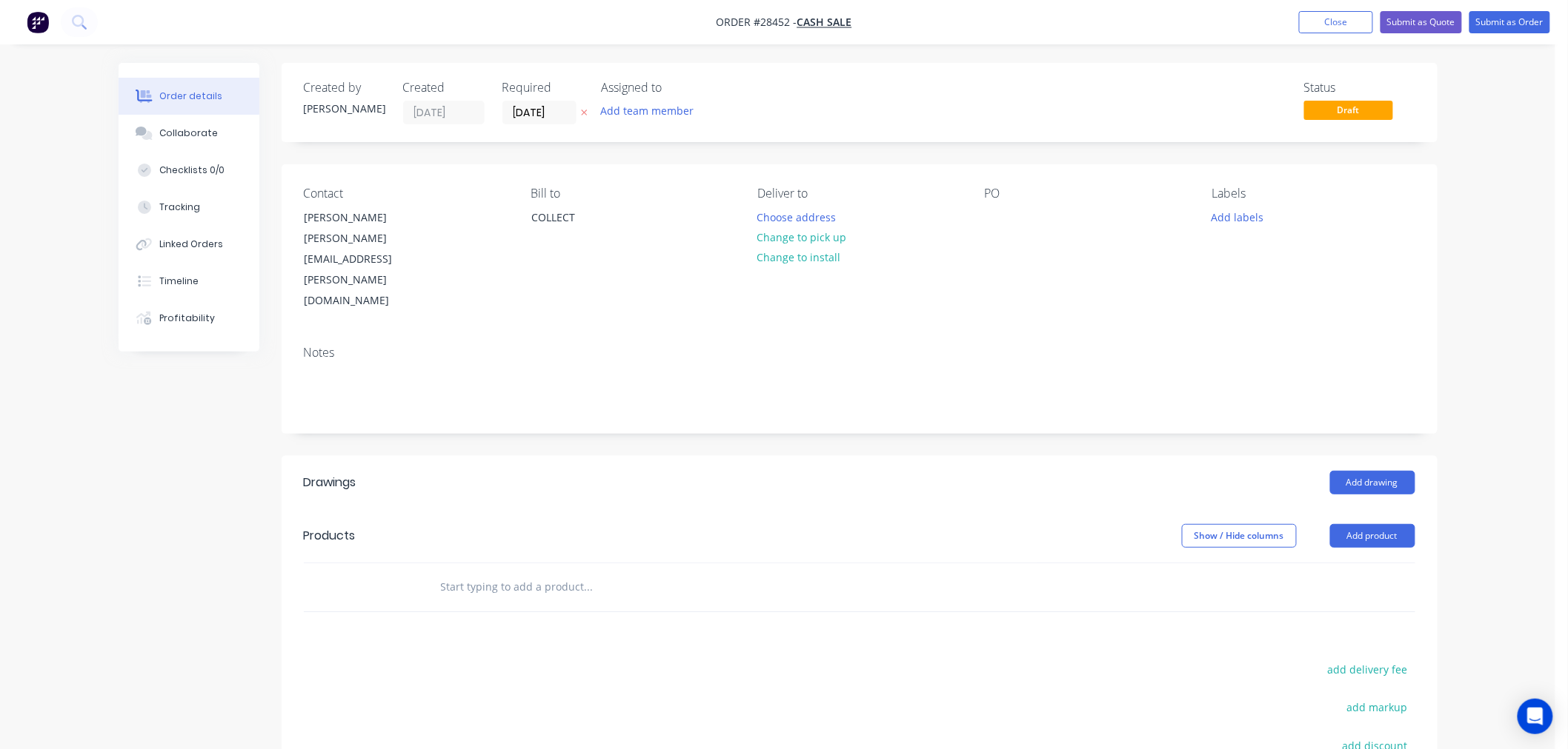
click at [327, 191] on div "Contact" at bounding box center [405, 194] width 203 height 14
click at [340, 219] on div "[PERSON_NAME]" at bounding box center [365, 218] width 123 height 21
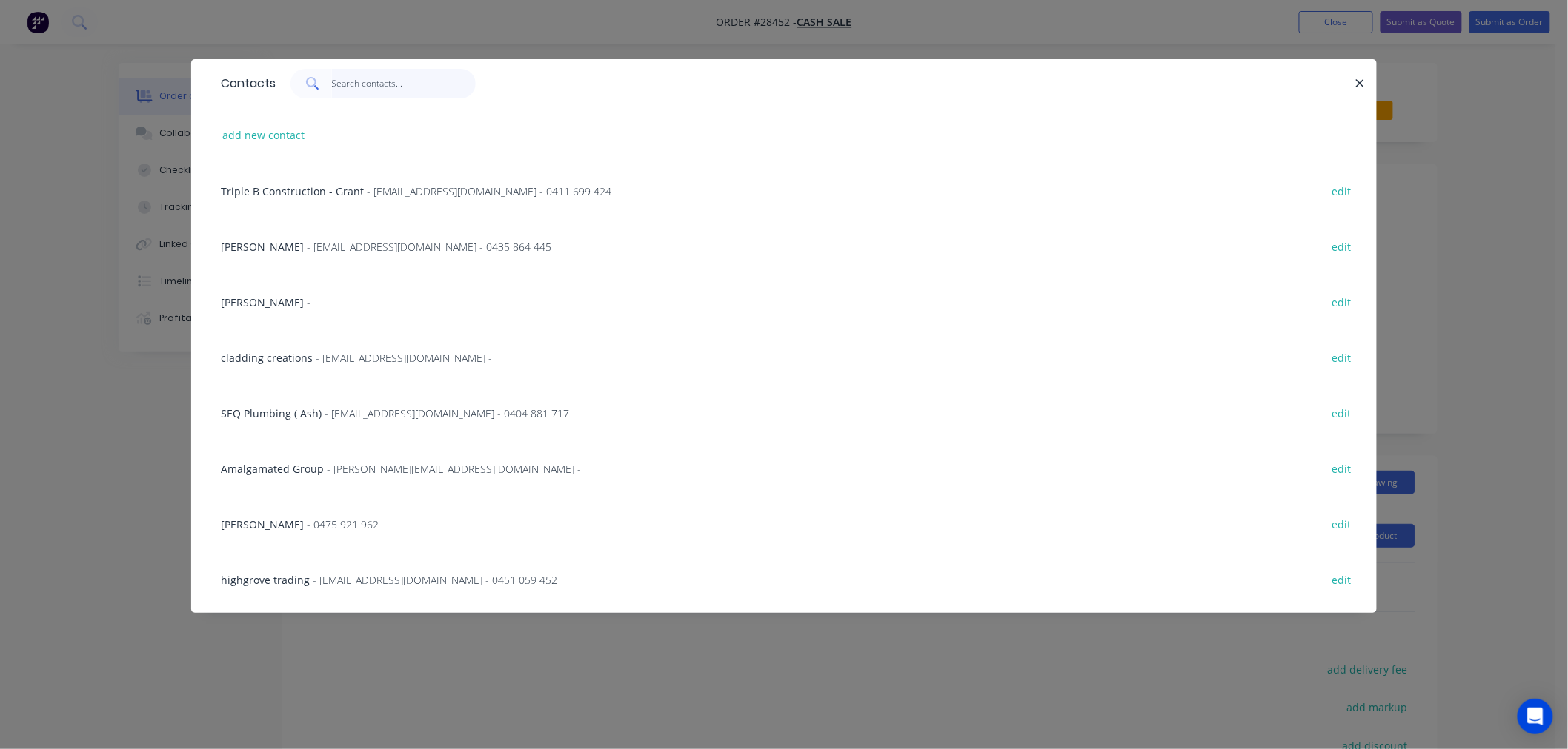
click at [372, 91] on input "text" at bounding box center [404, 84] width 144 height 30
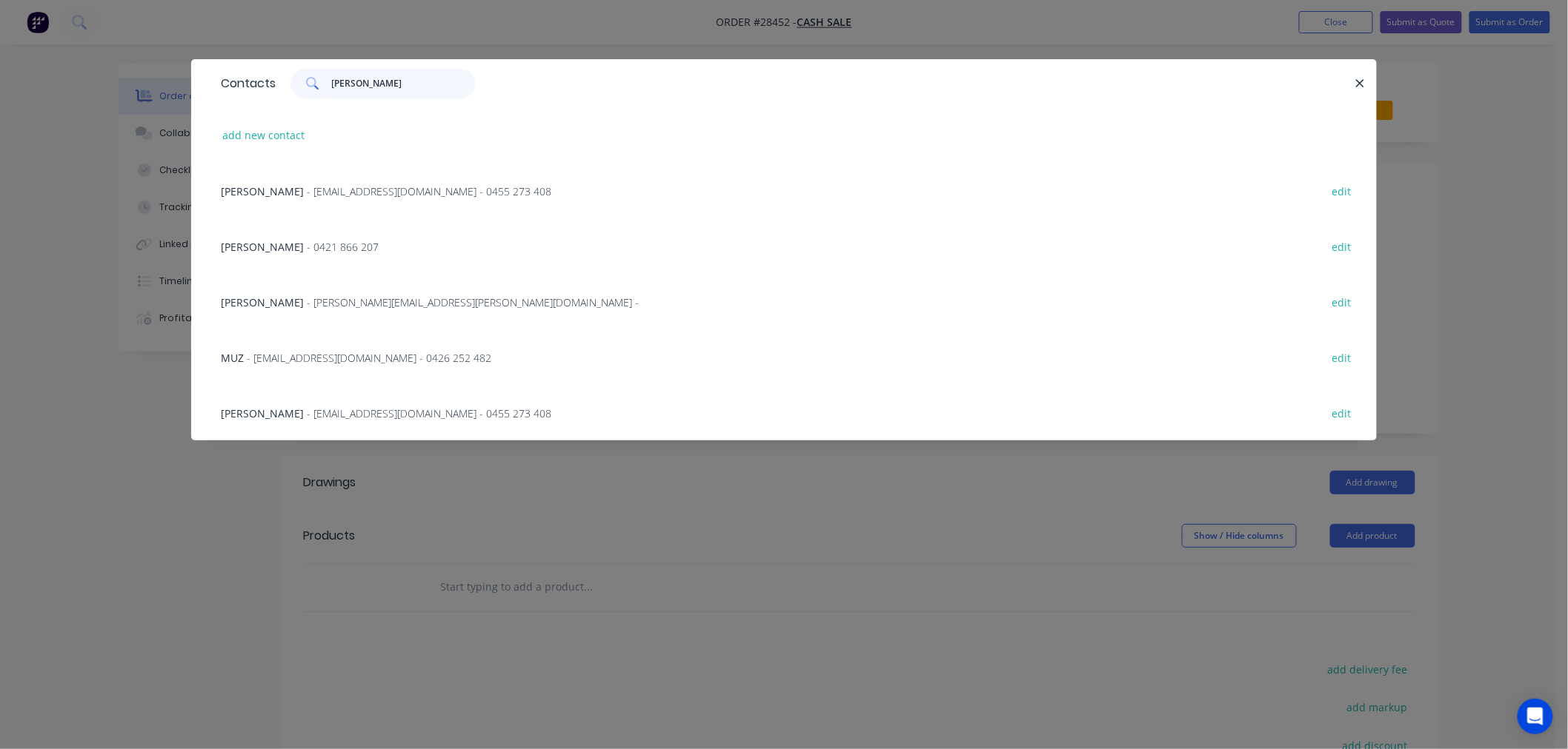
drag, startPoint x: 359, startPoint y: 80, endPoint x: 333, endPoint y: 83, distance: 26.2
click at [333, 83] on input "[PERSON_NAME]" at bounding box center [404, 84] width 144 height 30
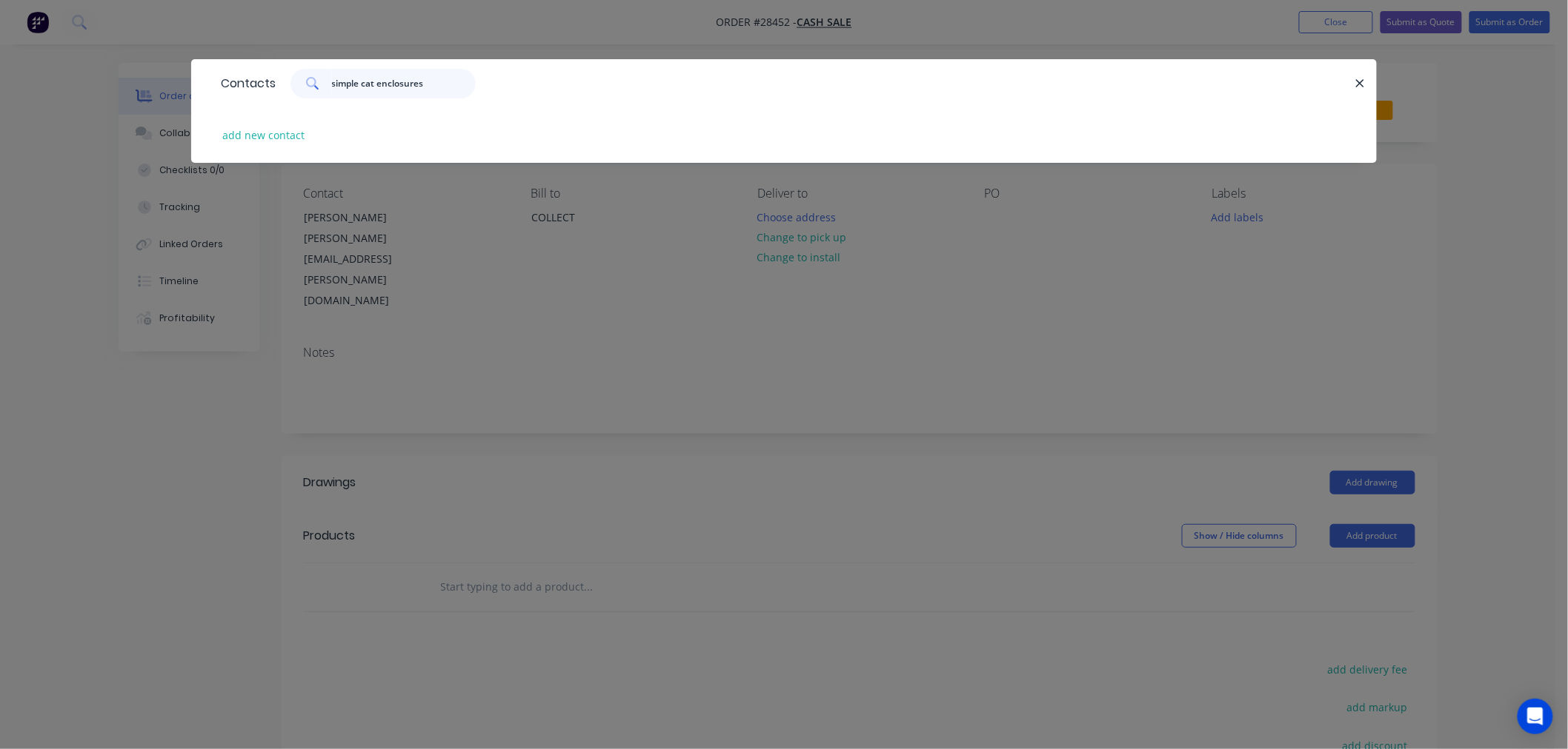
type input "simple cat enclosures"
click at [1358, 86] on icon "button" at bounding box center [1359, 83] width 9 height 13
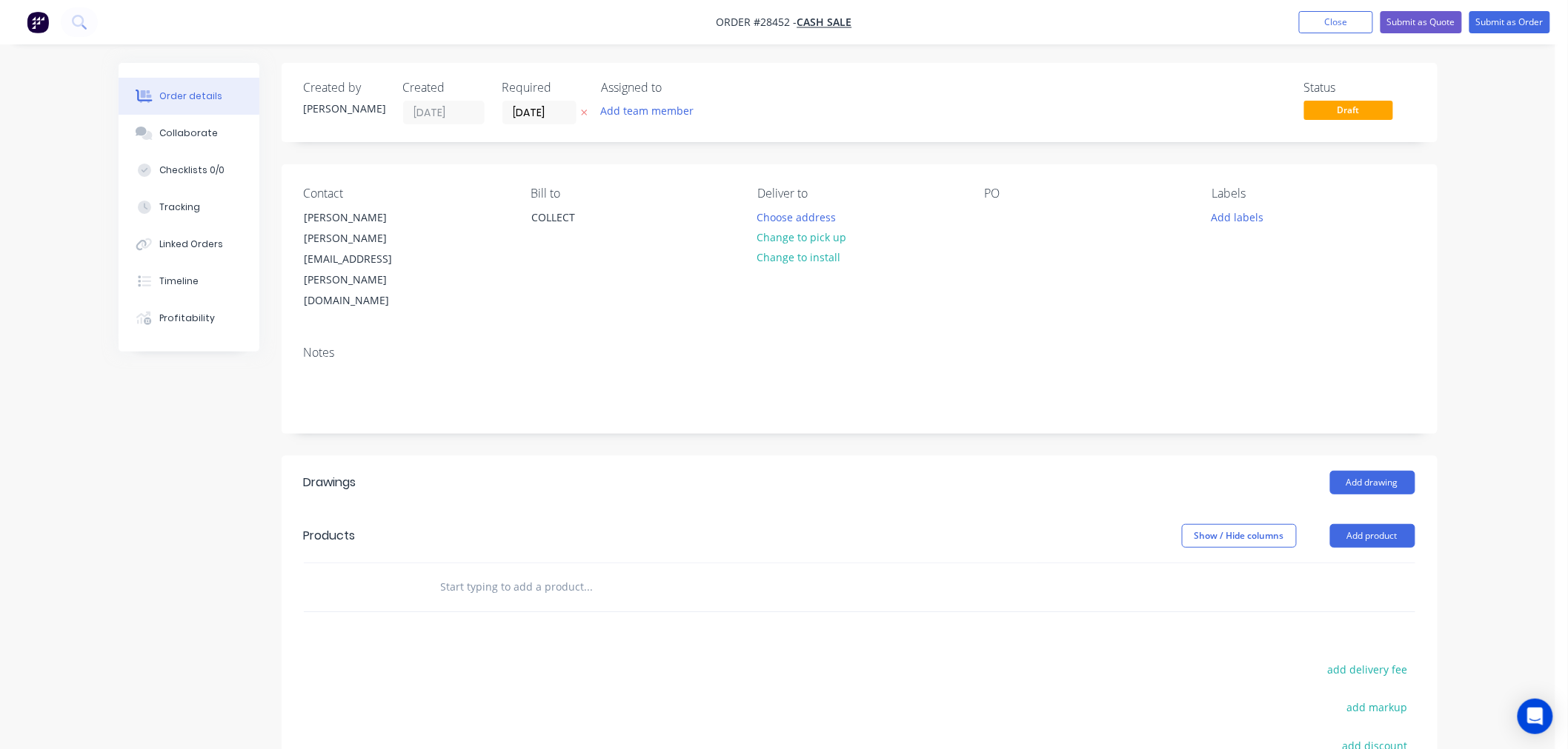
click at [1351, 28] on button "Close" at bounding box center [1335, 22] width 74 height 22
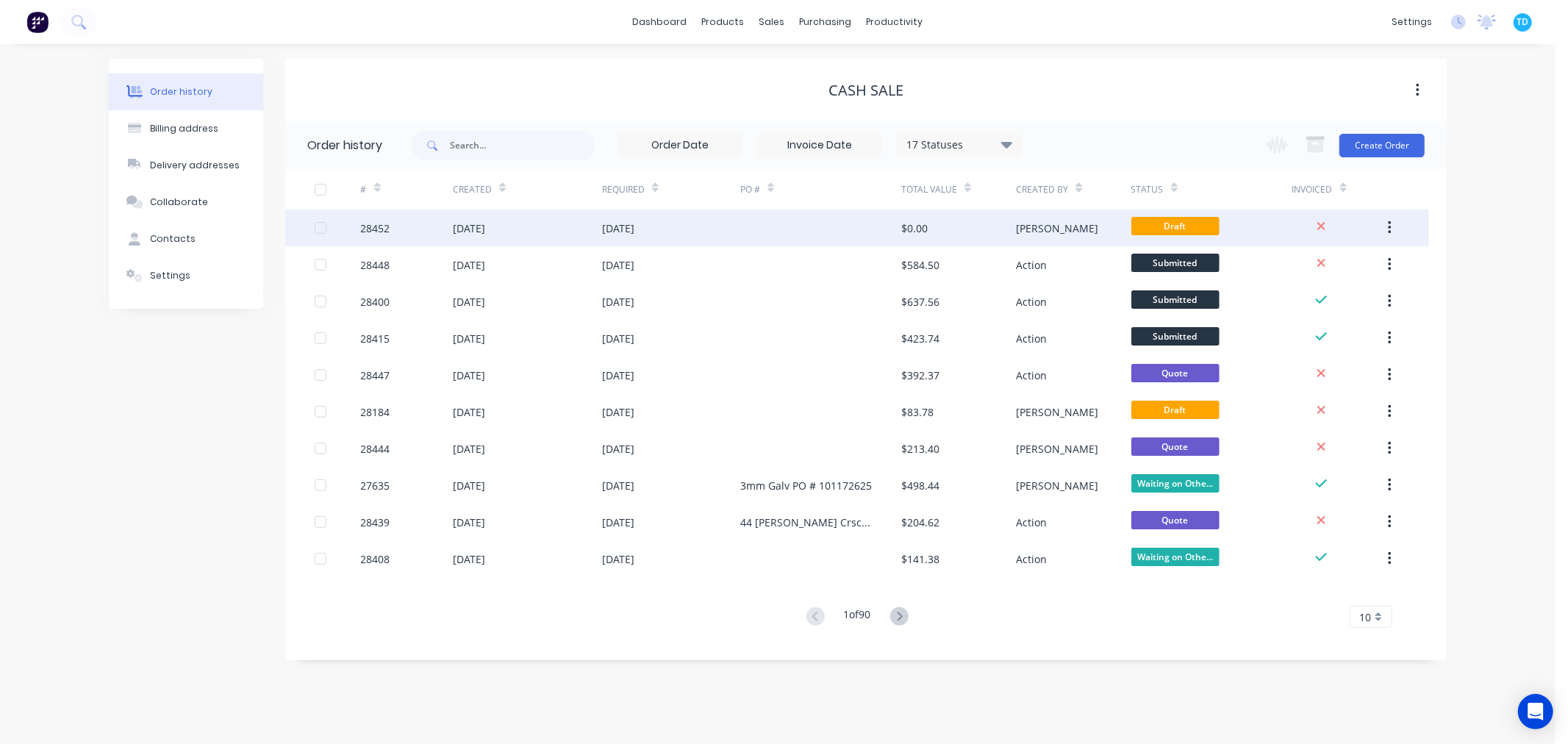
click at [1390, 227] on icon "button" at bounding box center [1389, 228] width 3 height 13
click at [1344, 268] on div "Archive" at bounding box center [1337, 267] width 113 height 21
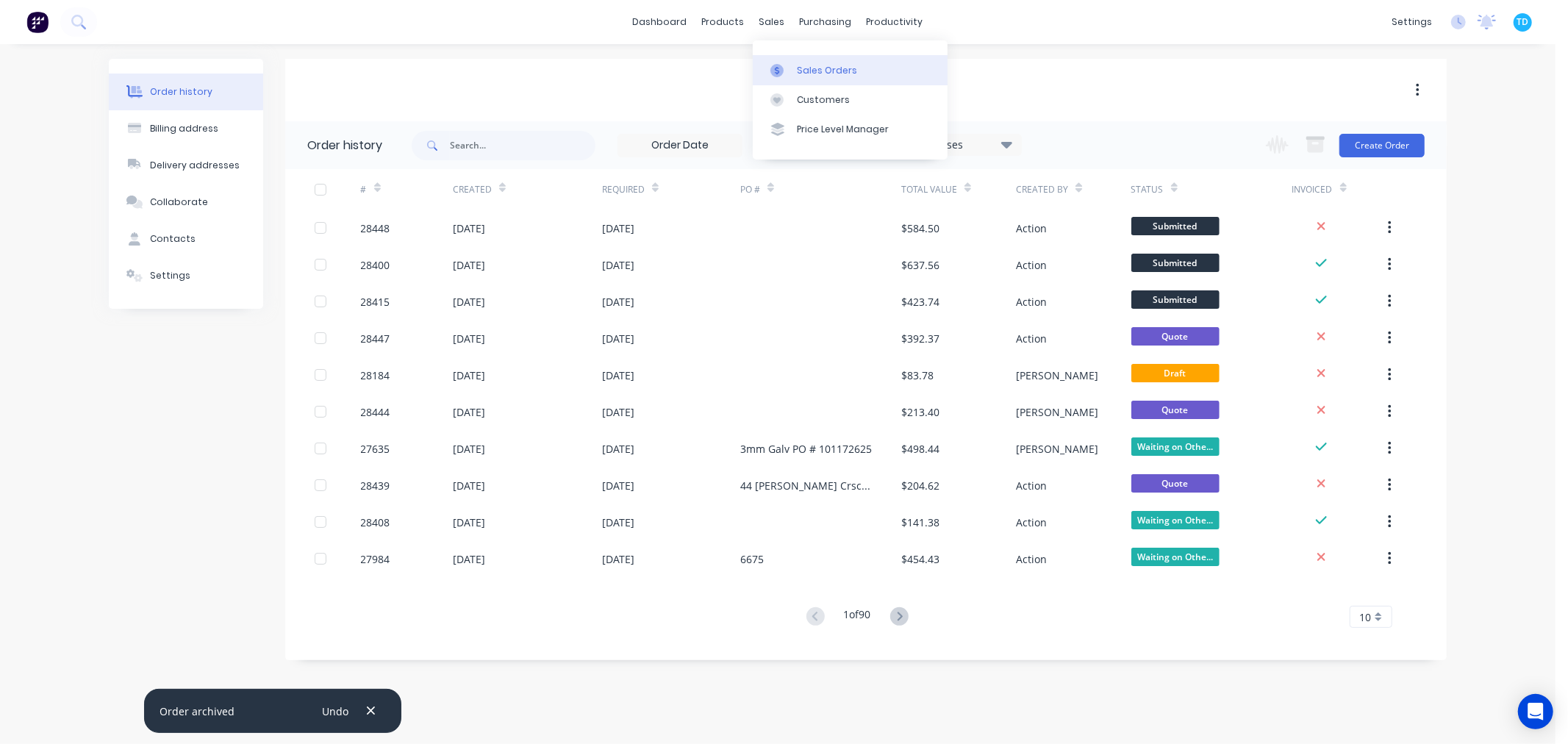
click at [797, 69] on div "Sales Orders" at bounding box center [826, 71] width 60 height 13
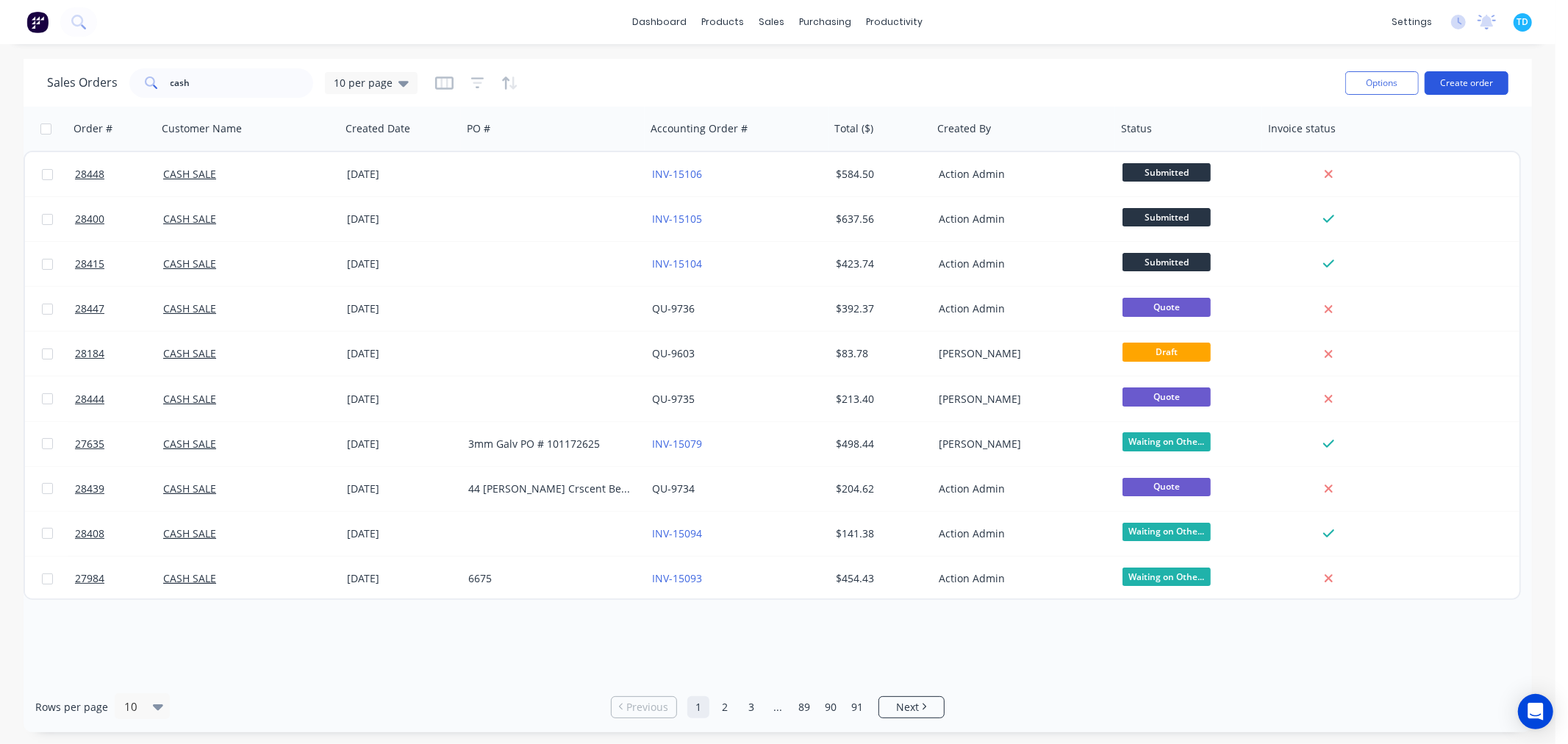
click at [1478, 84] on button "Create order" at bounding box center [1467, 83] width 84 height 23
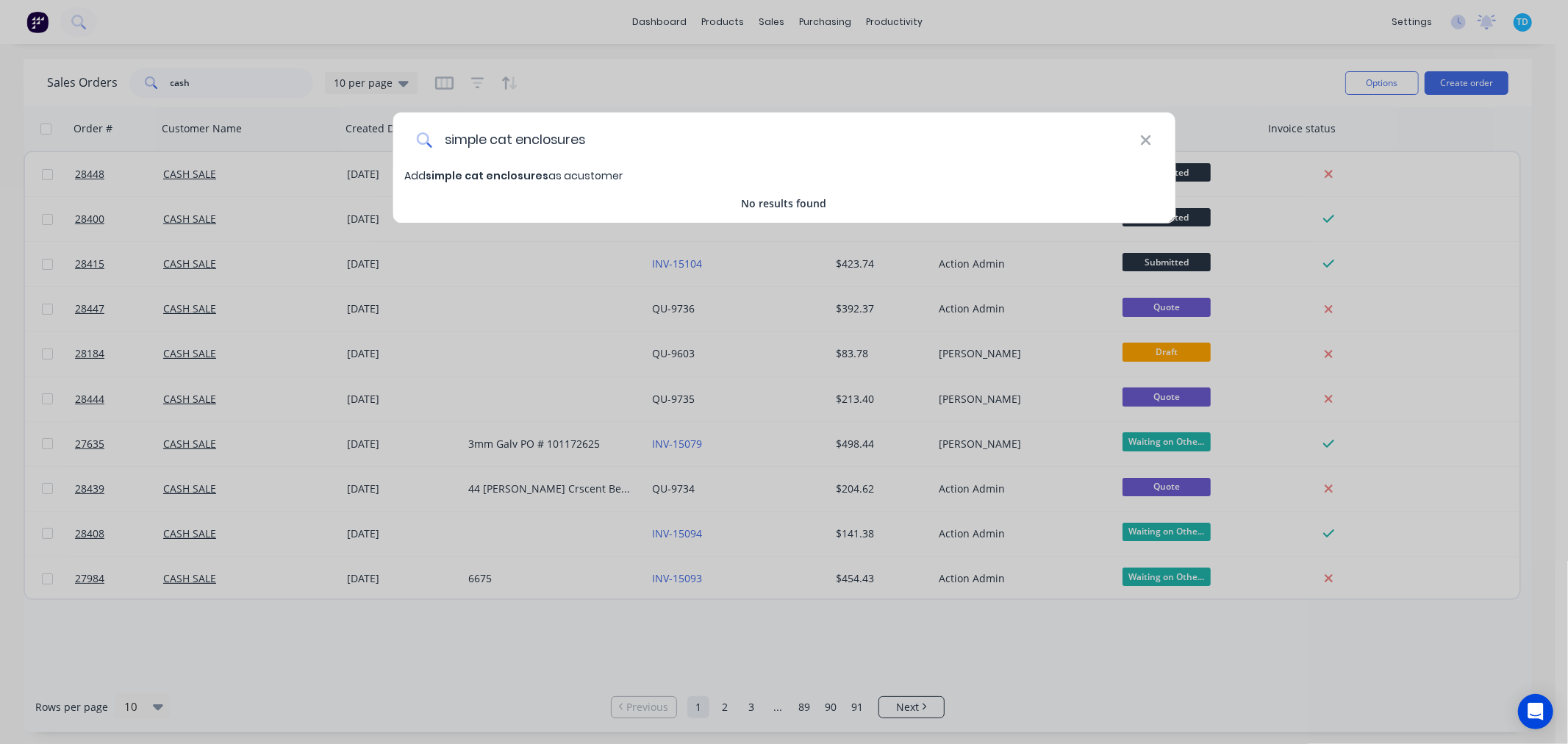
type input "simple cat enclosures"
click at [1140, 137] on icon at bounding box center [1146, 140] width 12 height 16
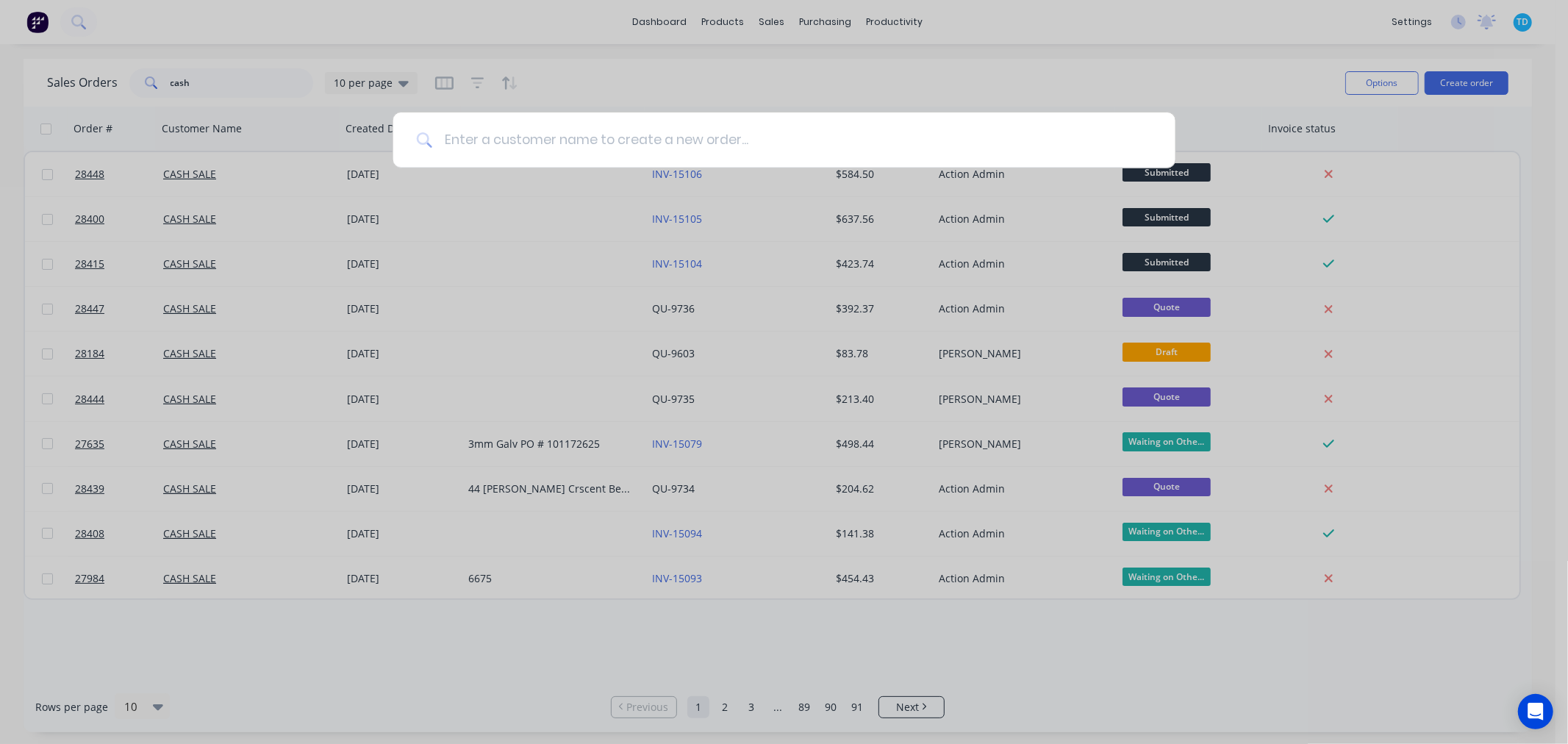
click at [1131, 121] on input at bounding box center [792, 139] width 719 height 55
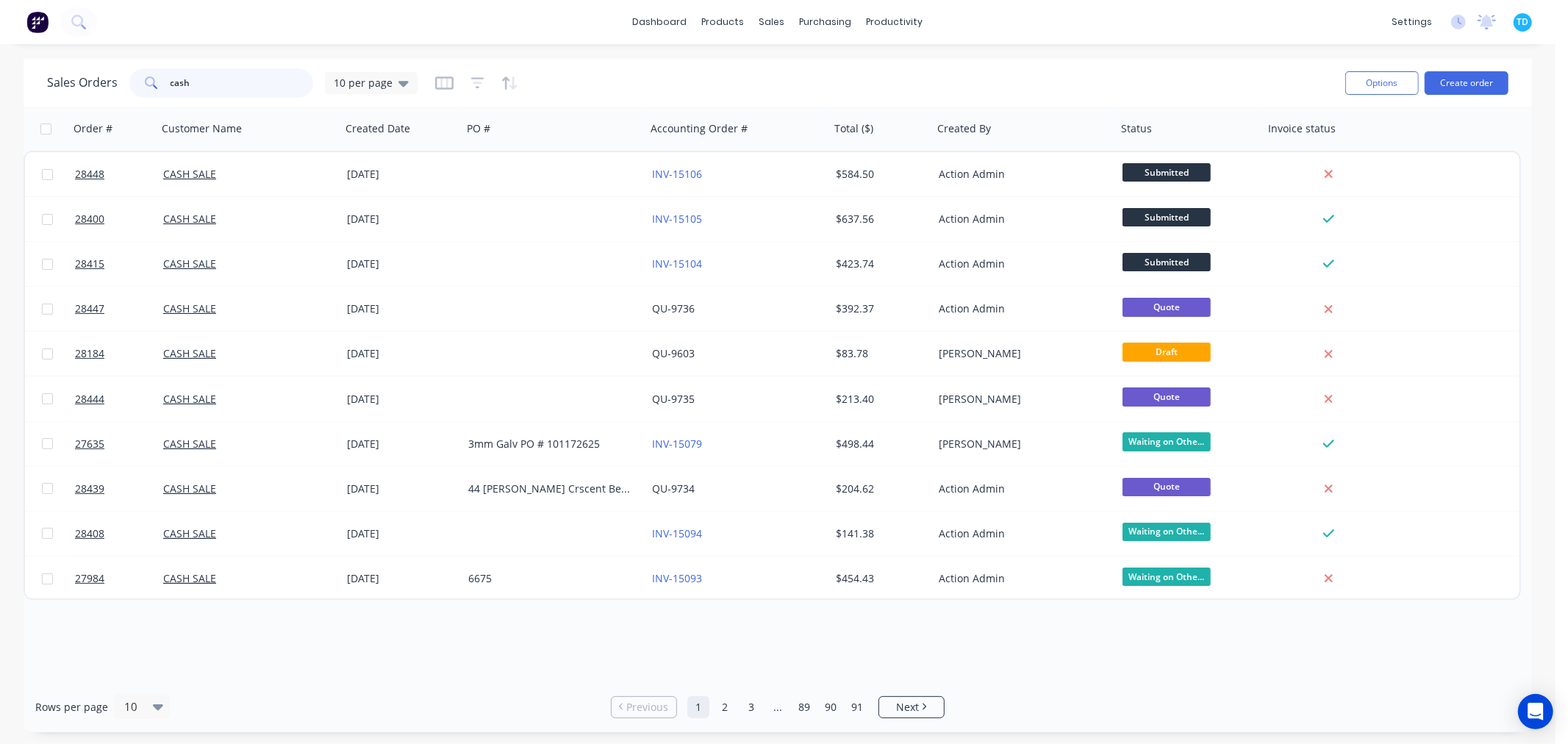
drag, startPoint x: 203, startPoint y: 83, endPoint x: 154, endPoint y: 86, distance: 49.1
click at [154, 86] on div "cash" at bounding box center [221, 84] width 184 height 30
type input "[PERSON_NAME]"
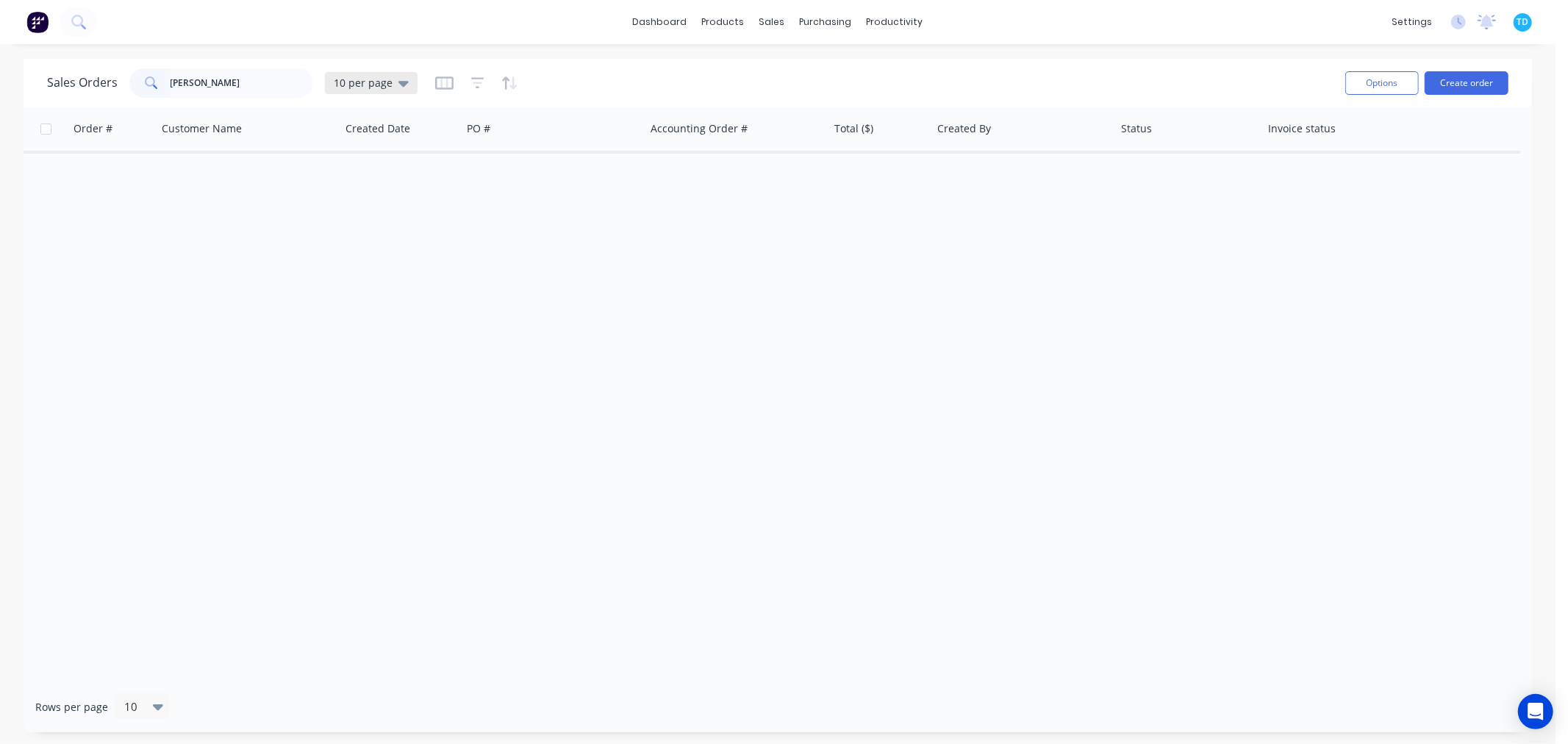
click at [403, 89] on icon at bounding box center [403, 83] width 10 height 16
click at [362, 267] on button "Archive" at bounding box center [413, 267] width 168 height 17
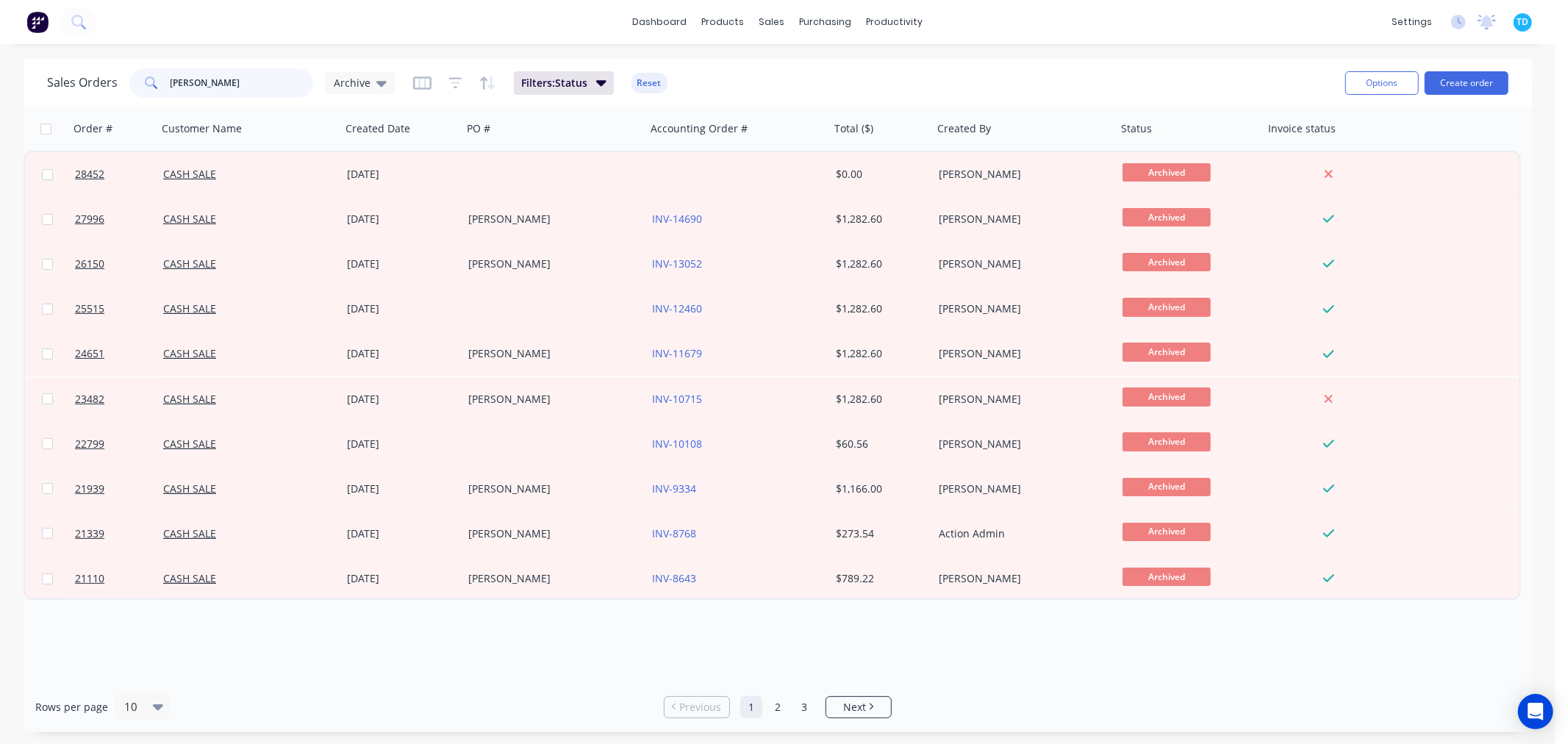
drag, startPoint x: 182, startPoint y: 83, endPoint x: 172, endPoint y: 83, distance: 10.0
click at [172, 83] on input "[PERSON_NAME]" at bounding box center [242, 84] width 143 height 30
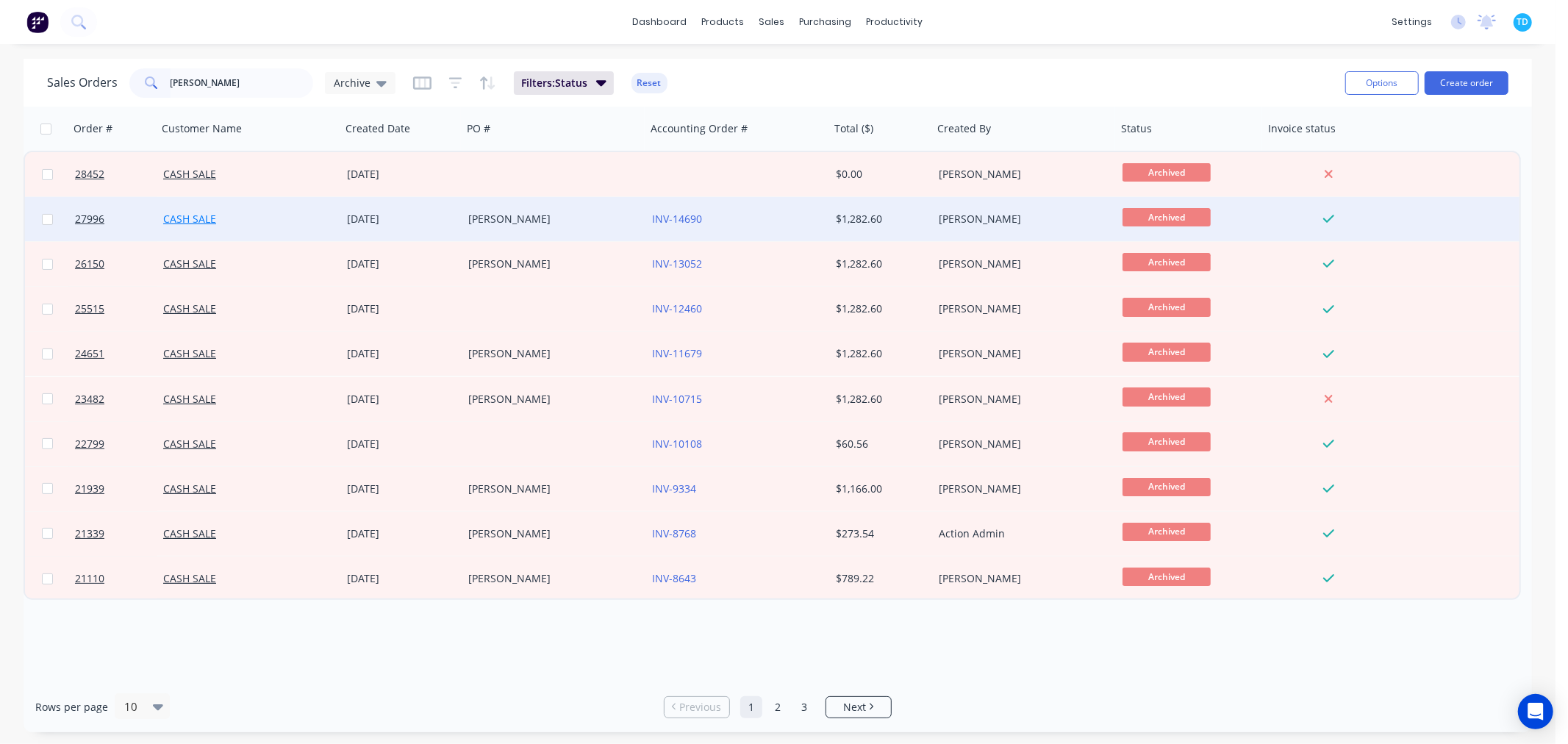
click at [191, 219] on link "CASH SALE" at bounding box center [189, 218] width 53 height 14
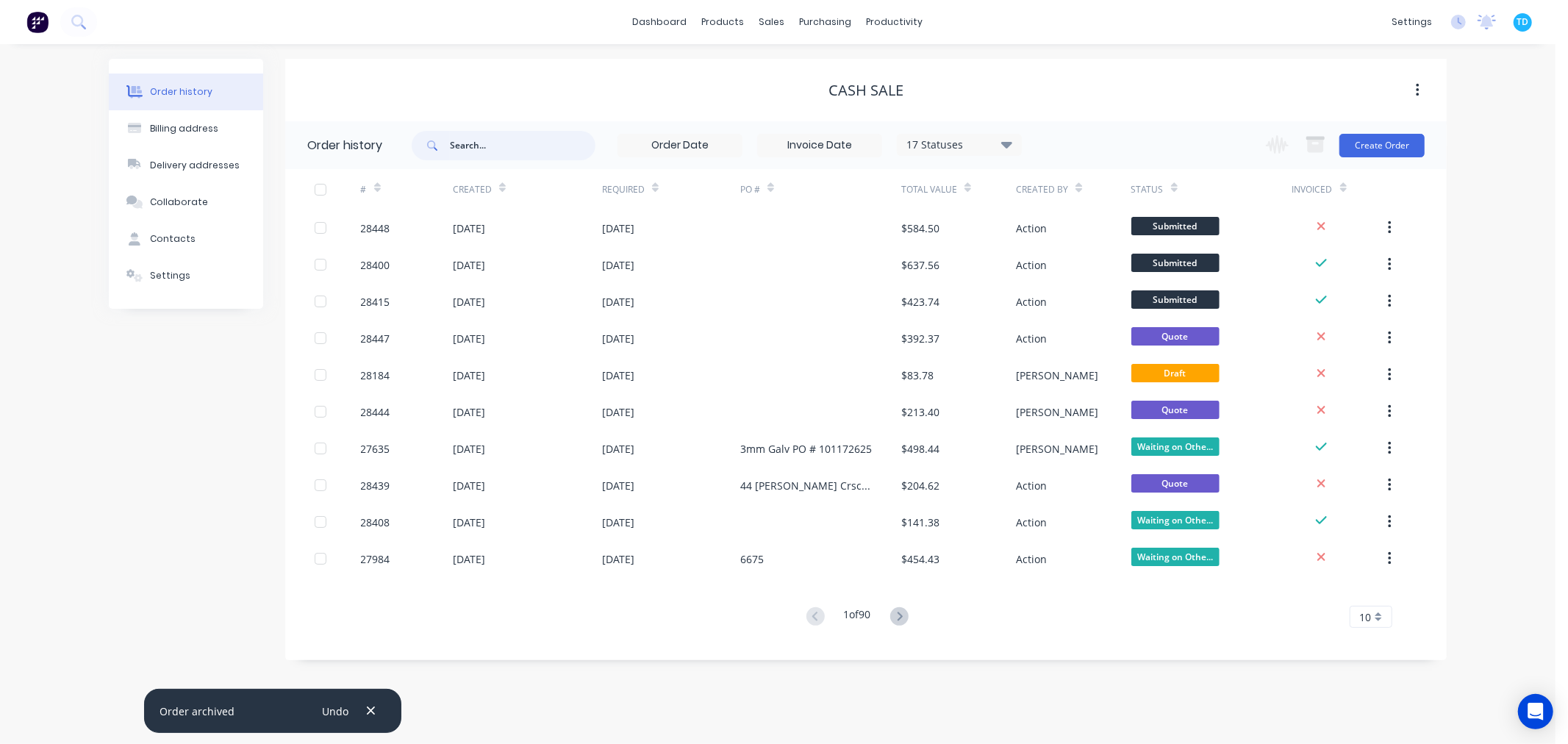
click at [479, 144] on input "text" at bounding box center [523, 146] width 146 height 30
type input "[PERSON_NAME]"
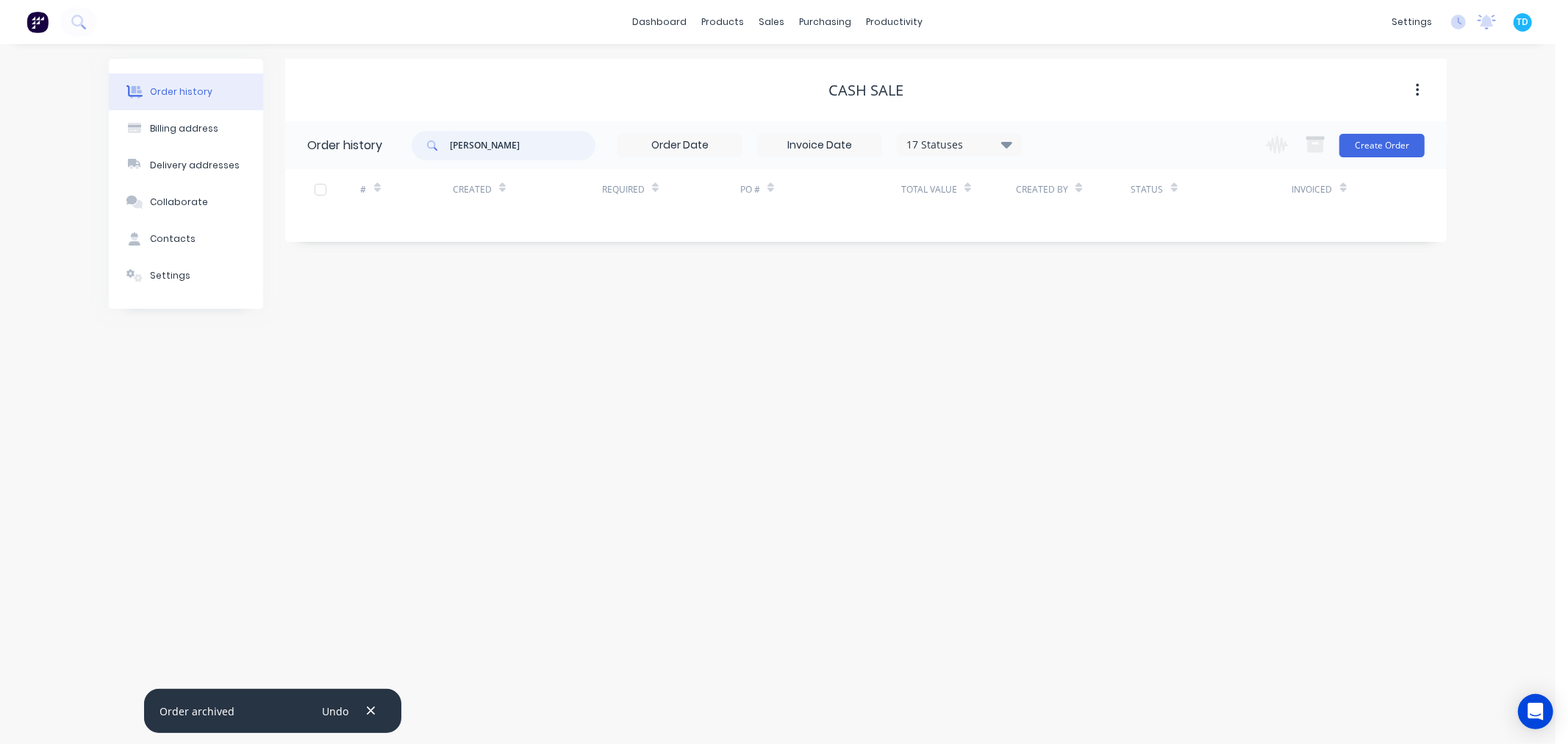
drag, startPoint x: 478, startPoint y: 149, endPoint x: 435, endPoint y: 152, distance: 43.1
click at [435, 152] on div "[PERSON_NAME]" at bounding box center [503, 146] width 184 height 30
type input "simple cat enclosures"
click at [1008, 138] on icon at bounding box center [1007, 144] width 11 height 18
click at [1081, 344] on label at bounding box center [1081, 344] width 0 height 0
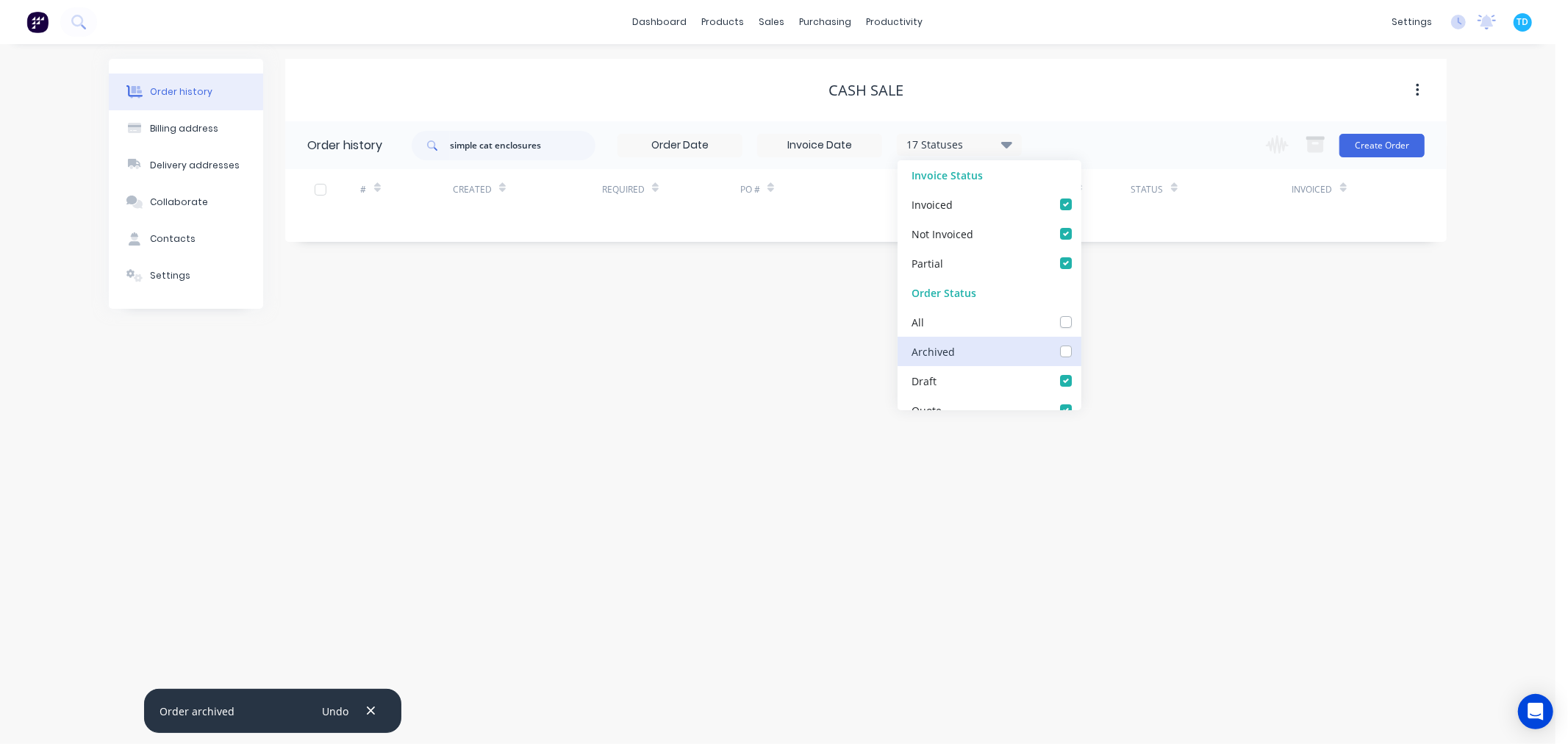
click at [1081, 350] on input "checkbox" at bounding box center [1086, 350] width 12 height 14
checkbox input "true"
click at [604, 437] on div "Order history Billing address Delivery addresses Collaborate Contacts Settings …" at bounding box center [778, 395] width 1556 height 700
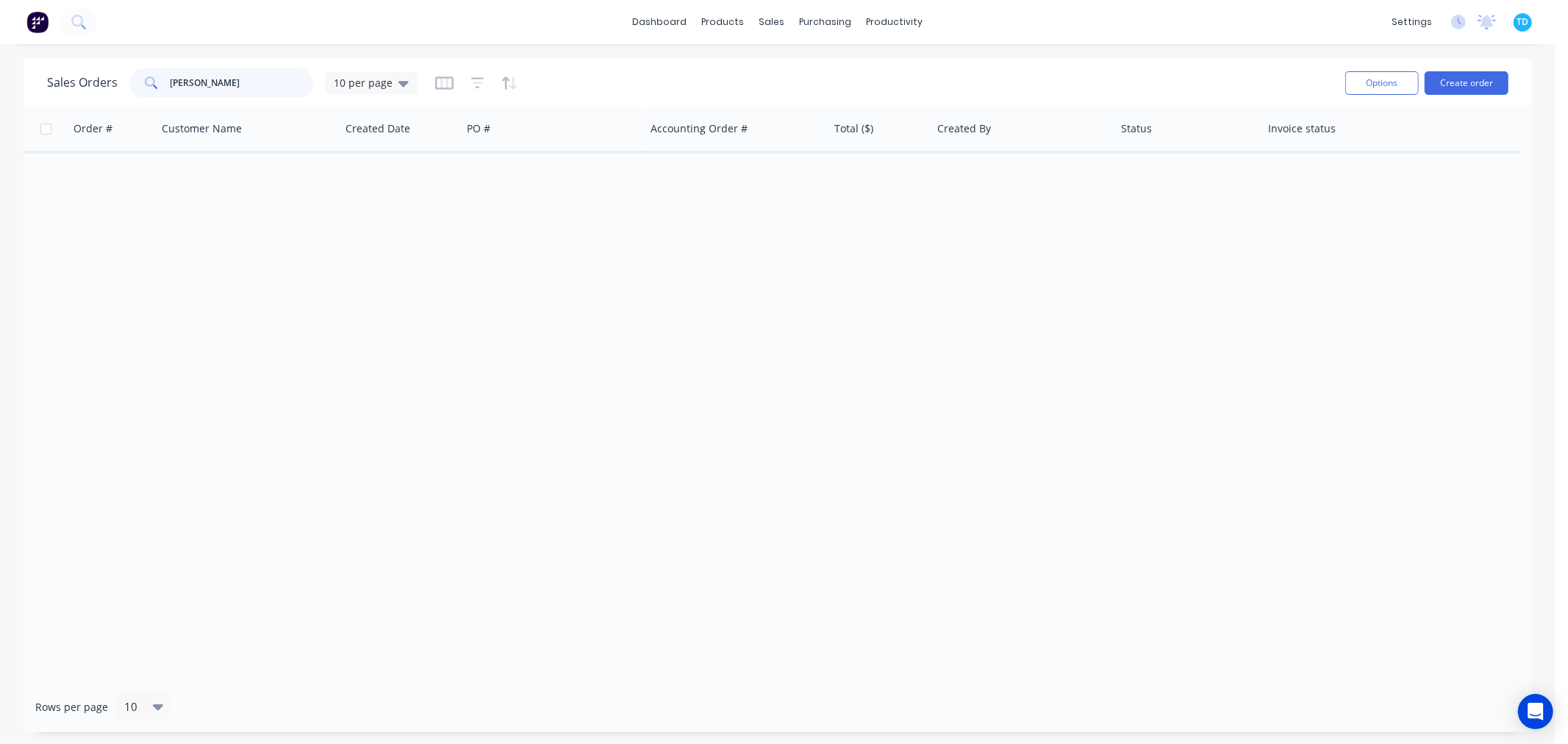
drag, startPoint x: 193, startPoint y: 78, endPoint x: 161, endPoint y: 82, distance: 32.2
click at [161, 82] on div "[PERSON_NAME]" at bounding box center [221, 84] width 184 height 30
click at [397, 90] on div "10 per page" at bounding box center [371, 84] width 93 height 22
click at [361, 261] on button "Archive" at bounding box center [413, 267] width 168 height 17
drag, startPoint x: 232, startPoint y: 74, endPoint x: 149, endPoint y: 81, distance: 83.3
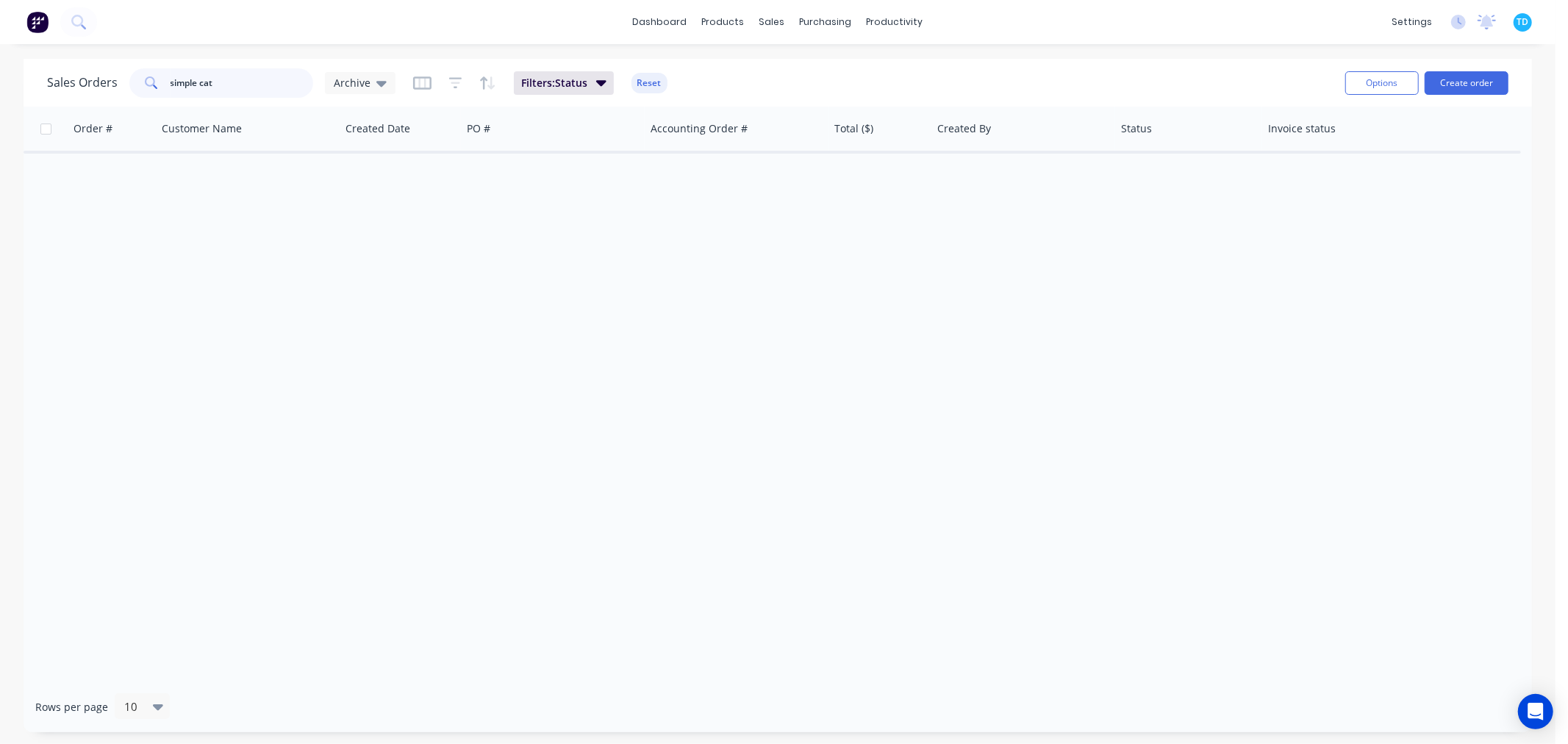
click at [149, 81] on div "simple cat" at bounding box center [221, 84] width 184 height 30
type input "[PERSON_NAME]"
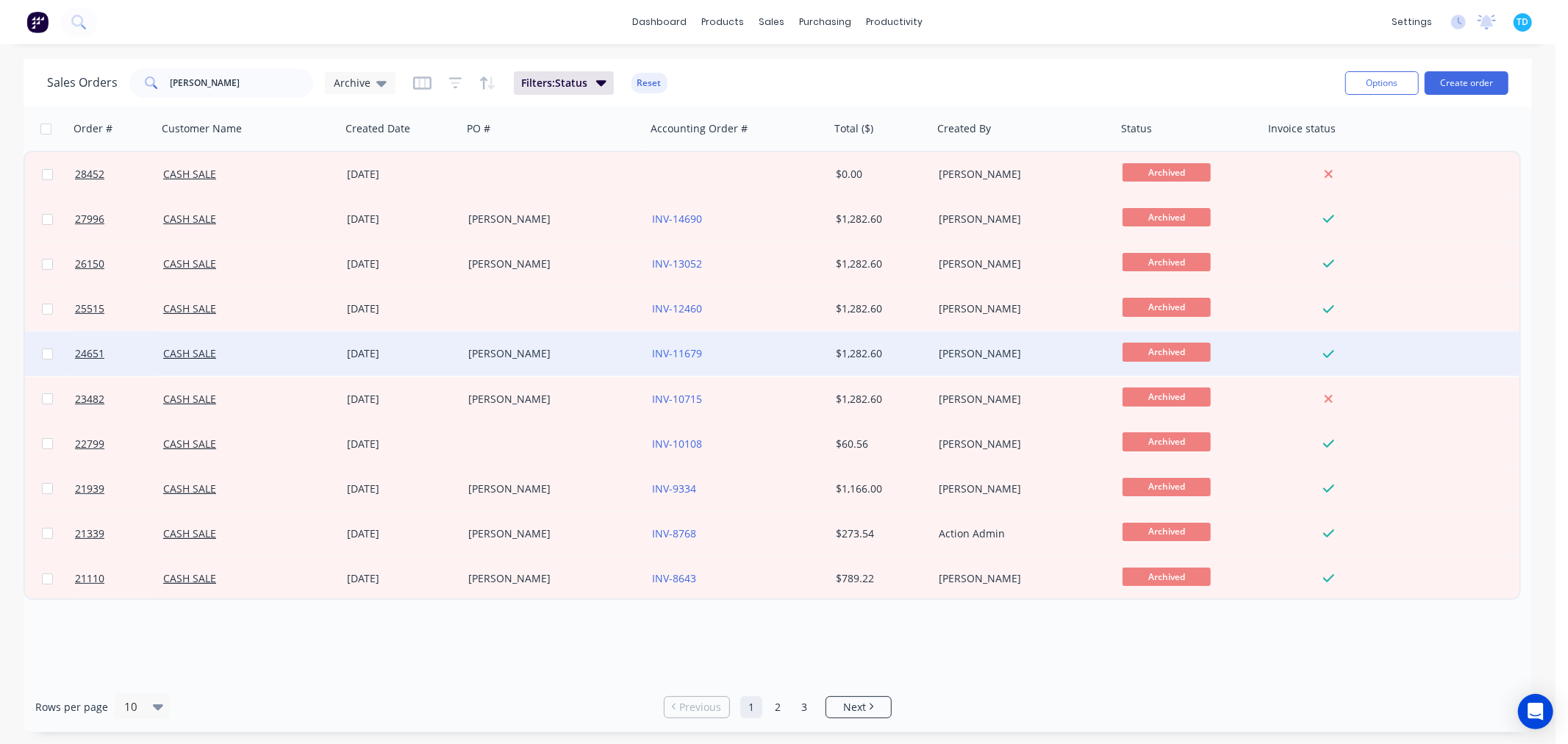
click at [483, 357] on div "[PERSON_NAME]" at bounding box center [550, 354] width 163 height 15
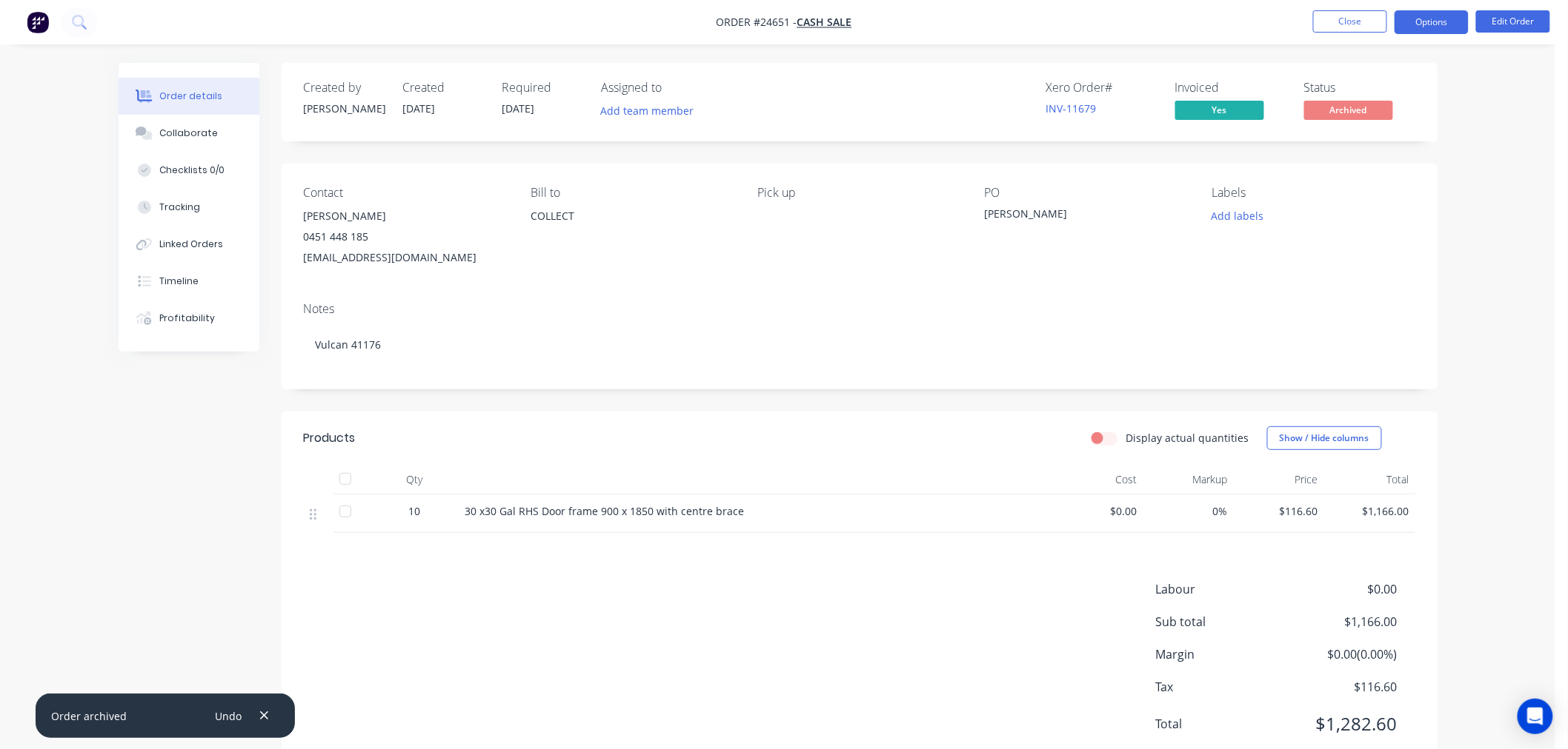
click at [1445, 20] on button "Options" at bounding box center [1430, 22] width 74 height 23
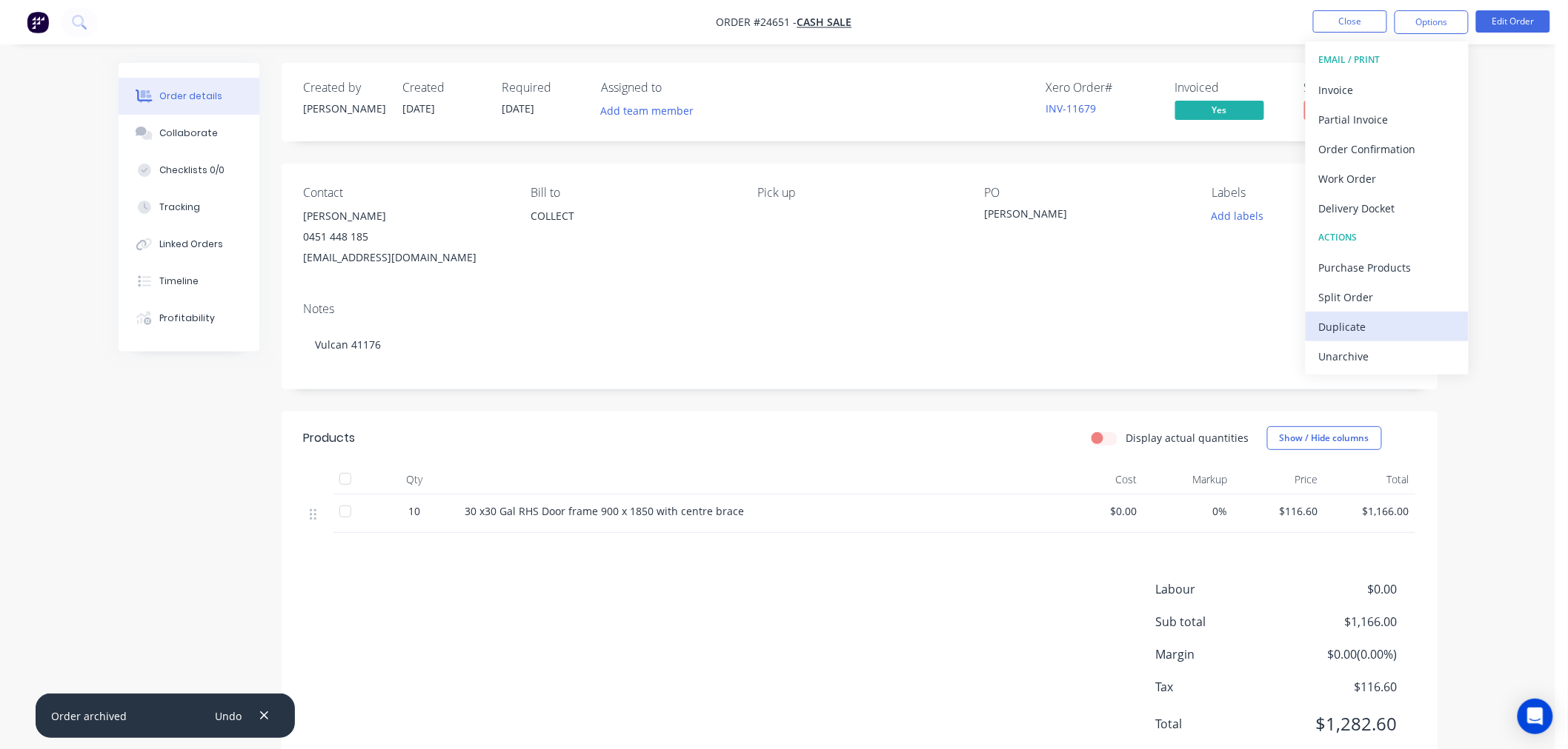
click at [1364, 332] on div "Duplicate" at bounding box center [1387, 326] width 137 height 22
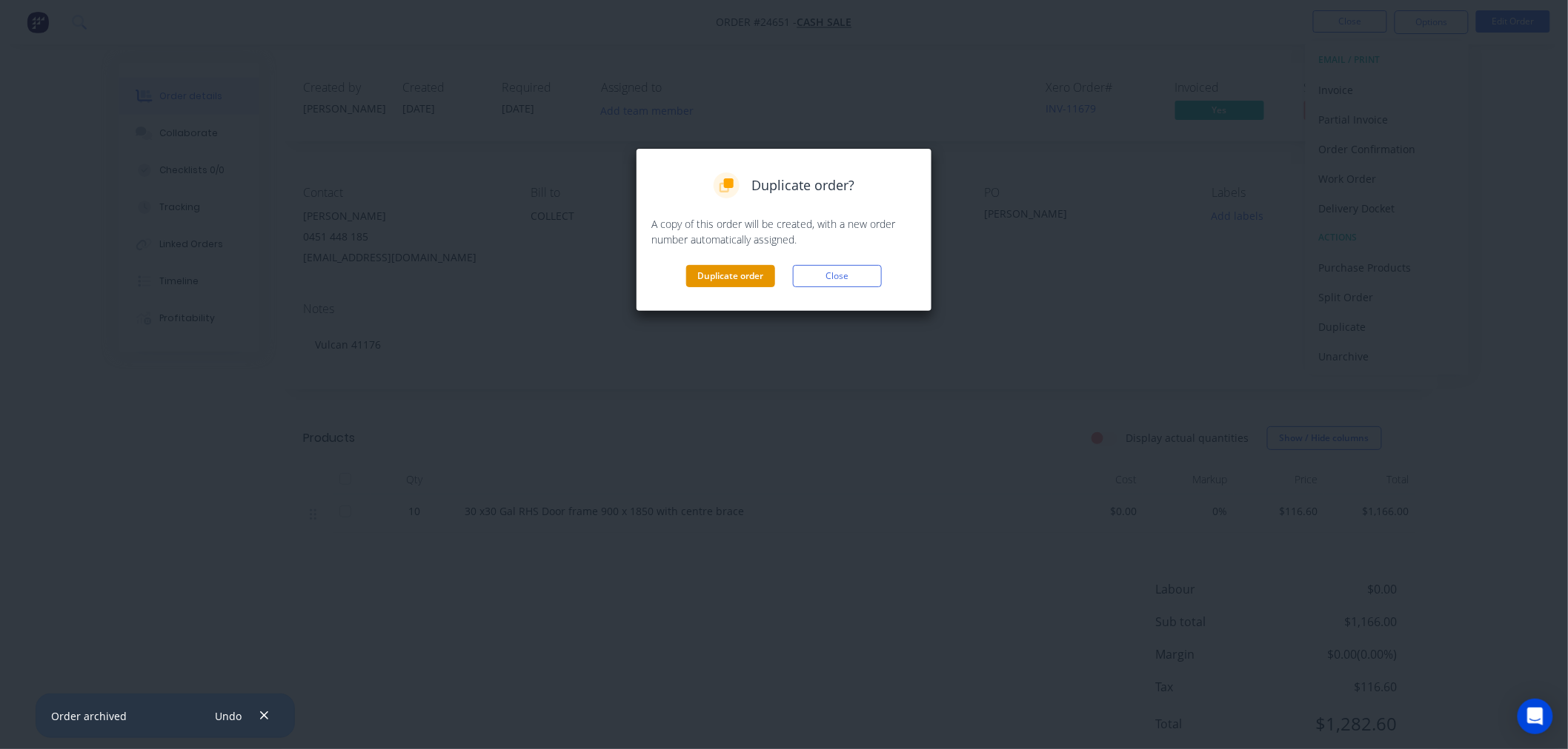
click at [730, 280] on button "Duplicate order" at bounding box center [730, 276] width 89 height 22
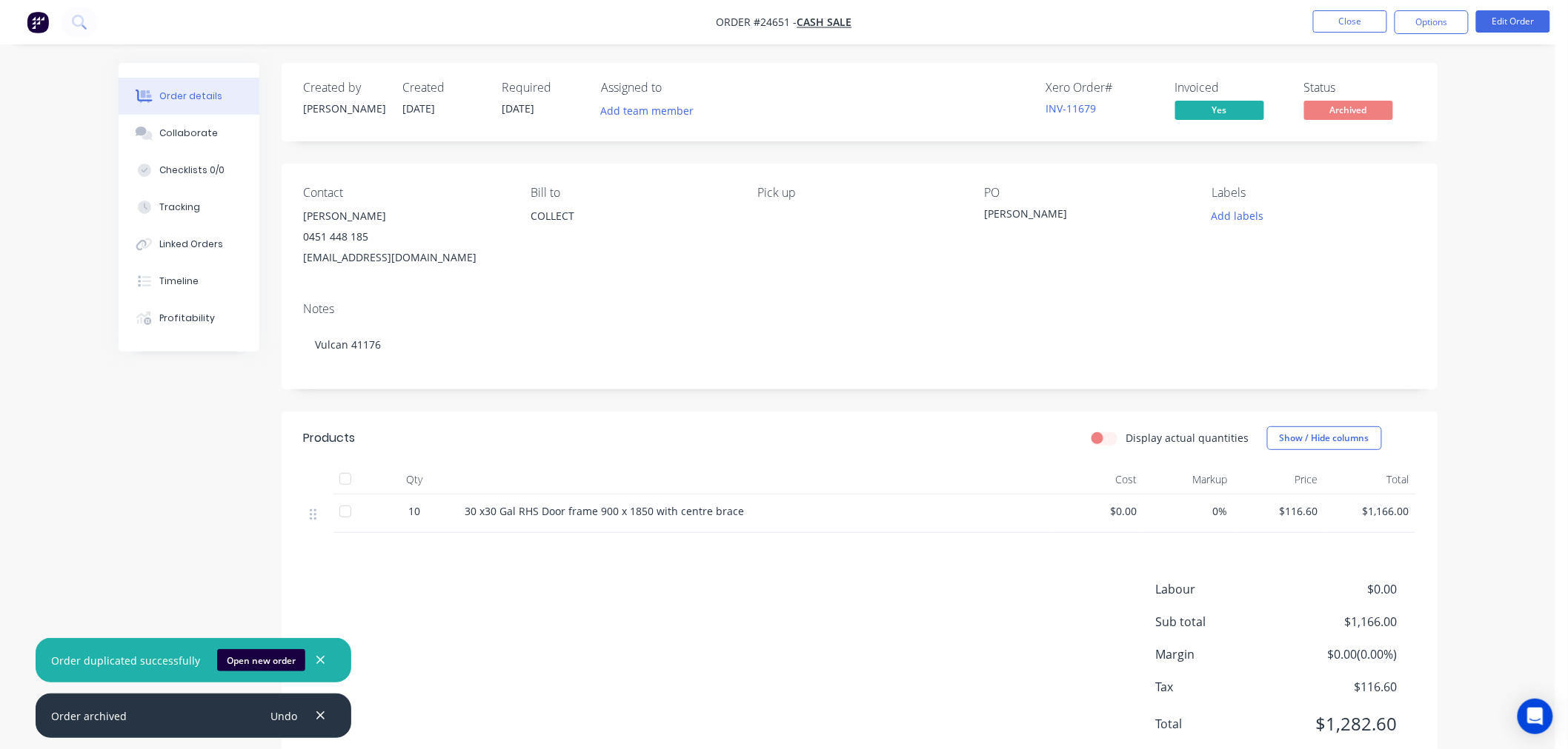
click at [1006, 211] on div "[PERSON_NAME]" at bounding box center [1077, 216] width 185 height 21
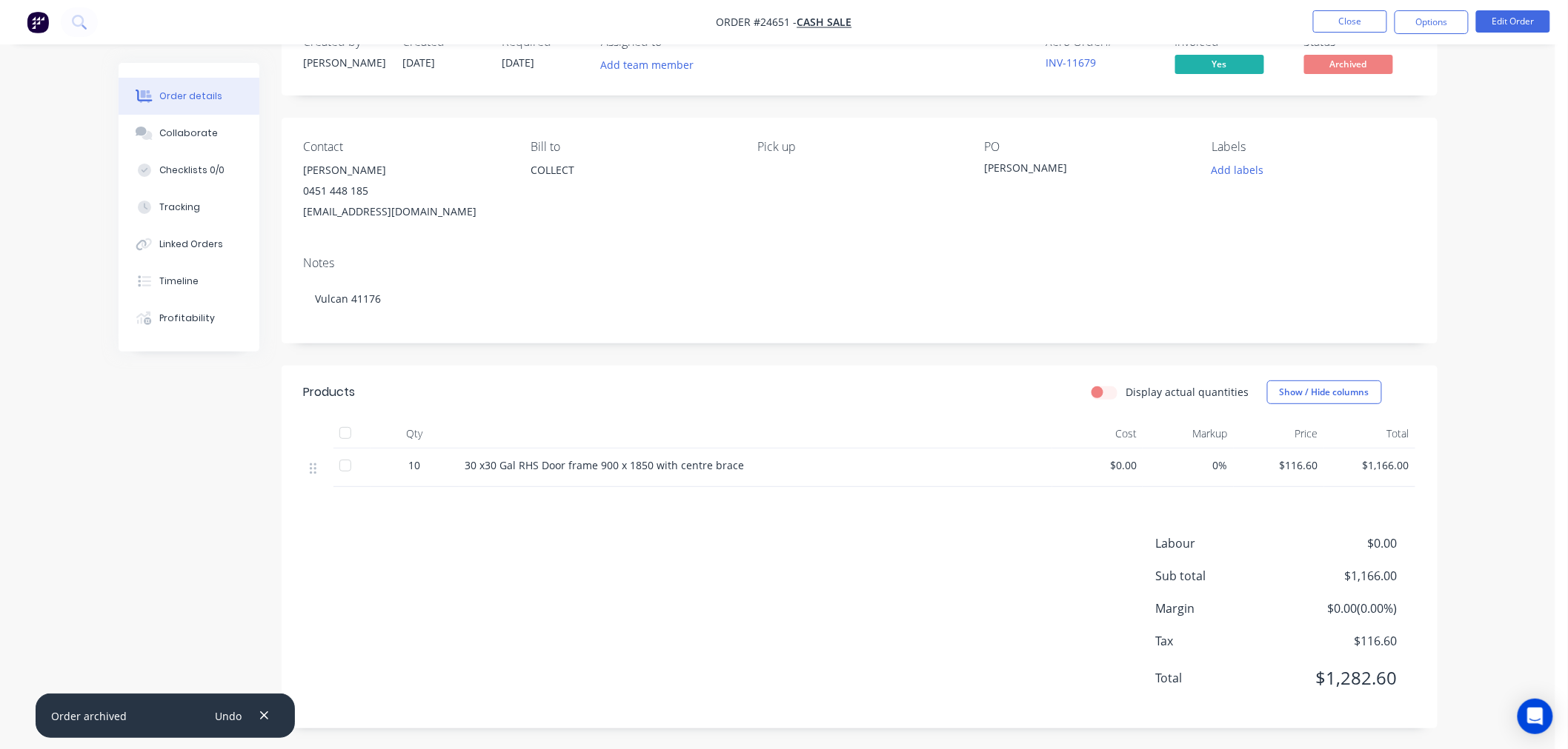
scroll to position [49, 0]
click at [1352, 27] on button "Close" at bounding box center [1349, 22] width 74 height 22
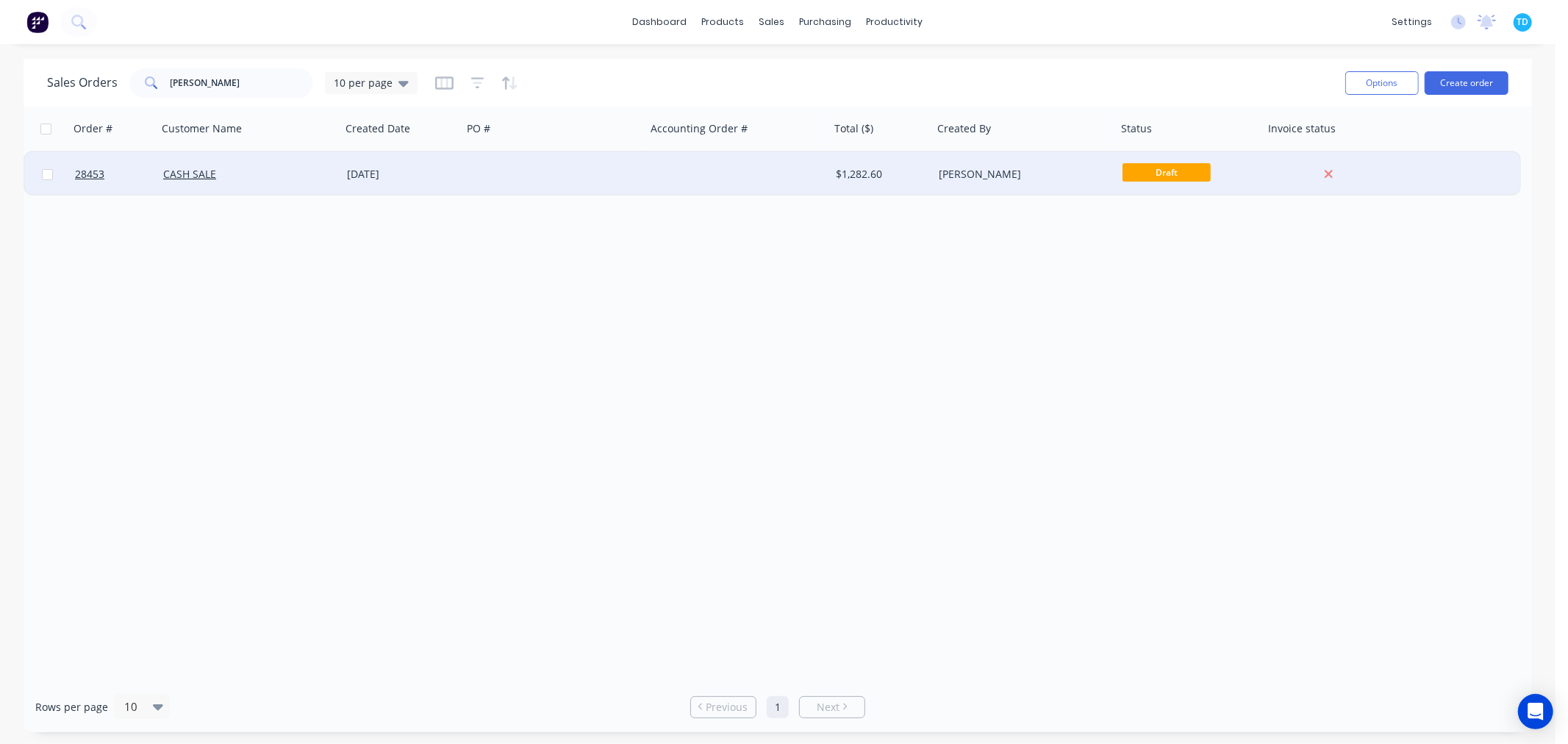
click at [463, 179] on div at bounding box center [554, 175] width 184 height 45
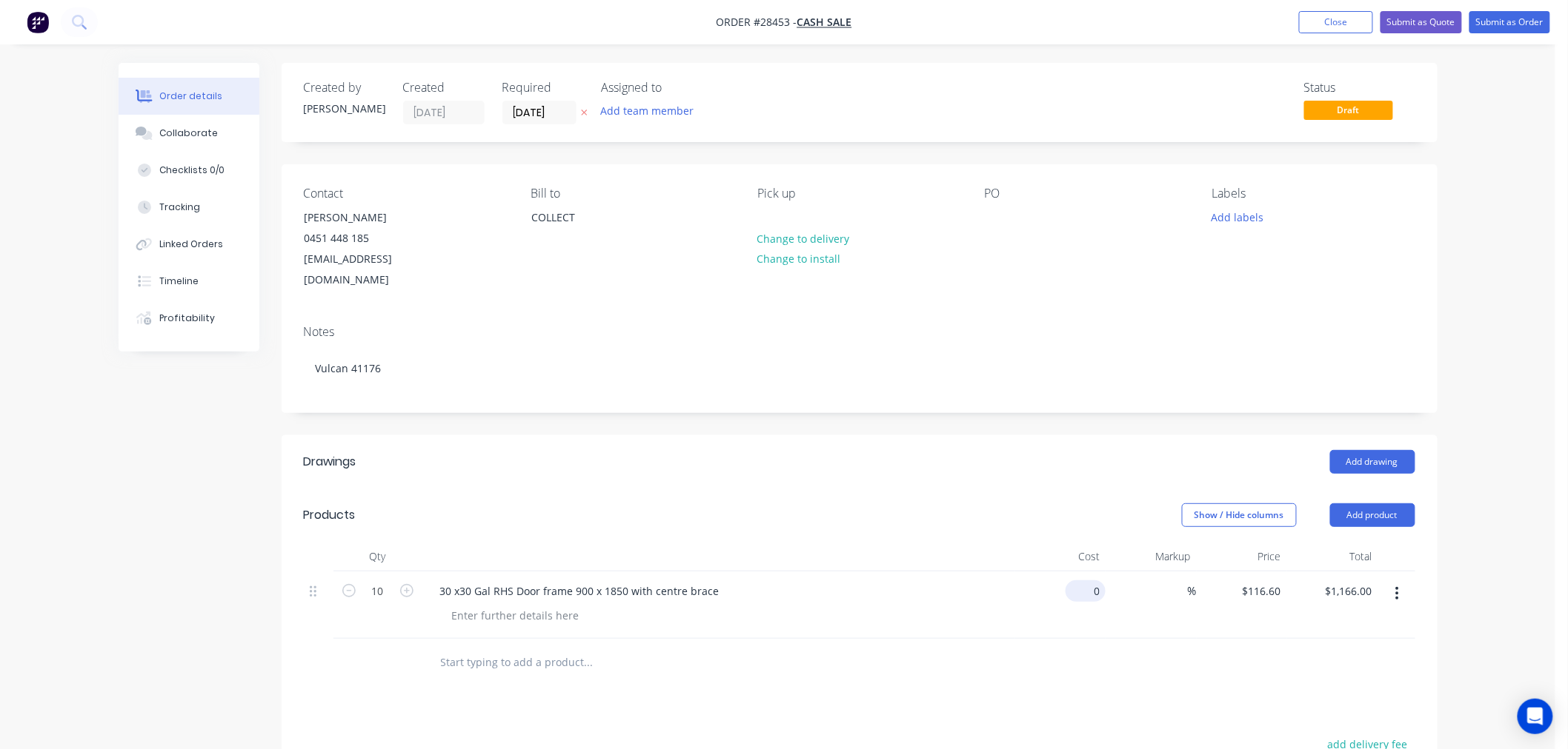
click at [1096, 581] on input "0" at bounding box center [1088, 591] width 34 height 22
type input "$140.00"
type input "$1,400.00"
drag, startPoint x: 888, startPoint y: 697, endPoint x: 530, endPoint y: 638, distance: 362.8
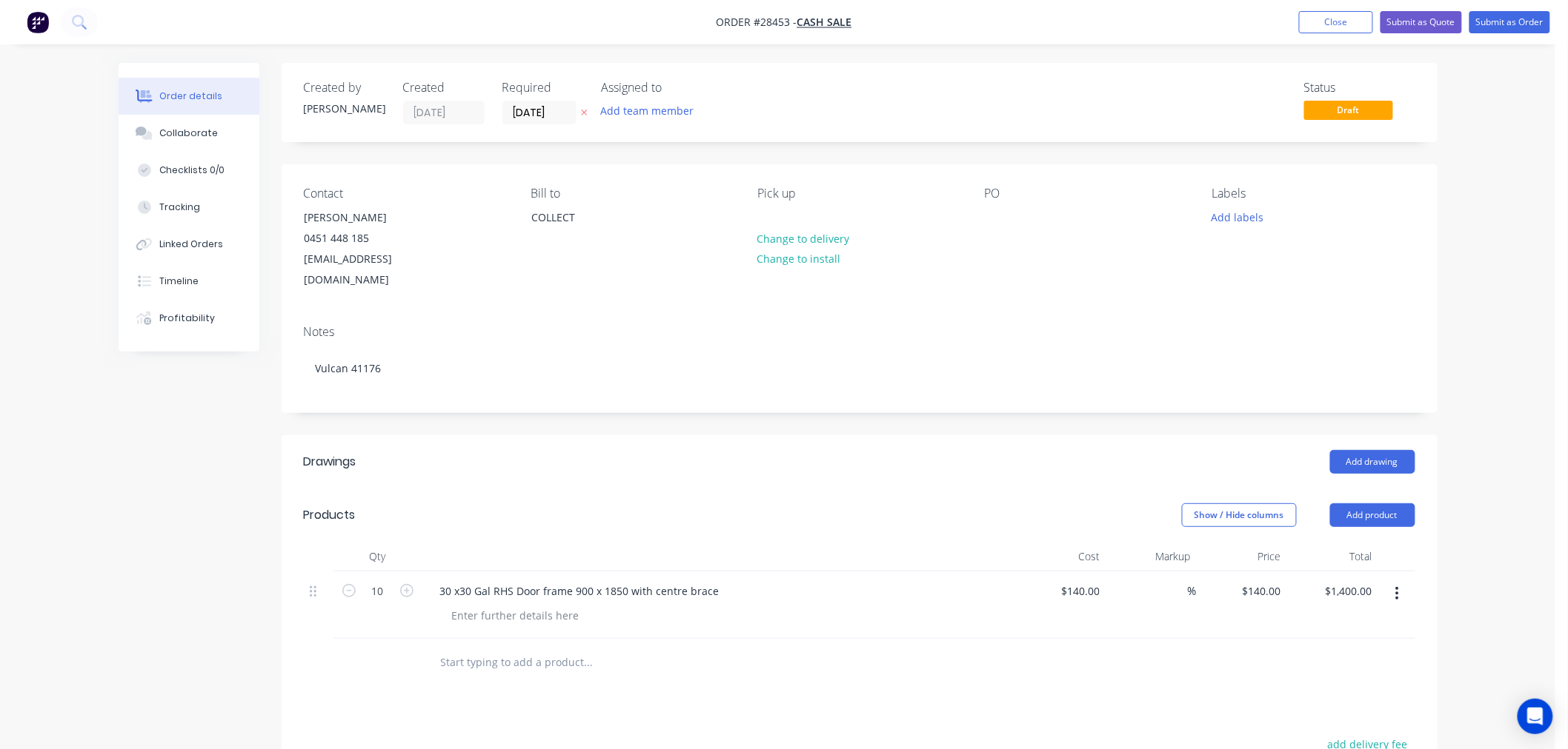
click at [879, 693] on div "Drawings Add drawing Products Show / Hide columns Add product Qty Cost Markup P…" at bounding box center [859, 739] width 1155 height 607
click at [384, 581] on input "10" at bounding box center [377, 592] width 38 height 22
type input "1"
type input "$140.00"
click at [748, 648] on div at bounding box center [650, 663] width 444 height 30
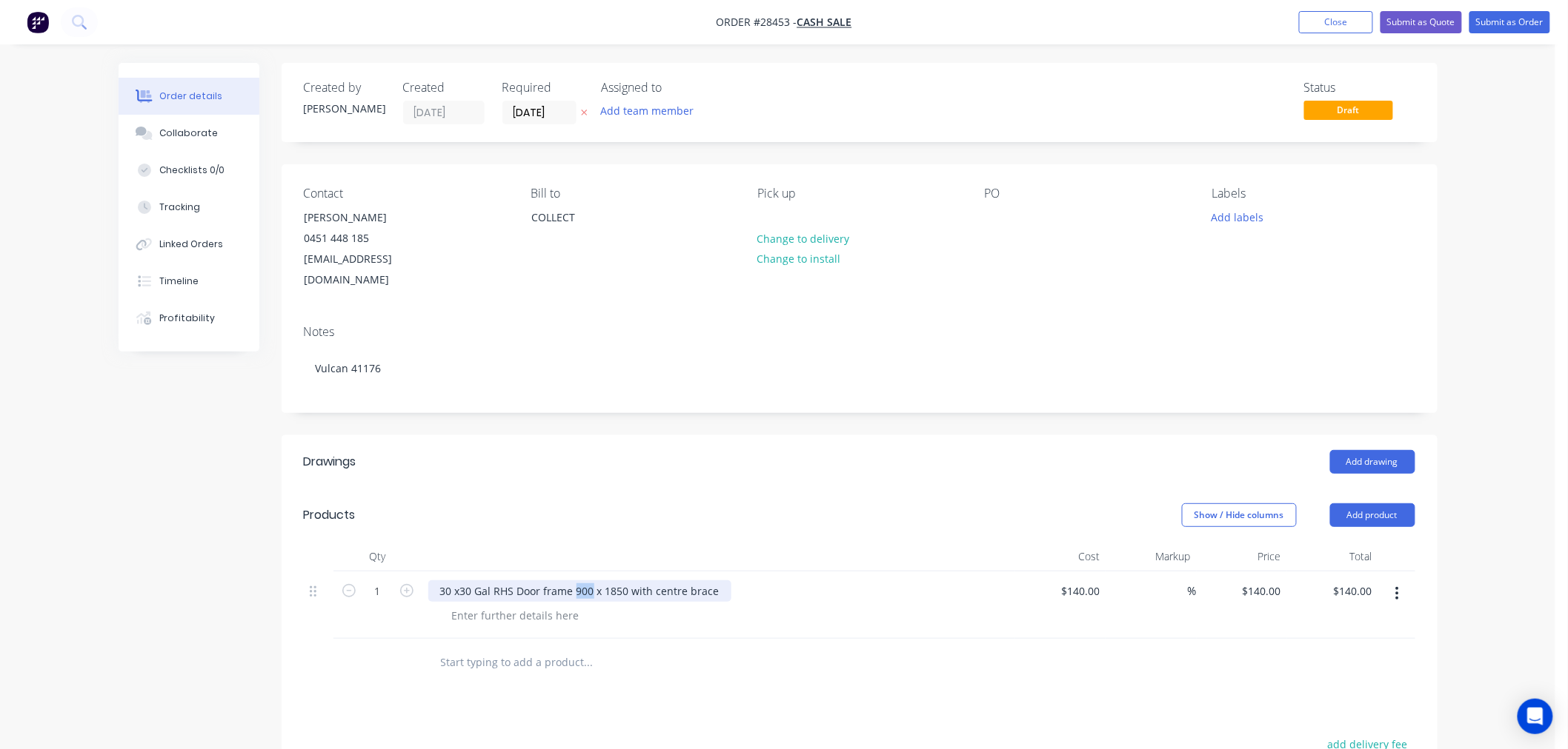
drag, startPoint x: 592, startPoint y: 569, endPoint x: 575, endPoint y: 574, distance: 17.7
click at [575, 581] on div "30 x30 Gal RHS Door frame 900 x 1850 with centre brace" at bounding box center [580, 591] width 303 height 22
drag, startPoint x: 489, startPoint y: 571, endPoint x: 477, endPoint y: 578, distance: 13.9
click at [477, 581] on div "30 x30 Gal RHS Door frame 1350 x 1850 with centre brace" at bounding box center [583, 591] width 309 height 22
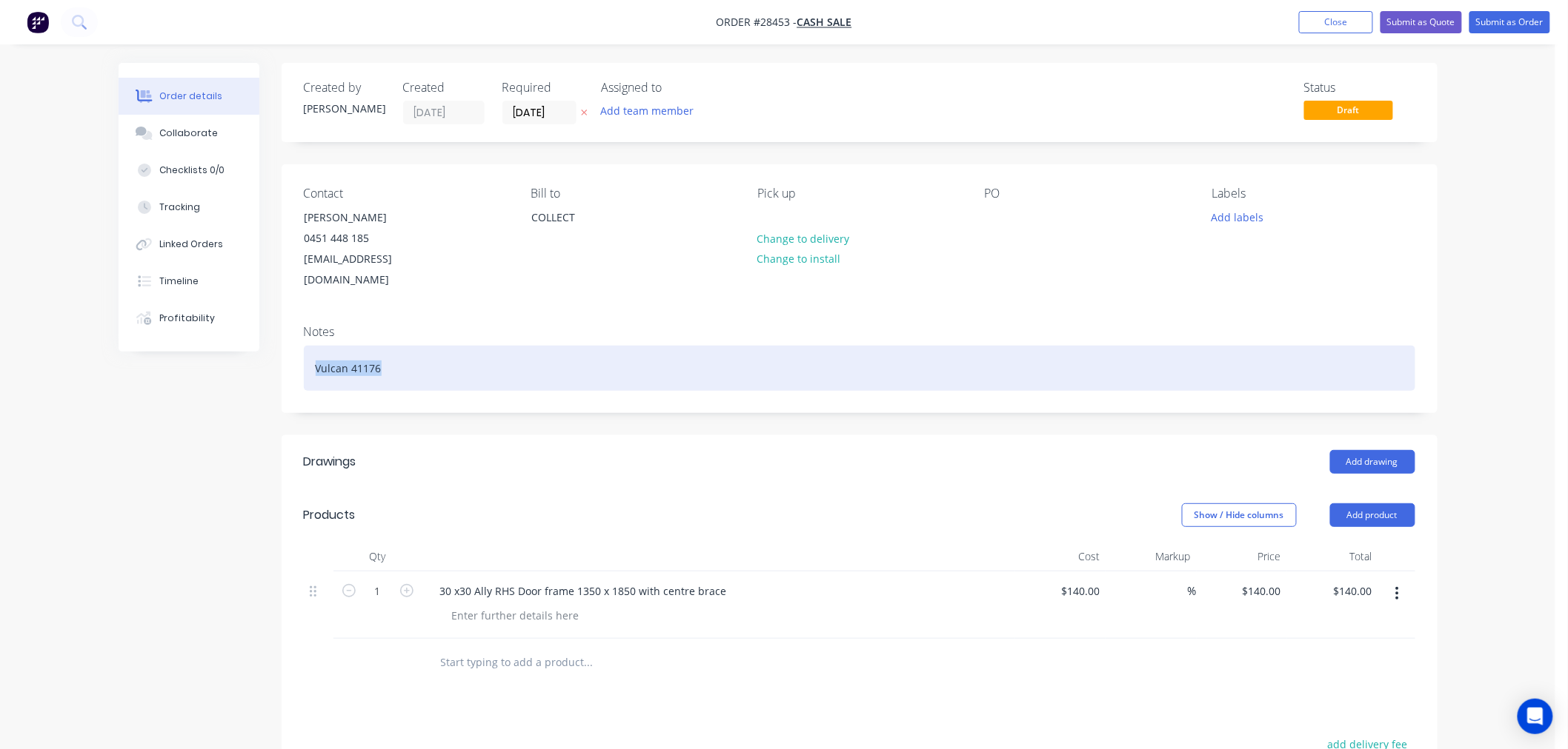
drag, startPoint x: 382, startPoint y: 343, endPoint x: 286, endPoint y: 359, distance: 97.3
click at [286, 359] on div "Notes Vulcan 41176" at bounding box center [859, 363] width 1155 height 99
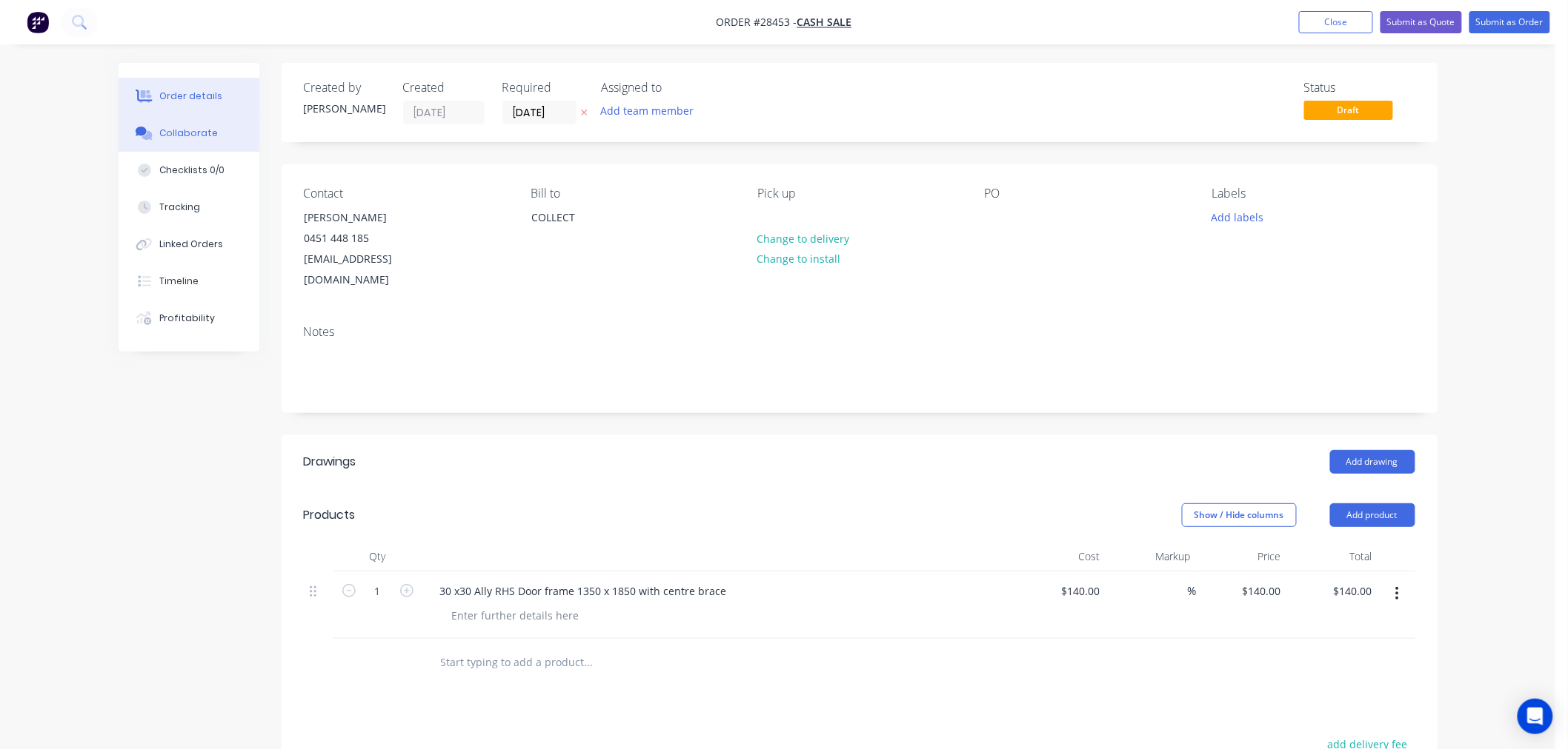
click at [189, 134] on div "Collaborate" at bounding box center [188, 133] width 59 height 13
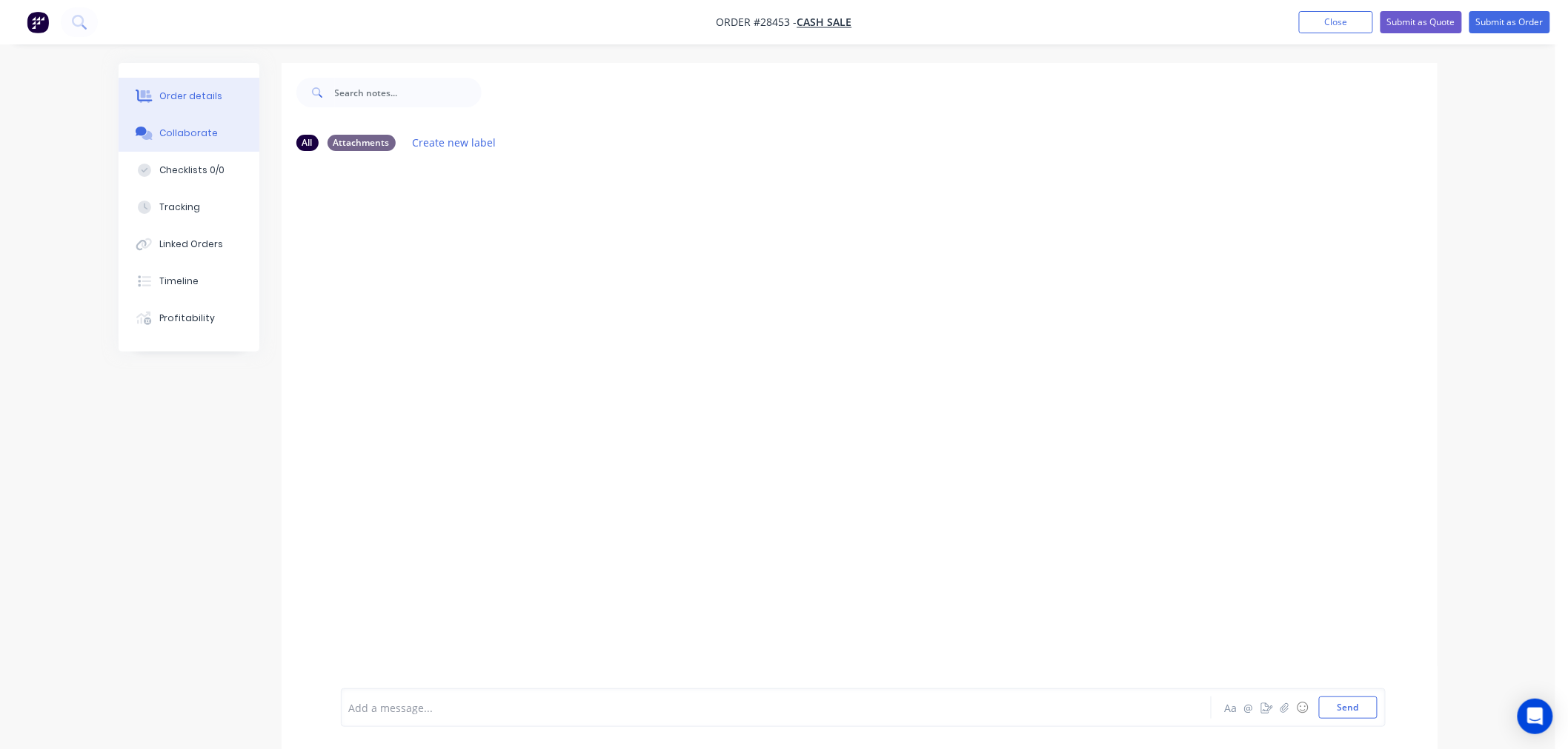
click at [201, 100] on div "Order details" at bounding box center [190, 96] width 63 height 13
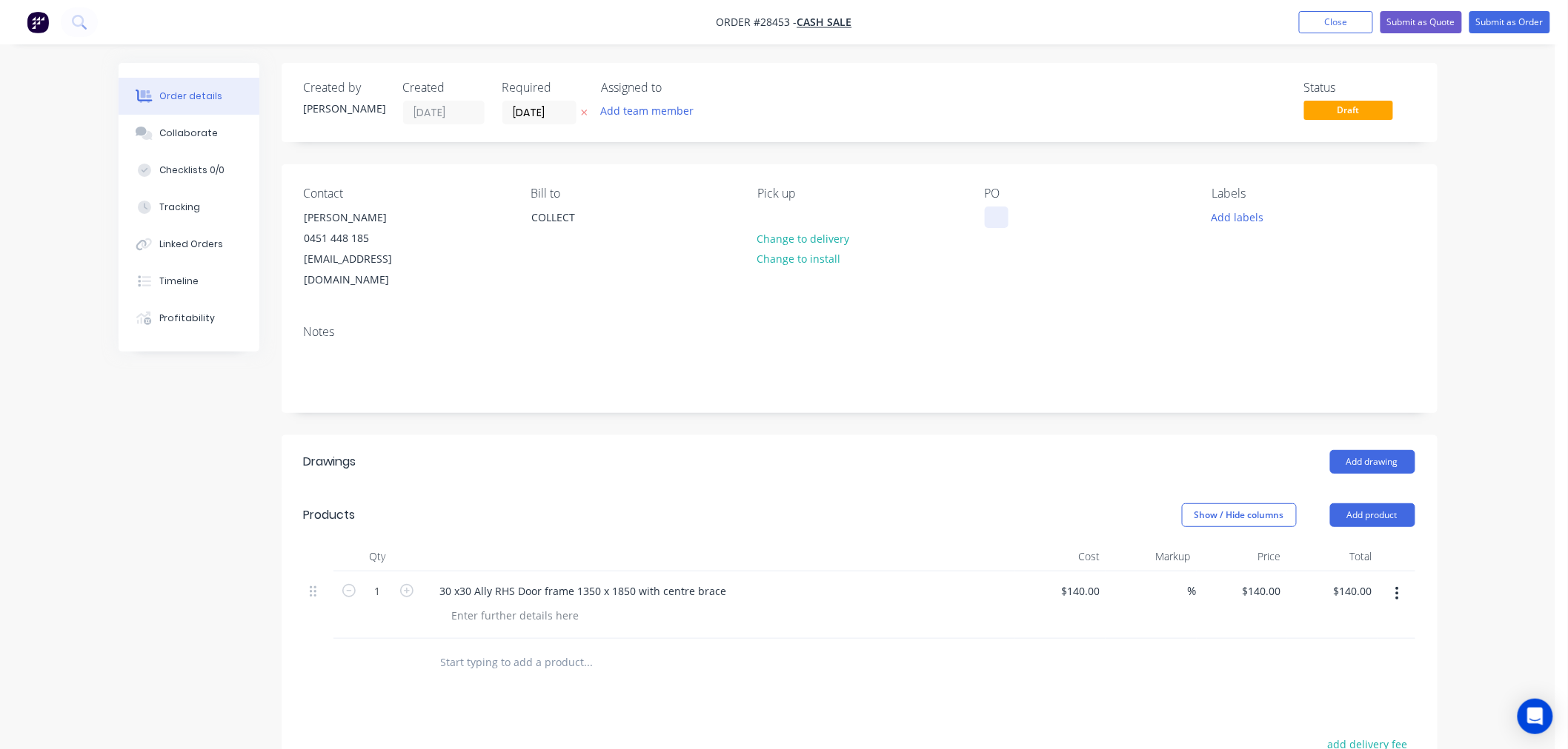
click at [986, 210] on div at bounding box center [995, 217] width 23 height 22
click at [1001, 325] on div "Notes" at bounding box center [860, 332] width 1111 height 14
click at [1437, 20] on button "Submit as Quote" at bounding box center [1420, 22] width 81 height 22
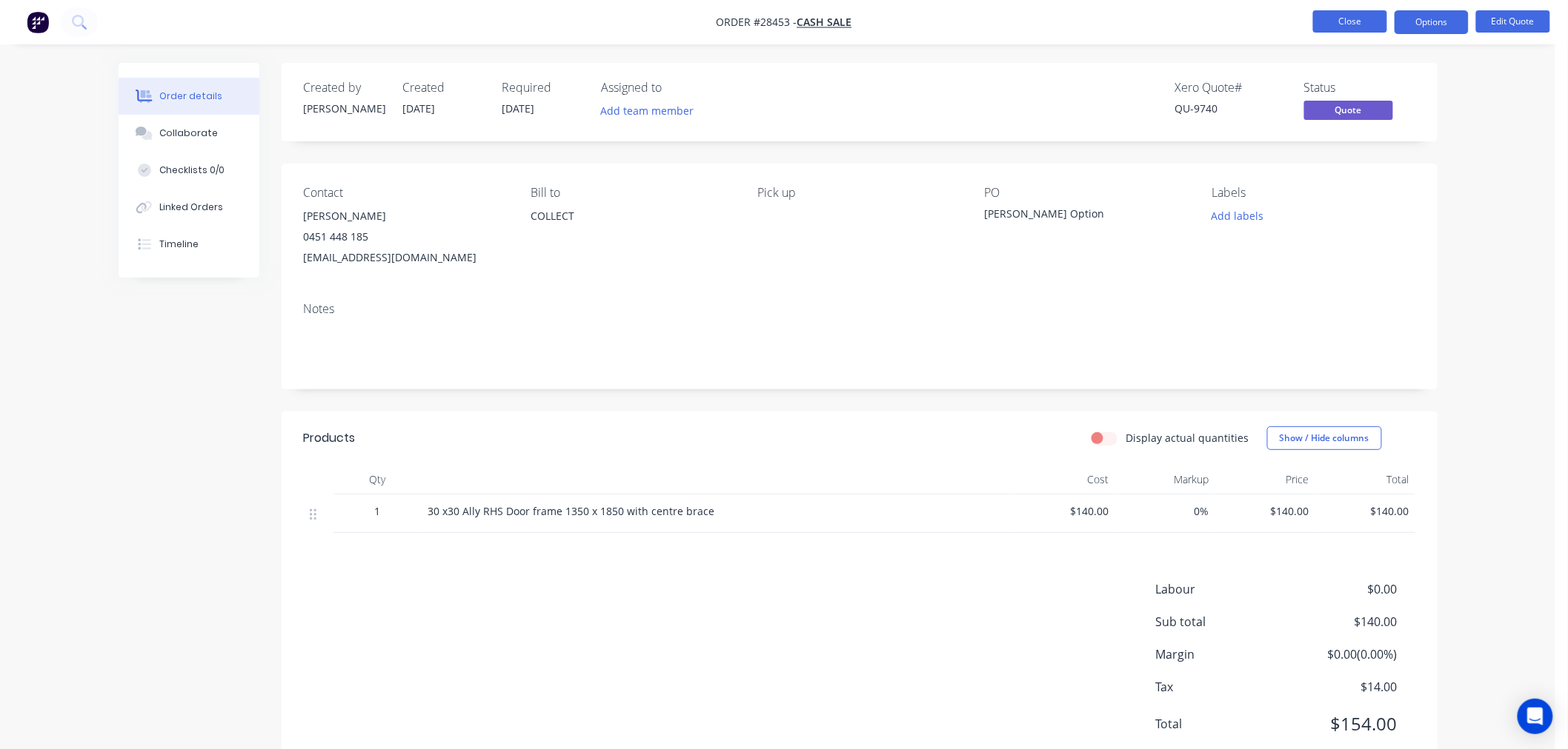
click at [1338, 21] on button "Close" at bounding box center [1349, 22] width 74 height 22
